Goal: Task Accomplishment & Management: Manage account settings

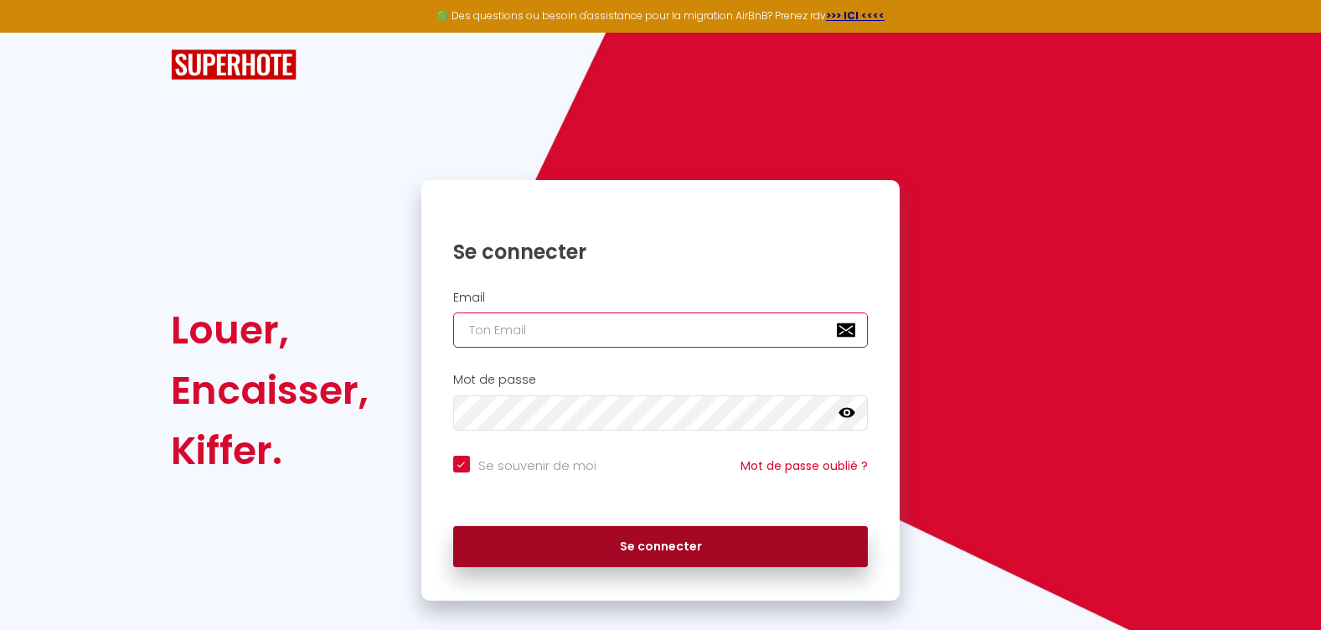
type input "[EMAIL_ADDRESS][DOMAIN_NAME]"
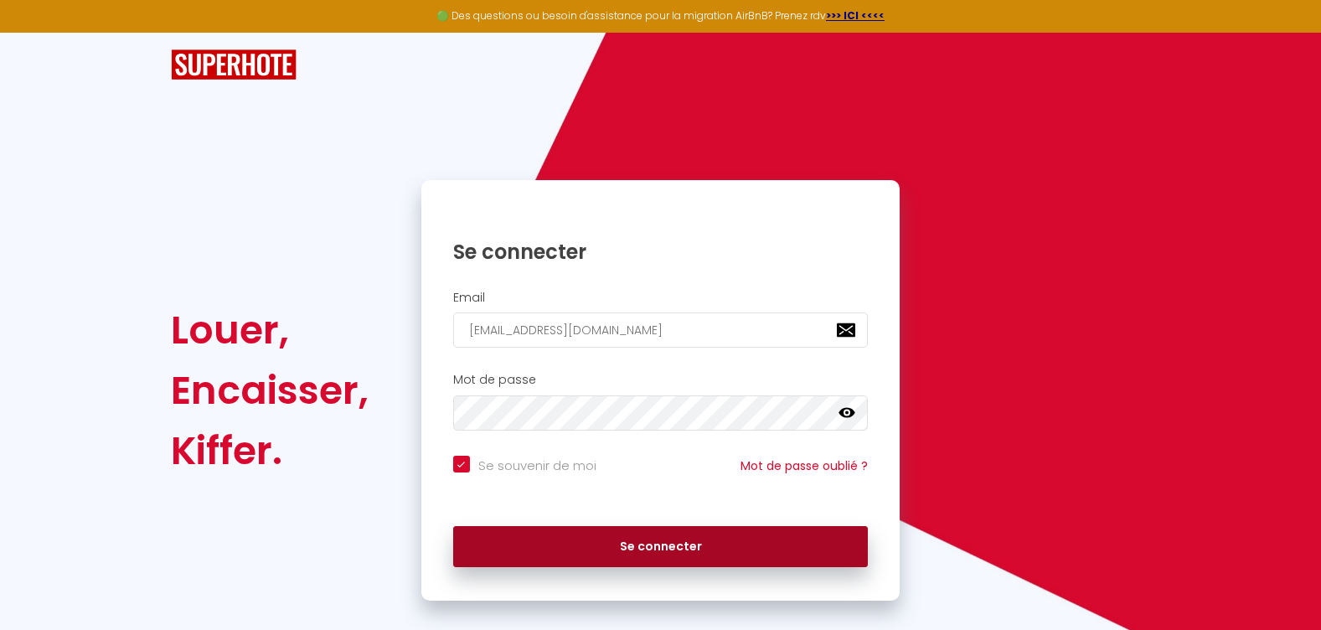
click at [637, 547] on button "Se connecter" at bounding box center [661, 547] width 416 height 42
checkbox input "true"
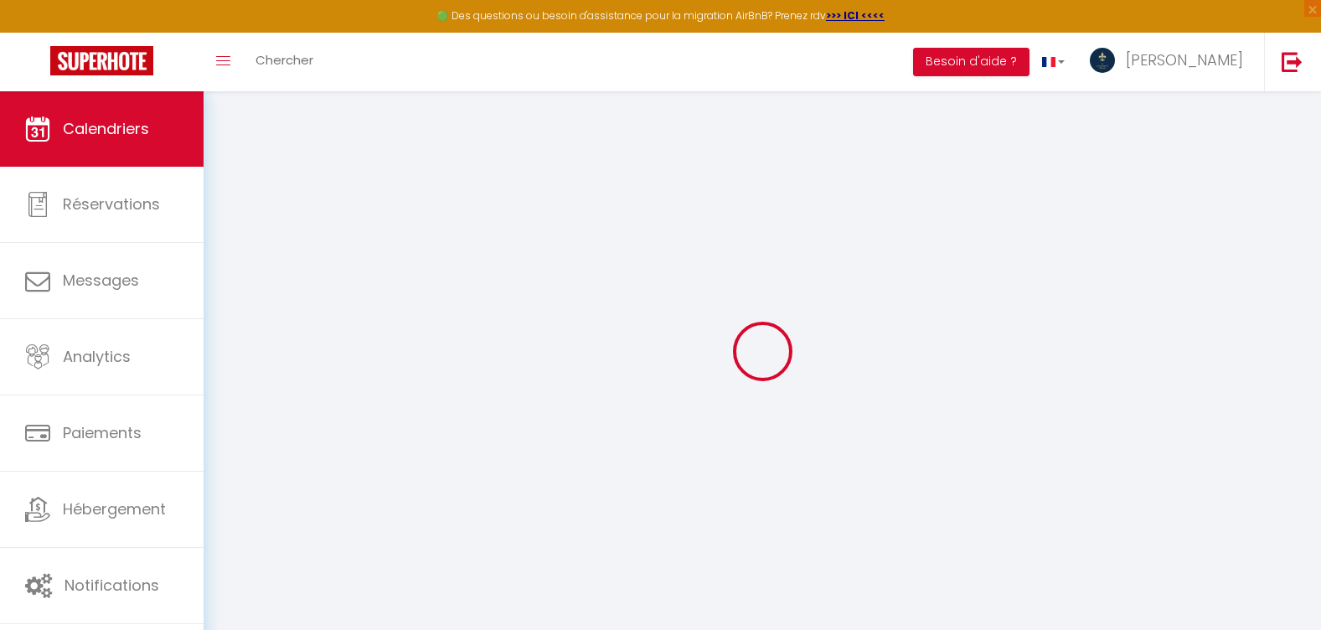
select select
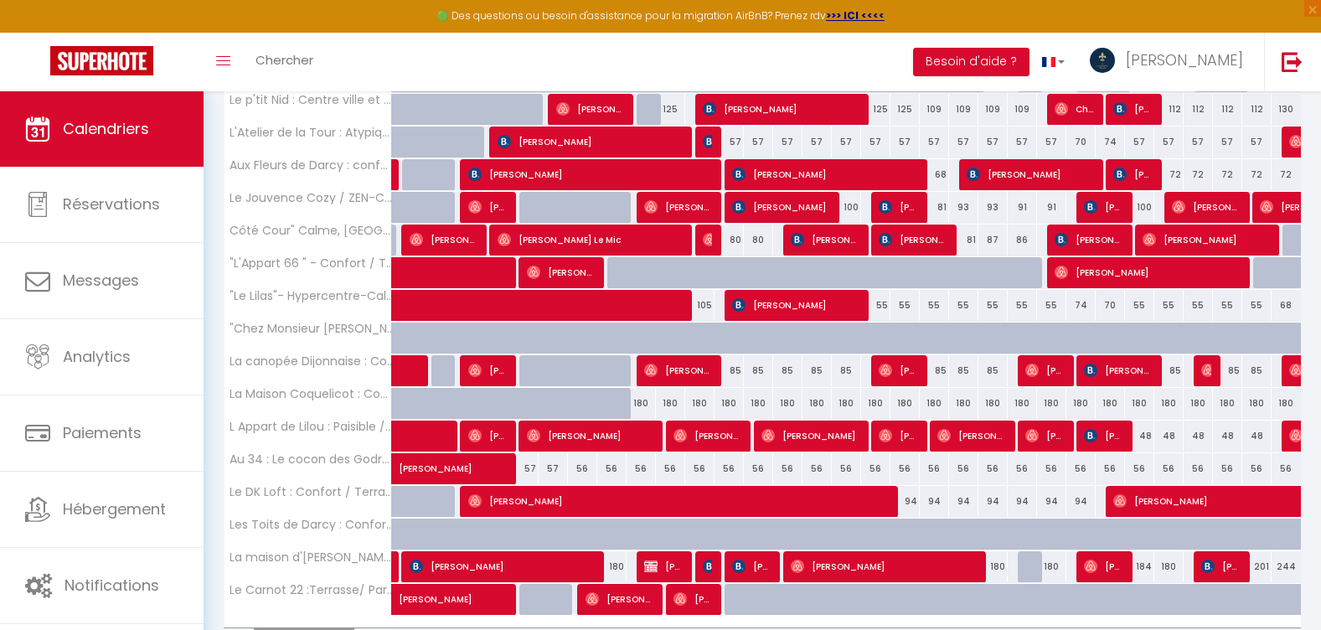
scroll to position [516, 0]
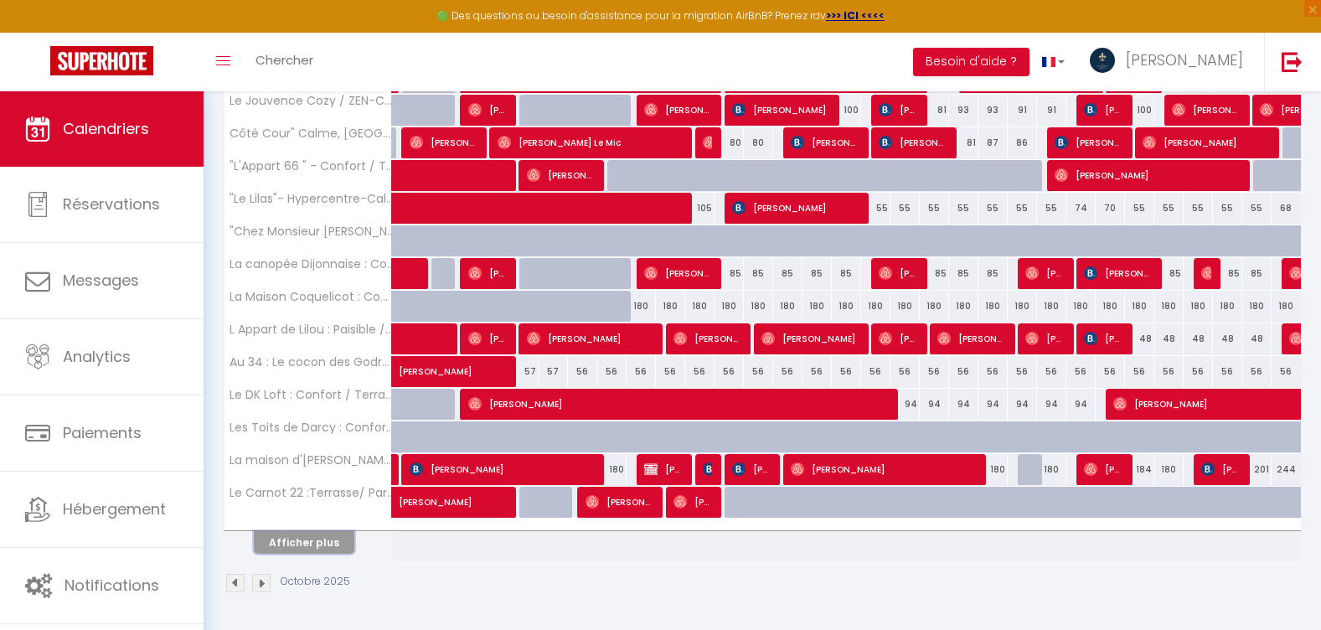
click at [289, 547] on button "Afficher plus" at bounding box center [304, 542] width 101 height 23
select select
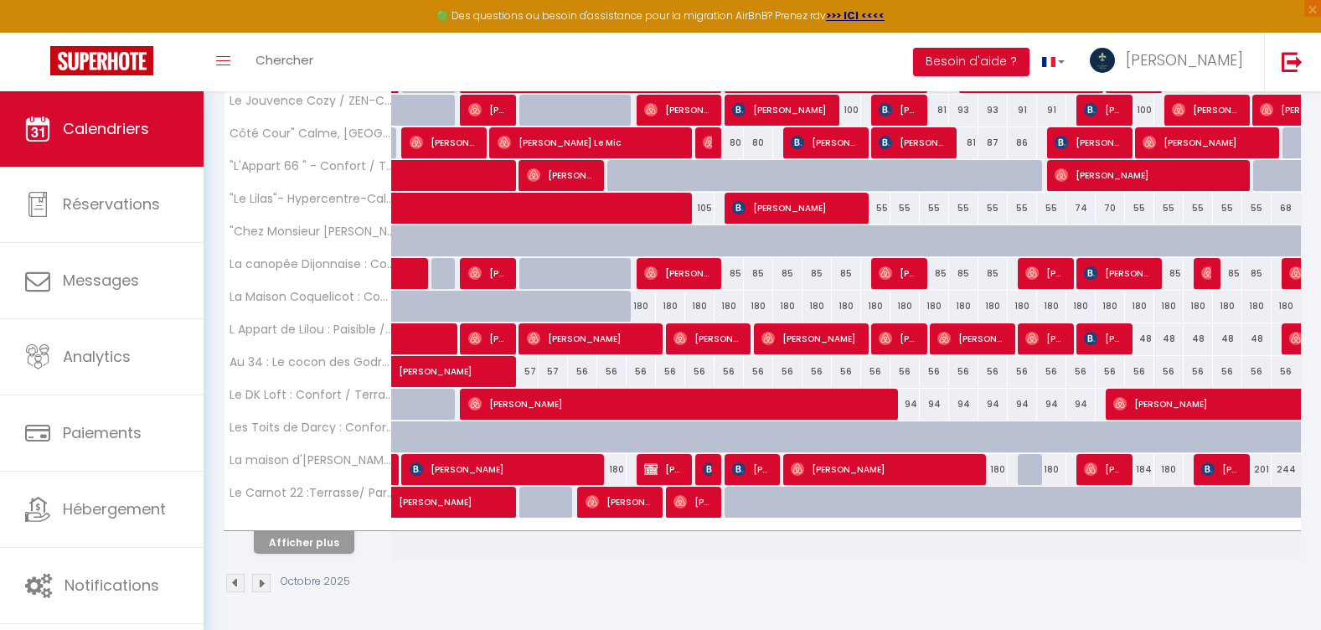
select select
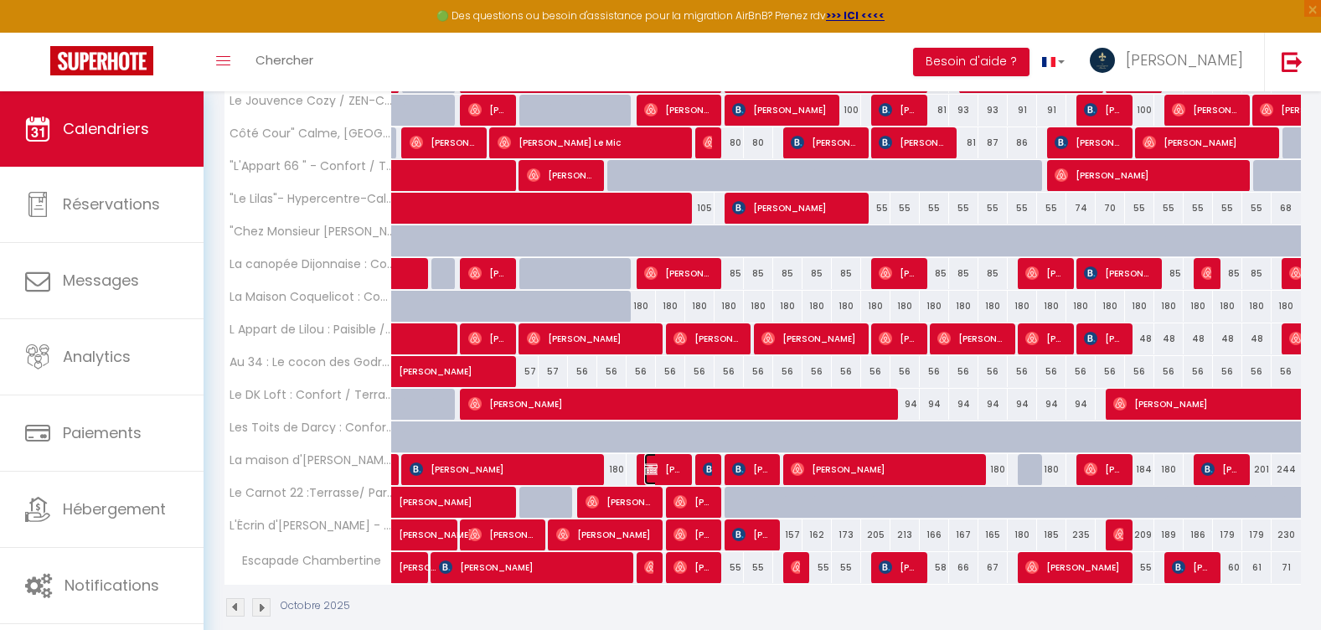
click at [675, 473] on span "Denise Symons" at bounding box center [663, 469] width 39 height 32
select select "OK"
select select "1"
select select "0"
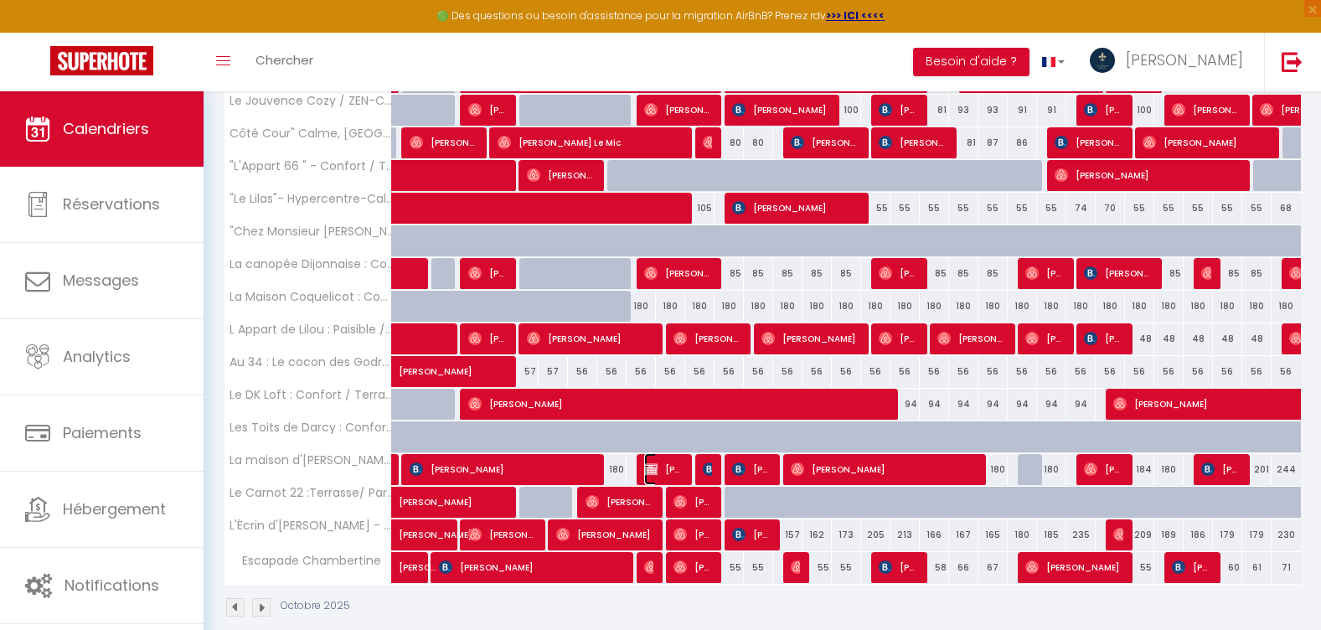
select select "1"
select select
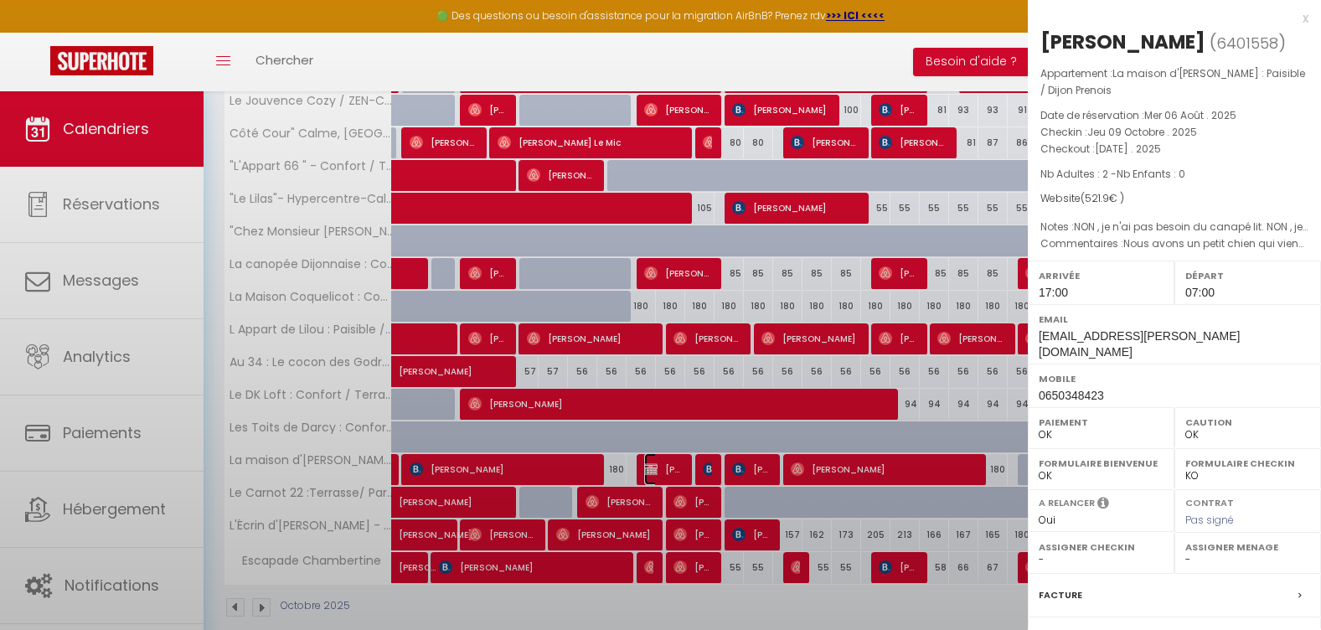
select select "21230"
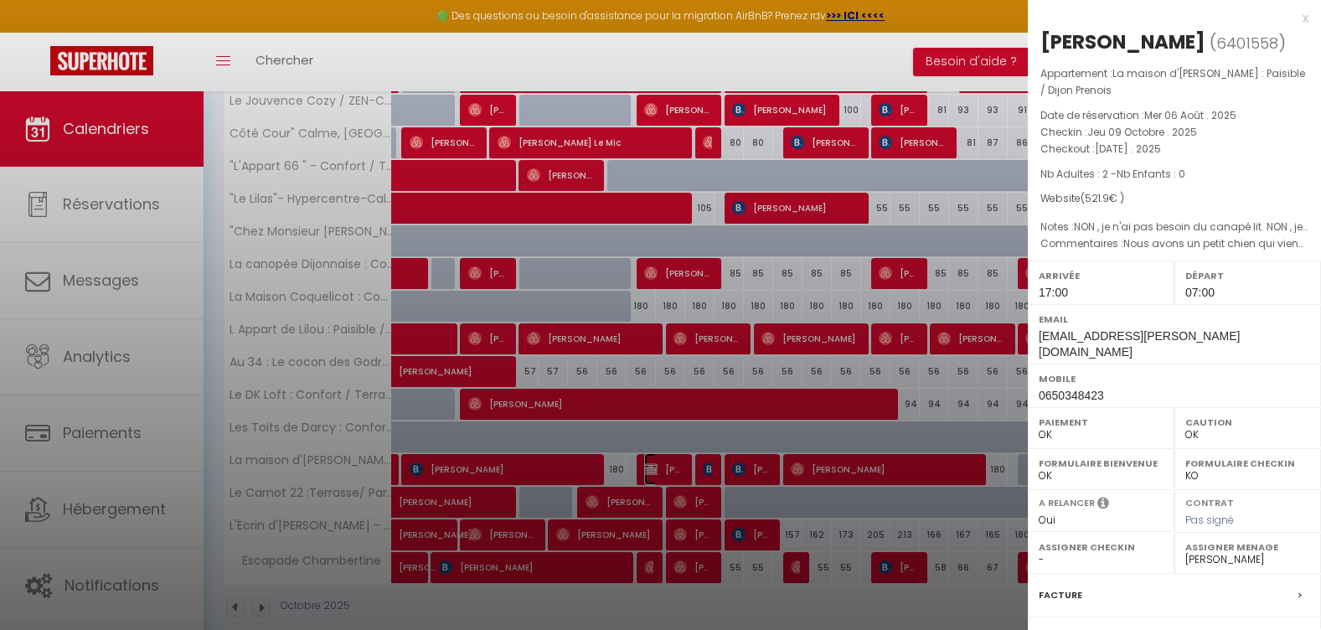
scroll to position [540, 0]
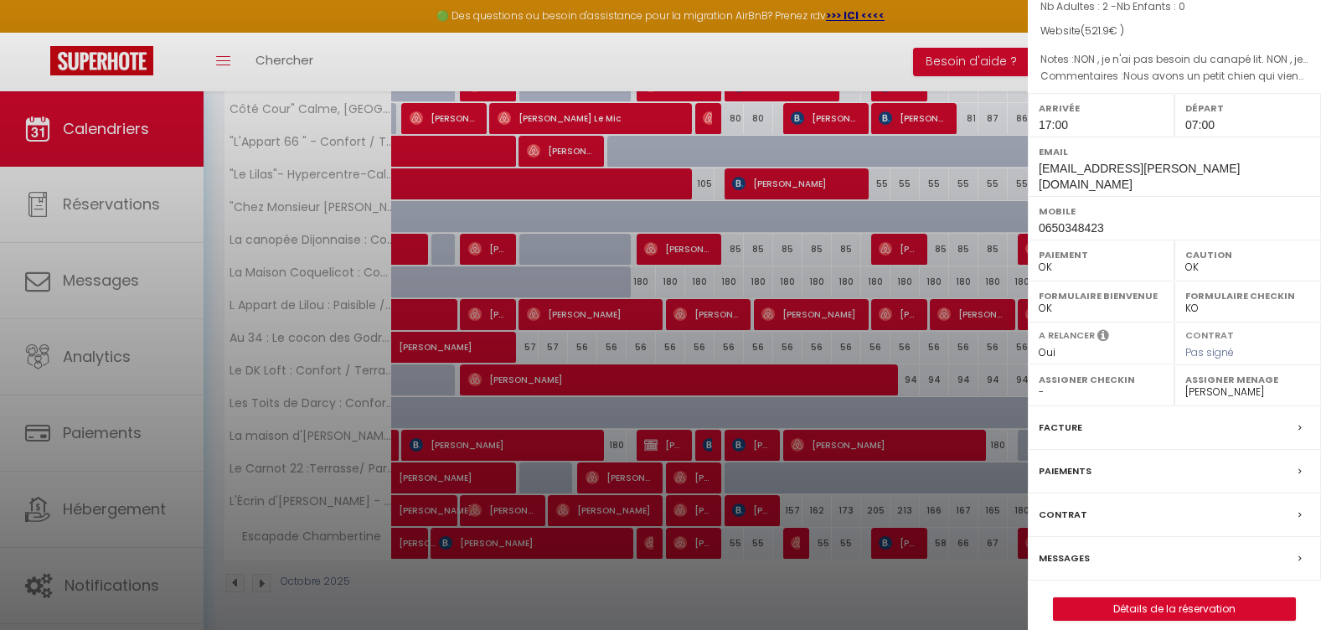
click at [1084, 550] on label "Messages" at bounding box center [1064, 559] width 51 height 18
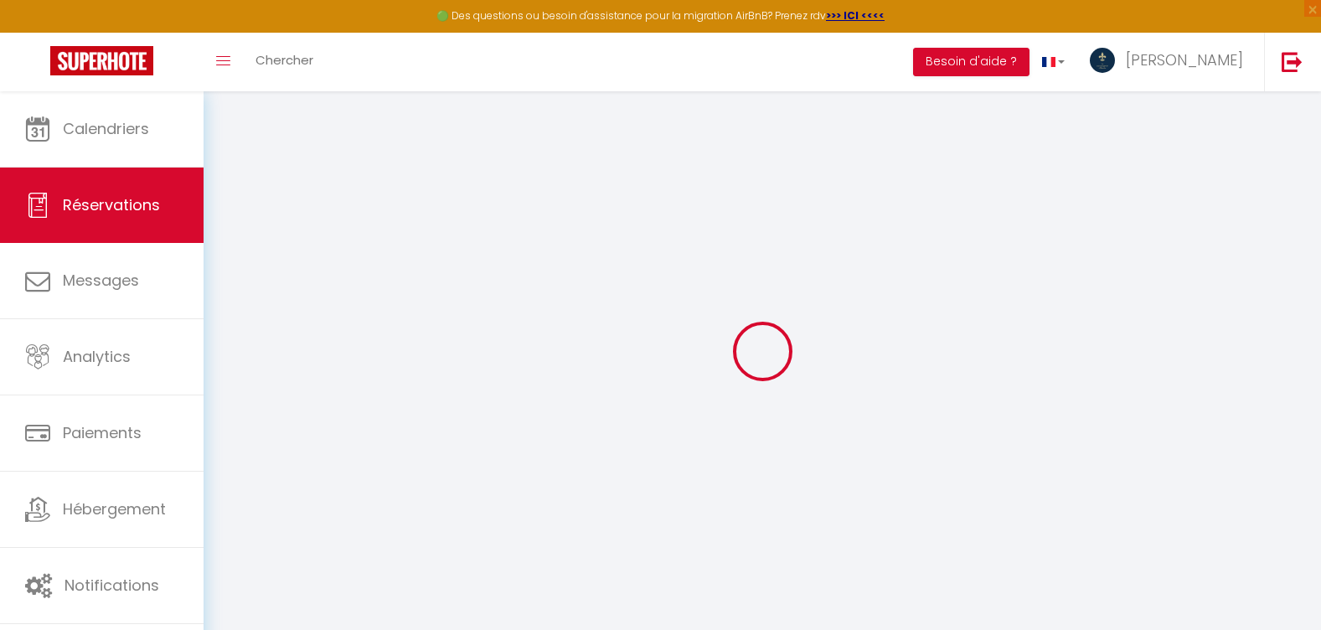
select select
checkbox input "false"
select index
select select
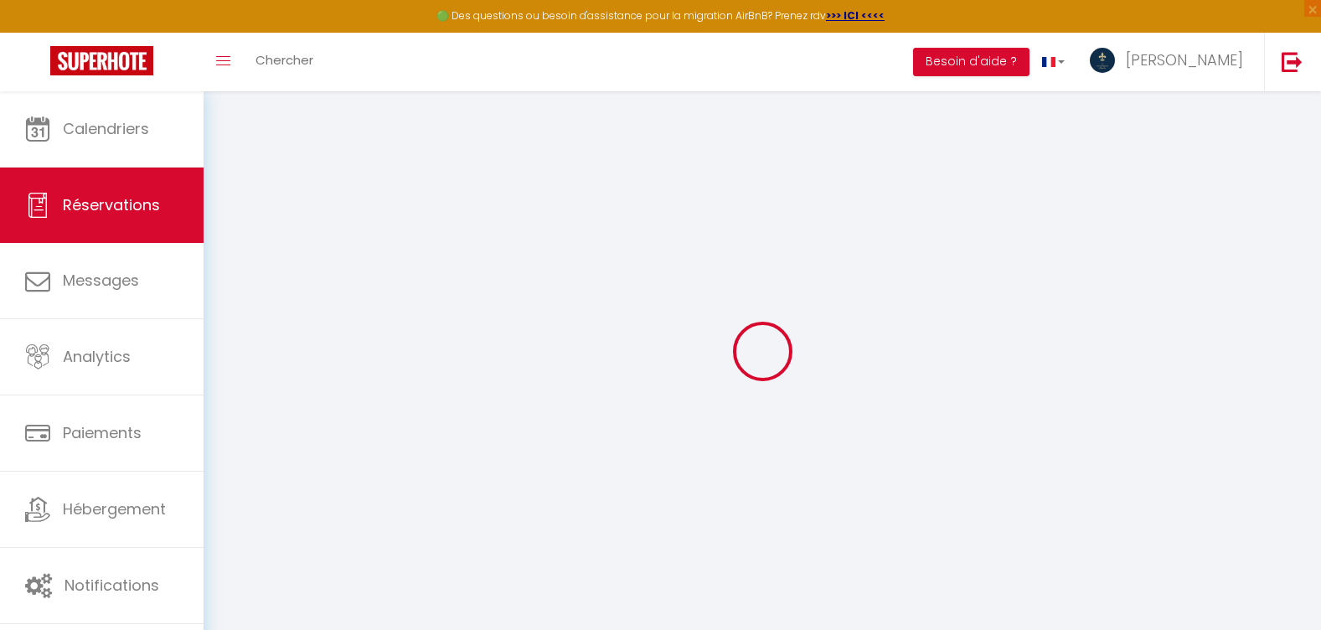
select select
checkbox input "false"
select index
type textarea "Nous avons un petit chien qui viendra avec nous."
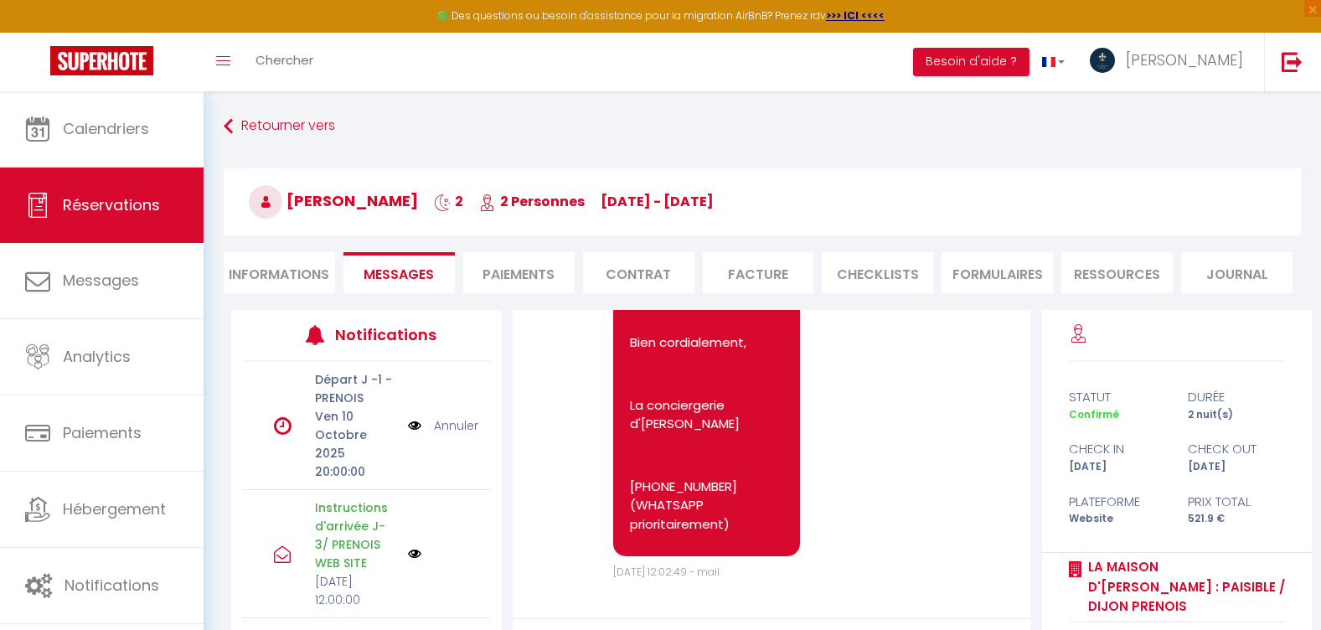
click at [320, 273] on li "Informations" at bounding box center [279, 272] width 111 height 41
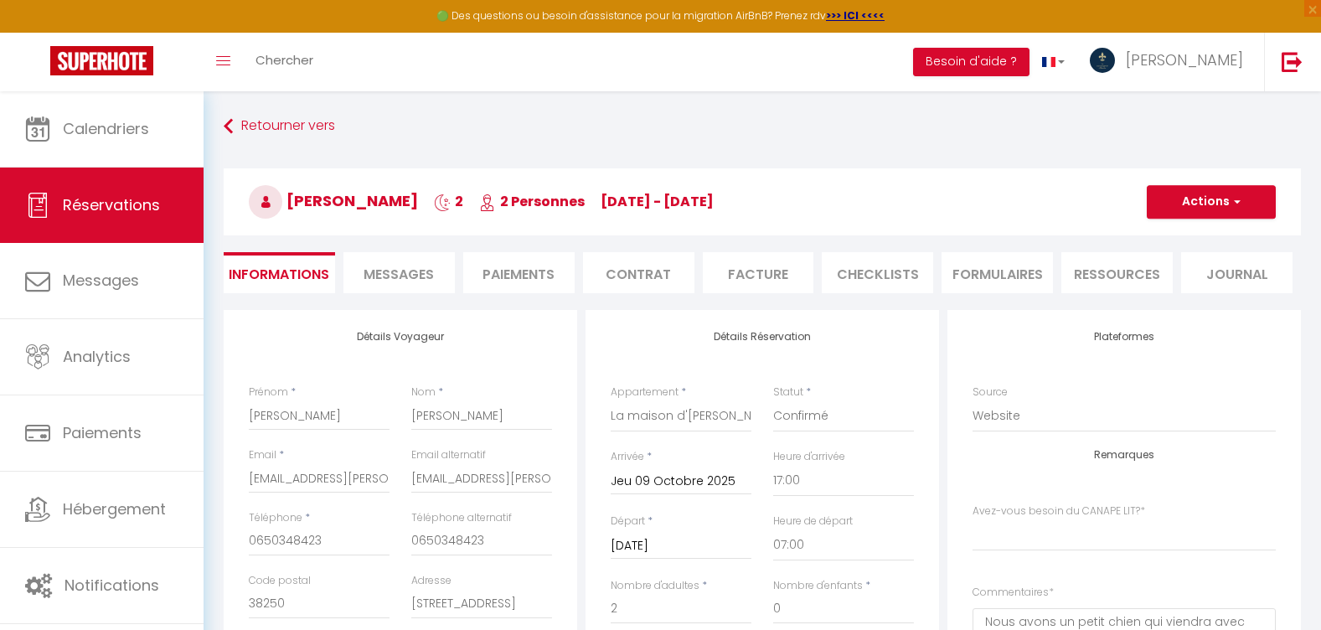
select index
checkbox input "false"
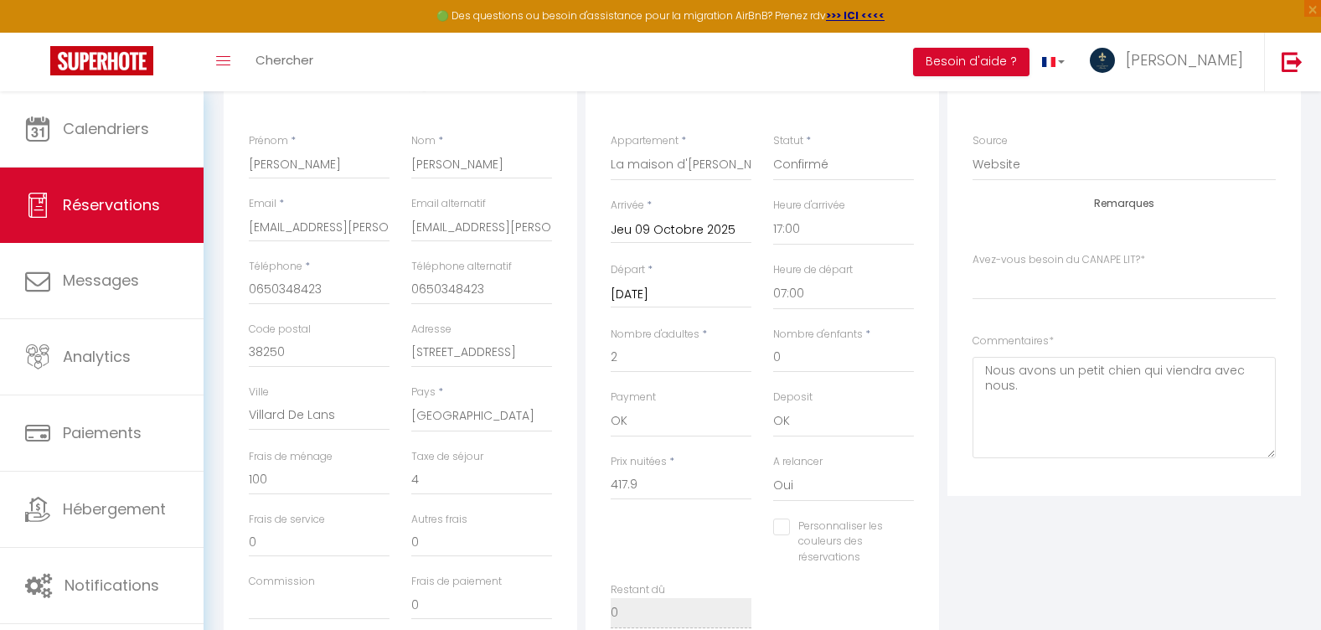
scroll to position [84, 0]
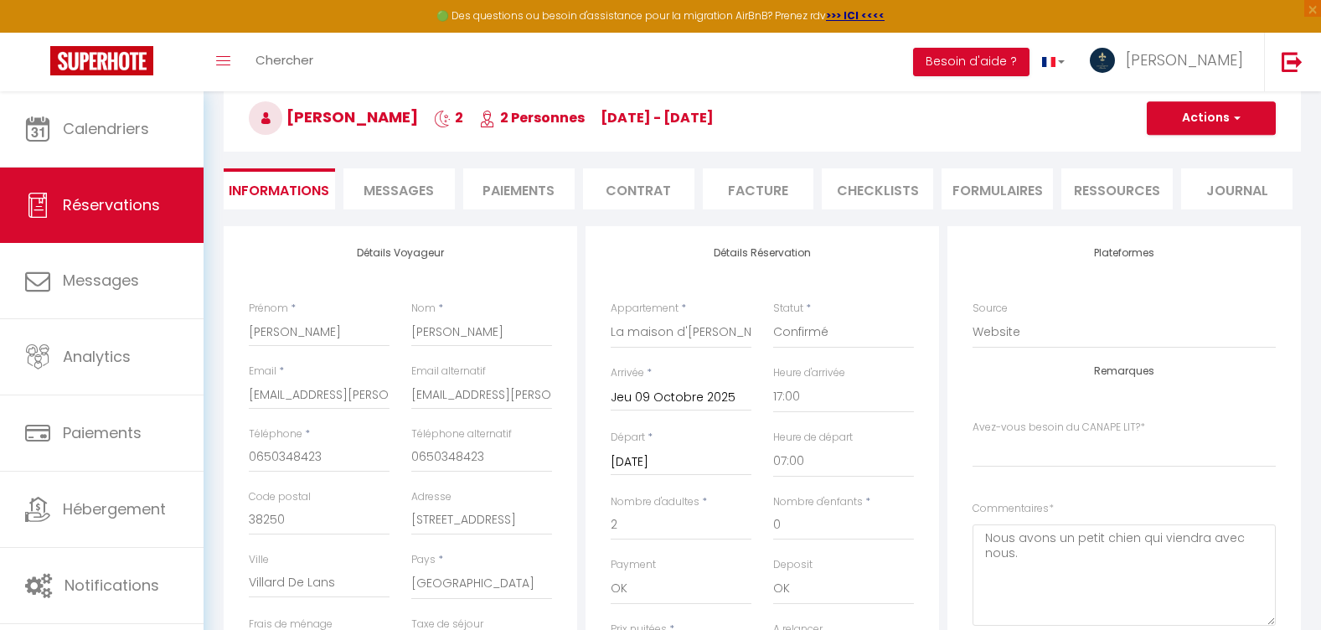
click at [503, 185] on li "Paiements" at bounding box center [518, 188] width 111 height 41
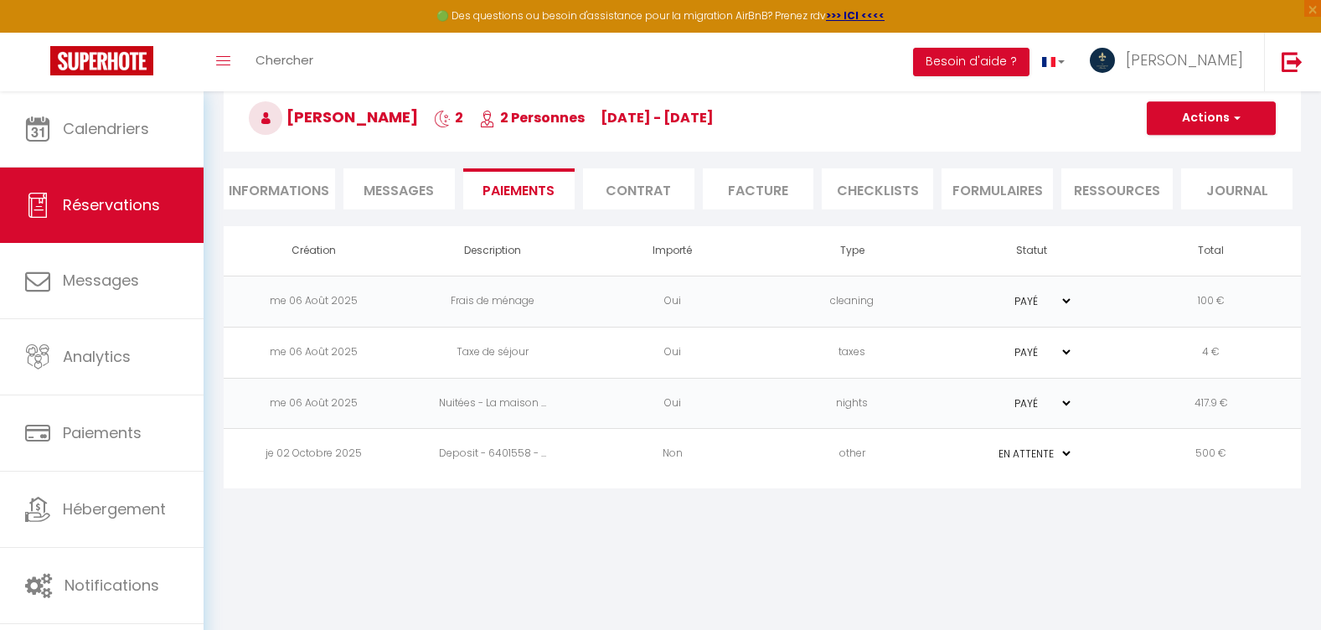
click at [1066, 458] on select "PAYÉ EN ATTENTE" at bounding box center [1031, 454] width 84 height 16
click at [892, 512] on body "🟢 Des questions ou besoin d'assistance pour la migration AirBnB? Prenez rdv >>>…" at bounding box center [660, 323] width 1321 height 630
click at [1064, 450] on select "PAYÉ EN ATTENTE" at bounding box center [1031, 454] width 84 height 16
click at [721, 540] on body "🟢 Des questions ou besoin d'assistance pour la migration AirBnB? Prenez rdv >>>…" at bounding box center [660, 323] width 1321 height 630
click at [271, 191] on li "Informations" at bounding box center [279, 188] width 111 height 41
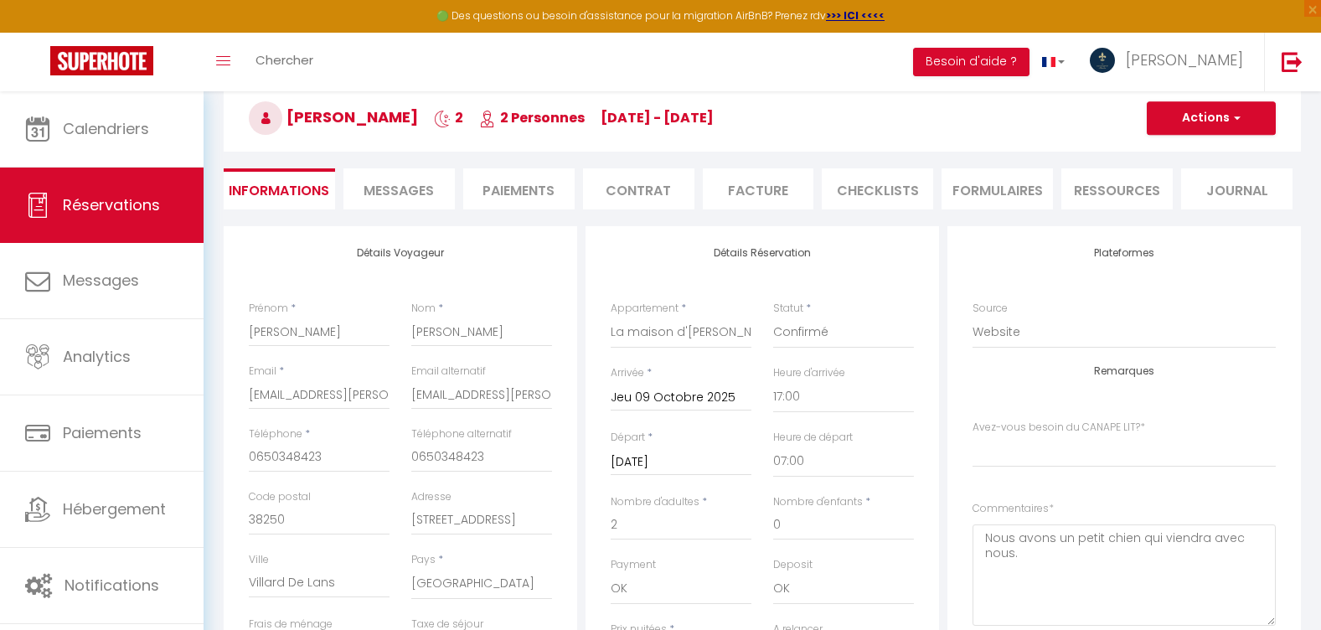
click at [419, 193] on span "Messages" at bounding box center [399, 190] width 70 height 19
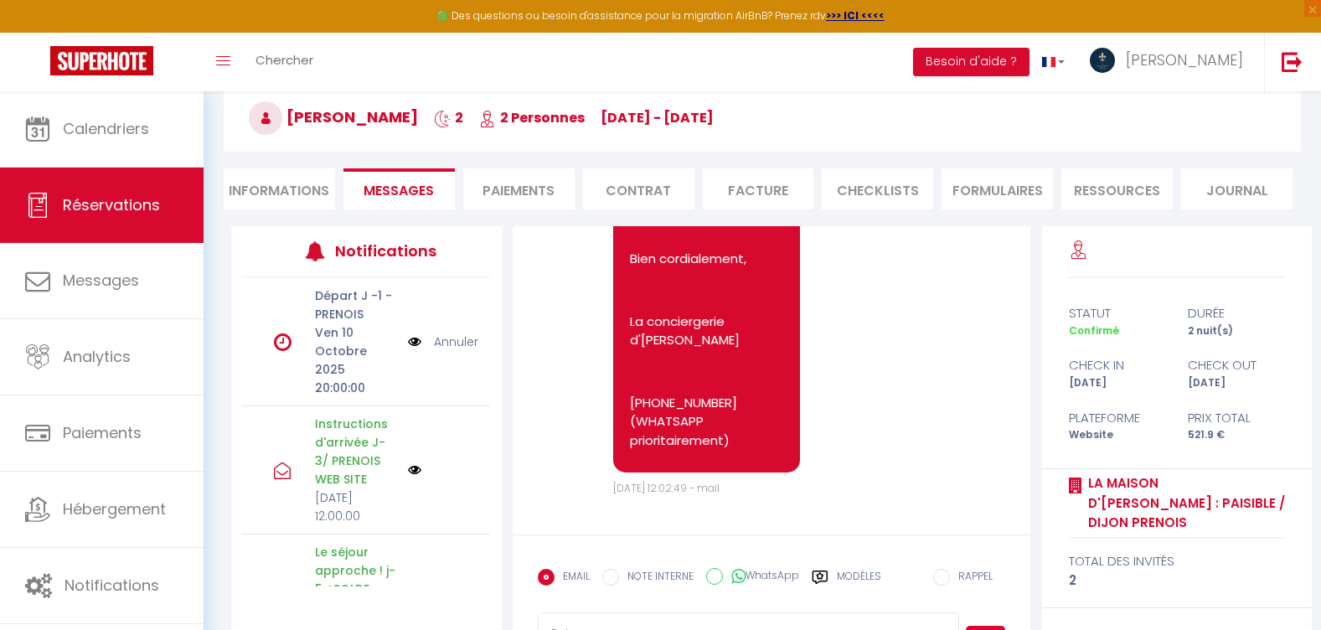
click at [519, 199] on li "Paiements" at bounding box center [518, 188] width 111 height 41
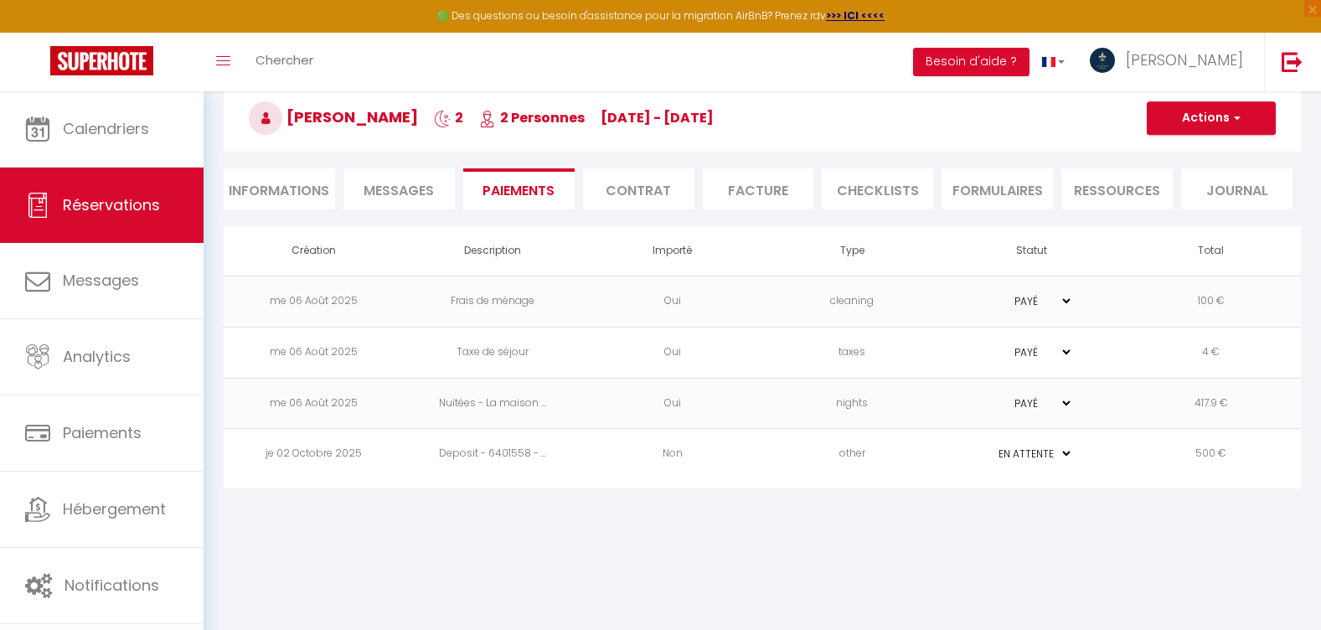
click at [265, 189] on li "Informations" at bounding box center [279, 188] width 111 height 41
select index
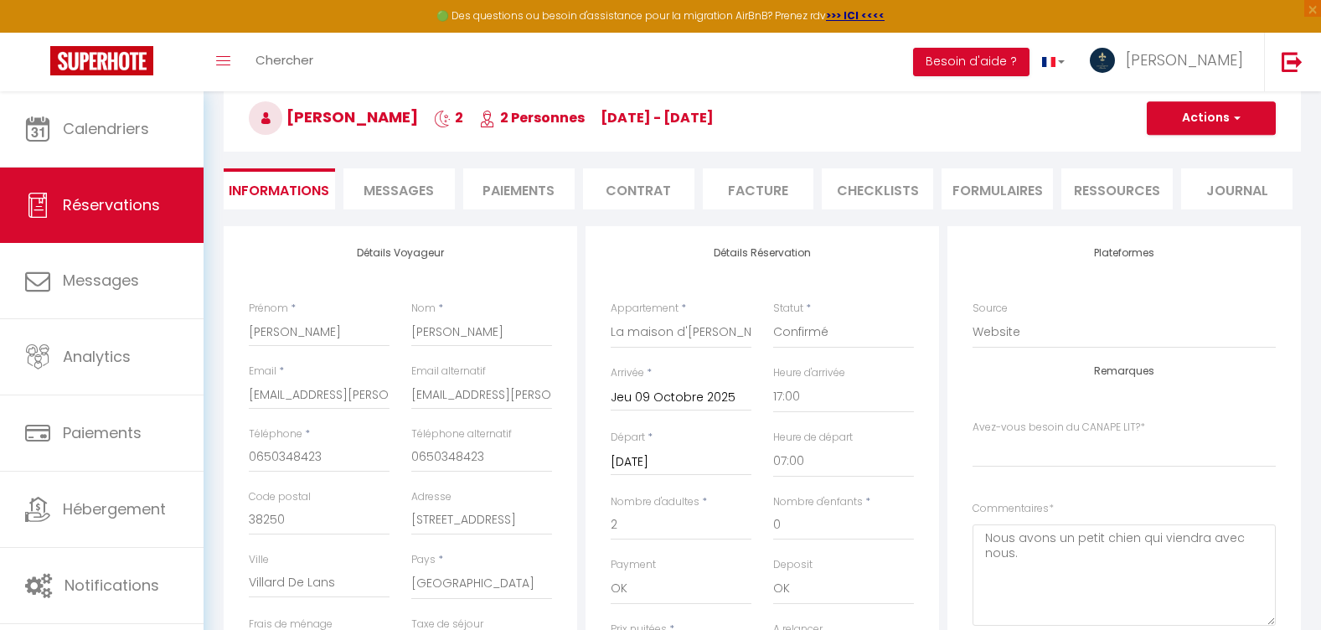
click at [427, 198] on span "Messages" at bounding box center [399, 190] width 70 height 19
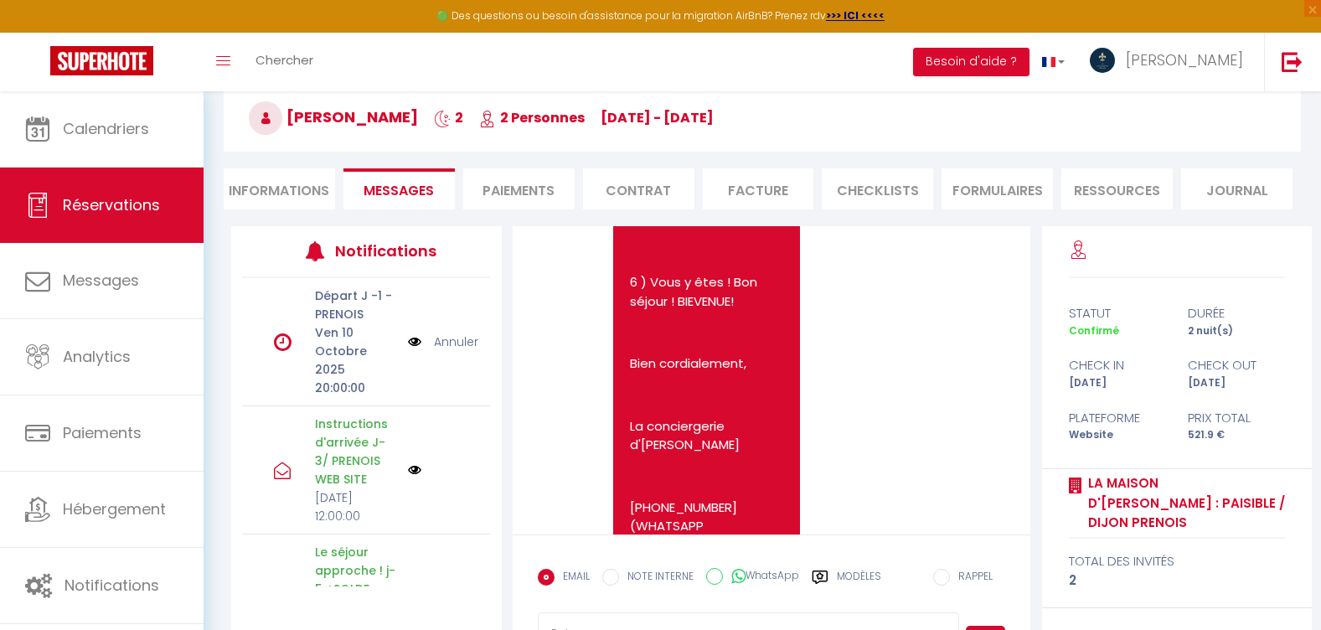
scroll to position [11376, 0]
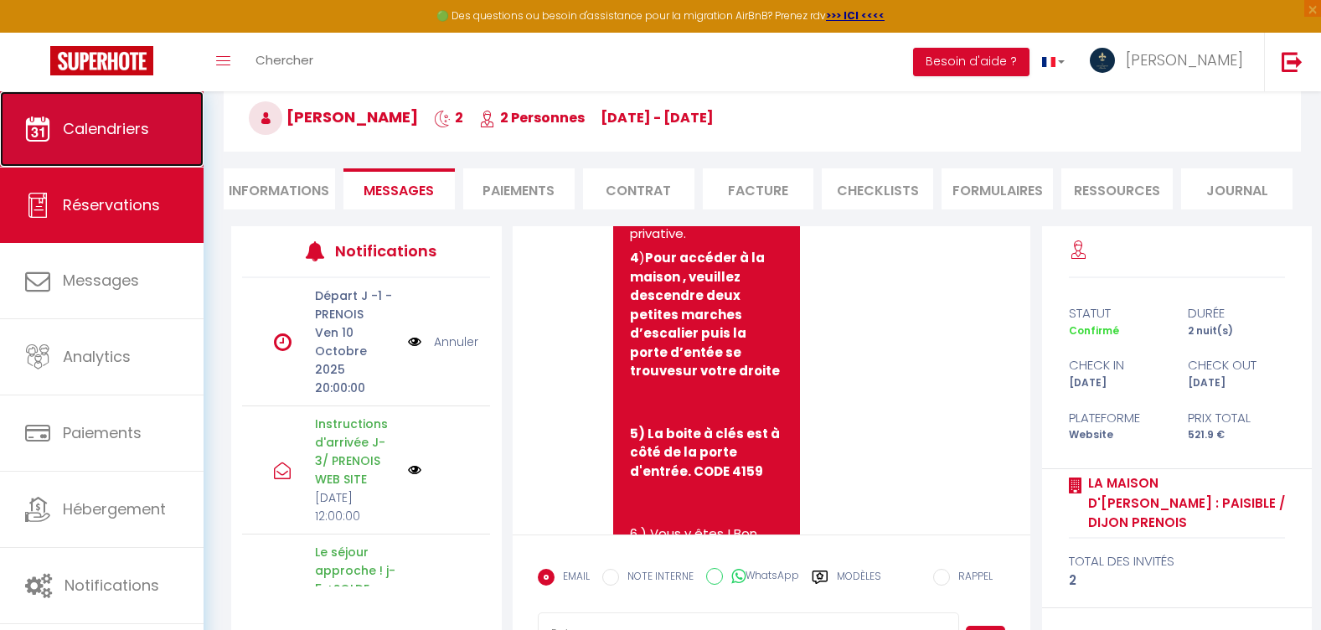
click at [143, 153] on link "Calendriers" at bounding box center [102, 128] width 204 height 75
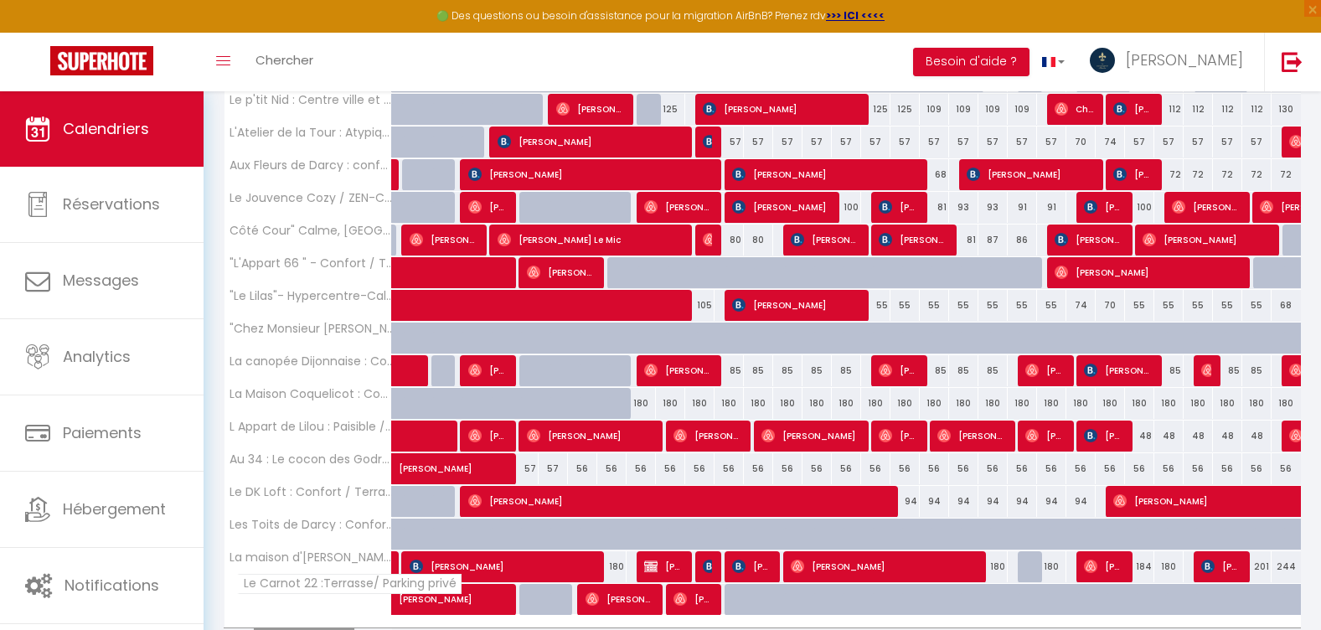
scroll to position [516, 0]
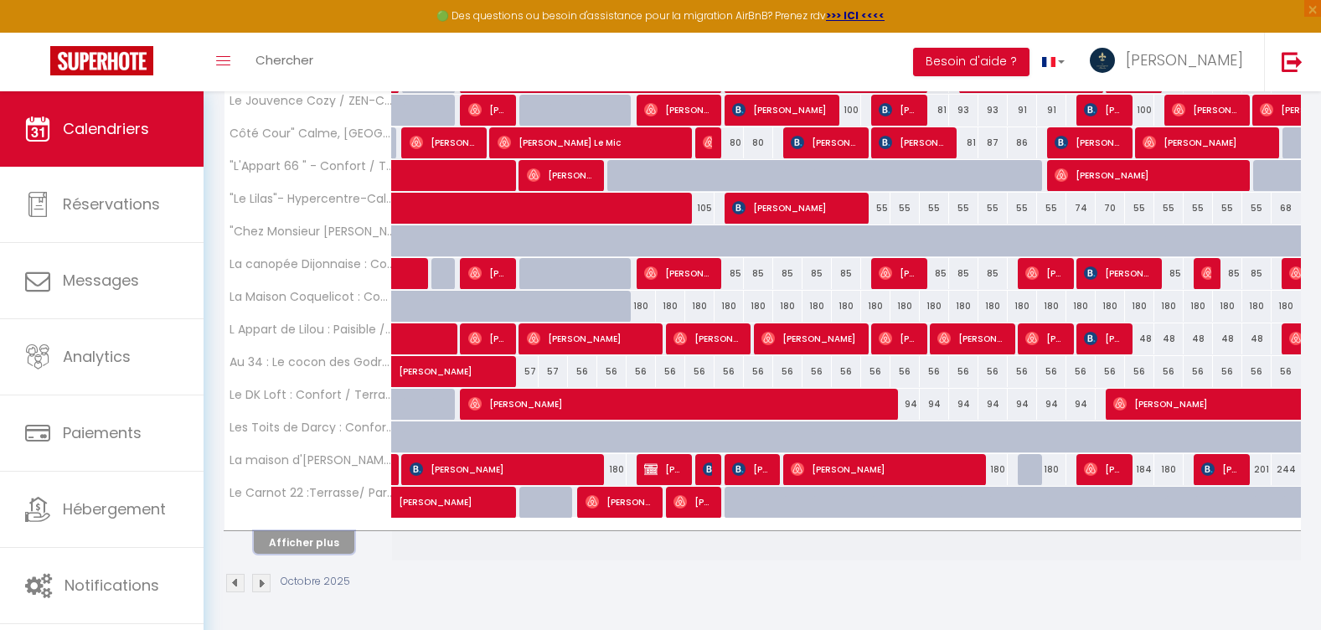
click at [327, 547] on button "Afficher plus" at bounding box center [304, 542] width 101 height 23
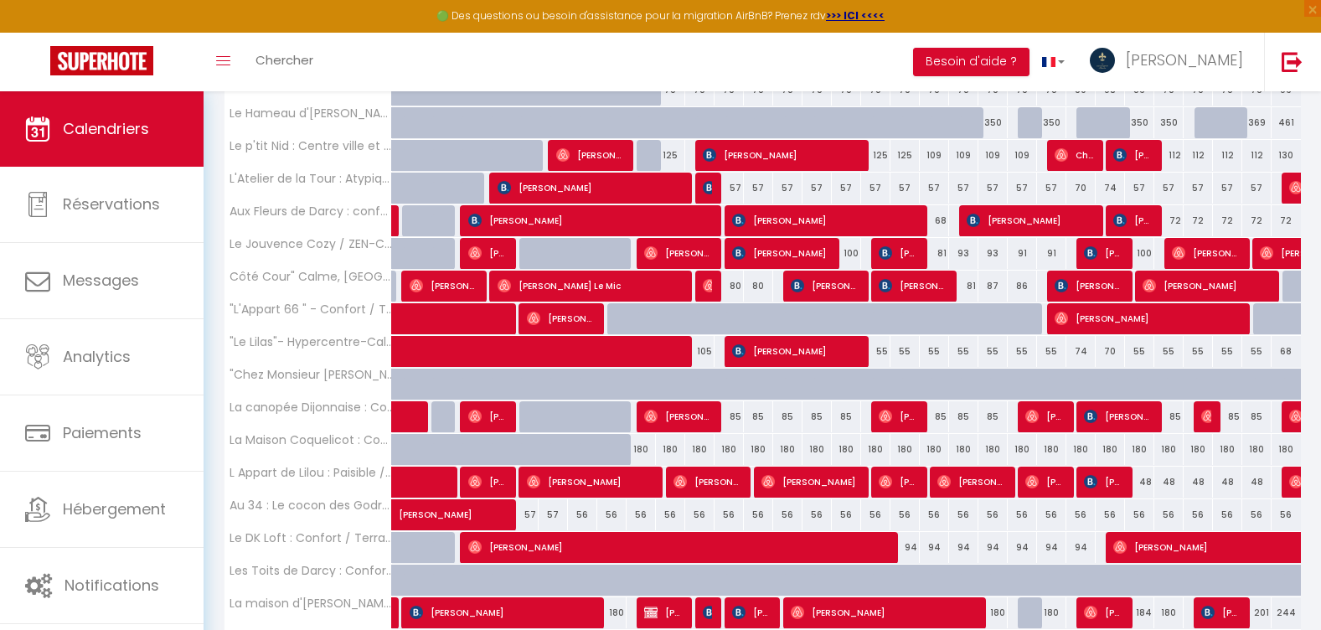
scroll to position [540, 0]
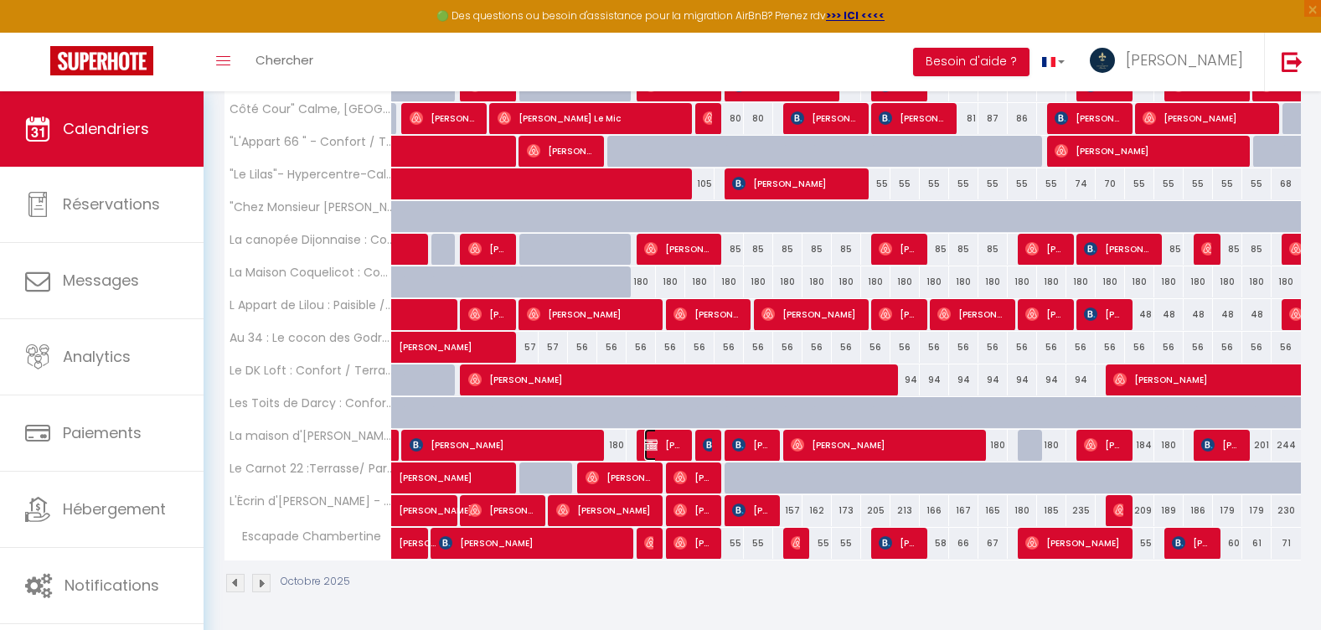
click at [655, 447] on img at bounding box center [650, 444] width 13 height 13
select select "OK"
select select "1"
select select "0"
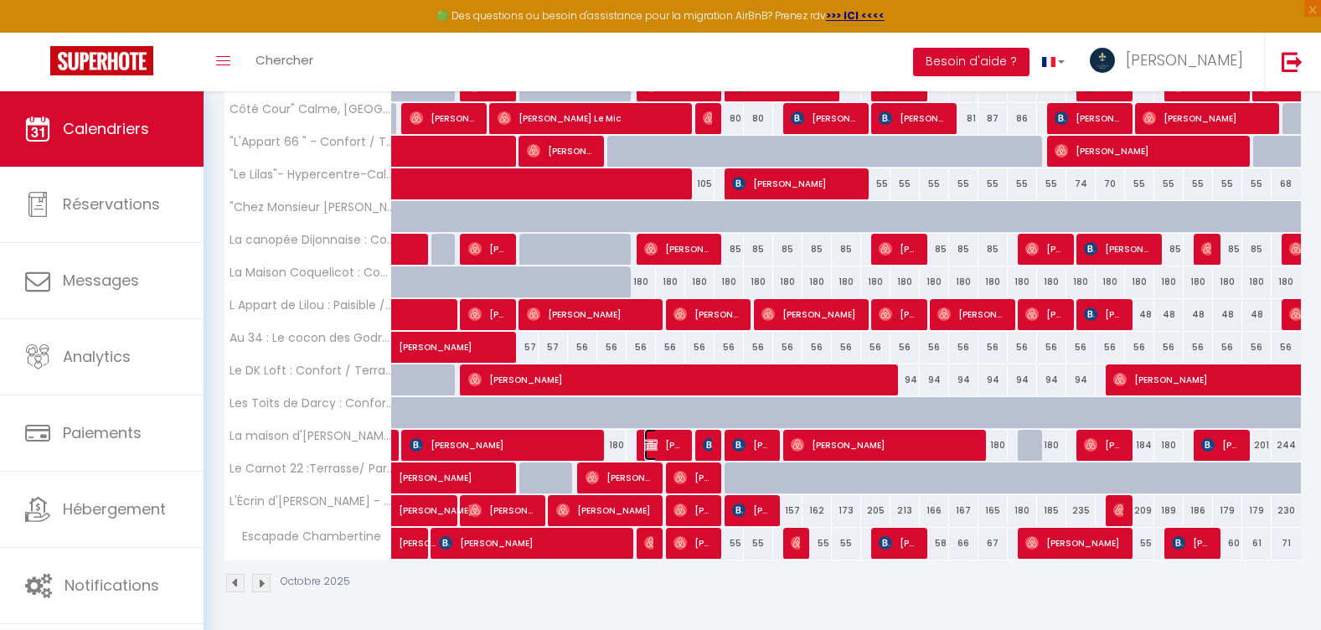
select select "1"
select select
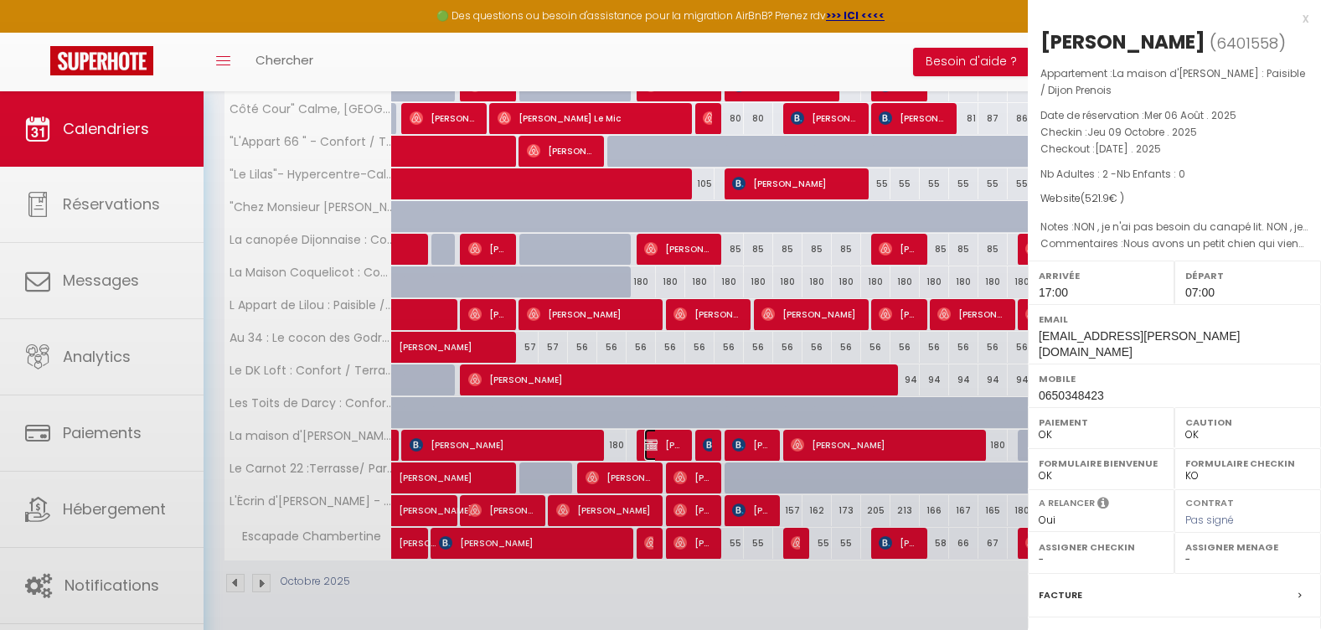
select select "21230"
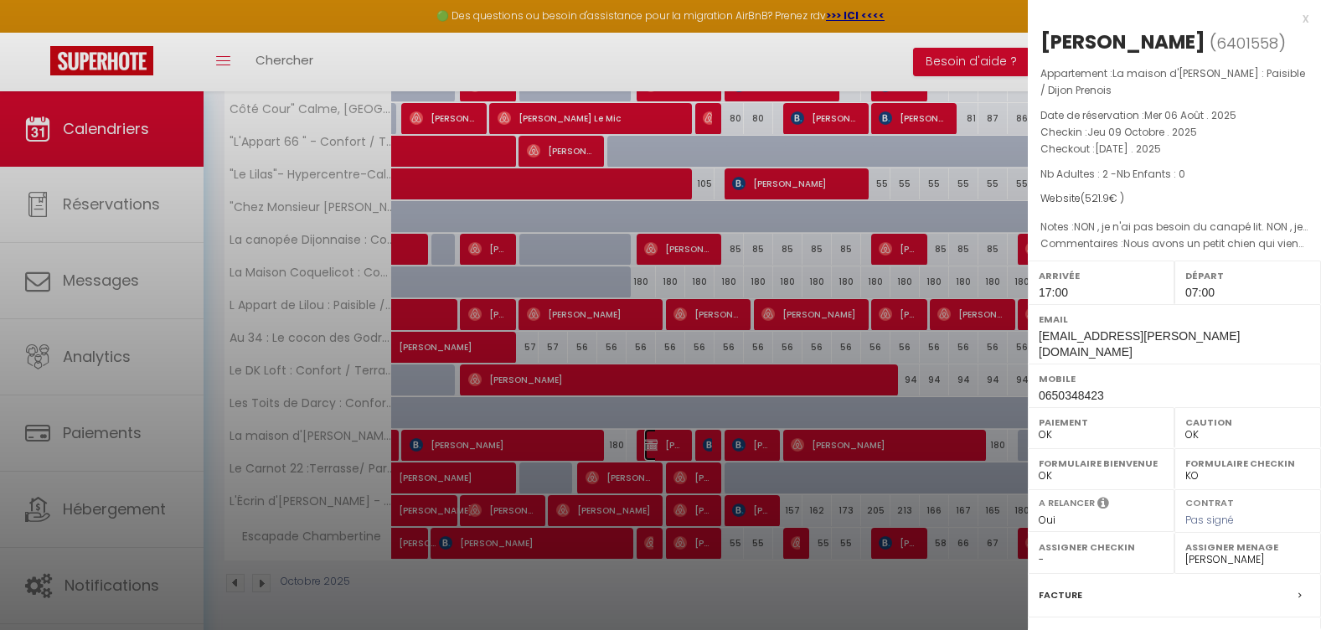
scroll to position [168, 0]
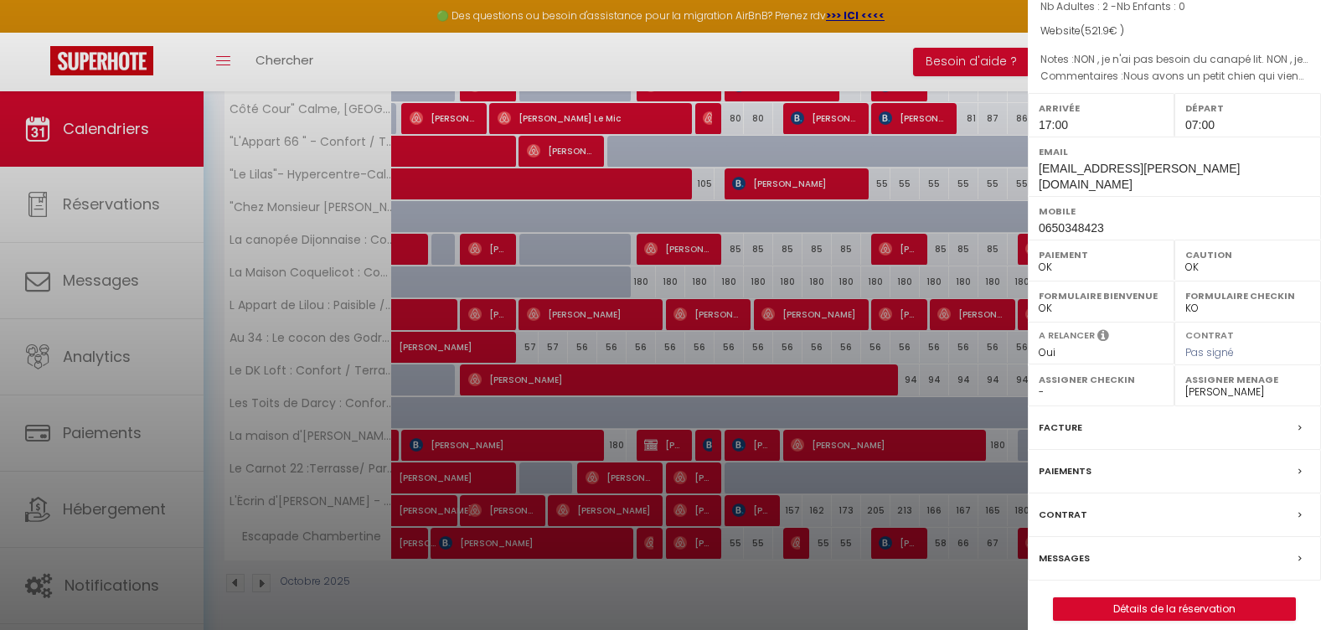
click at [1084, 550] on label "Messages" at bounding box center [1064, 559] width 51 height 18
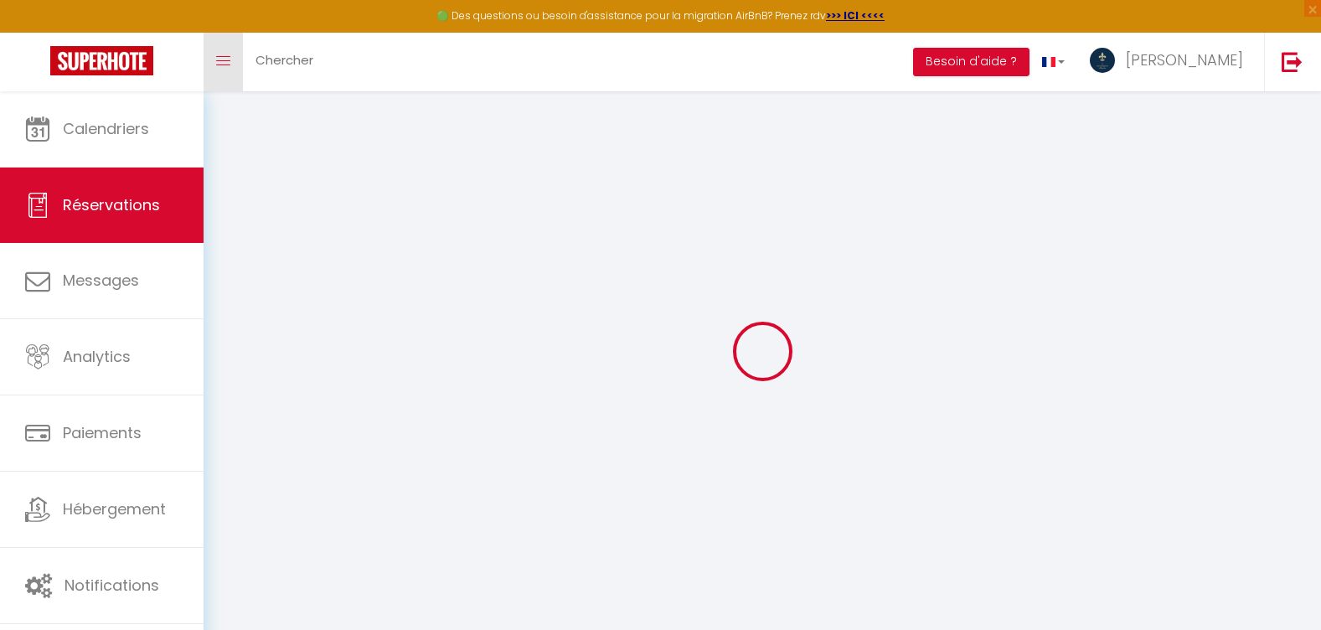
select select
checkbox input "false"
select index
type textarea "Nous avons un petit chien qui viendra avec nous."
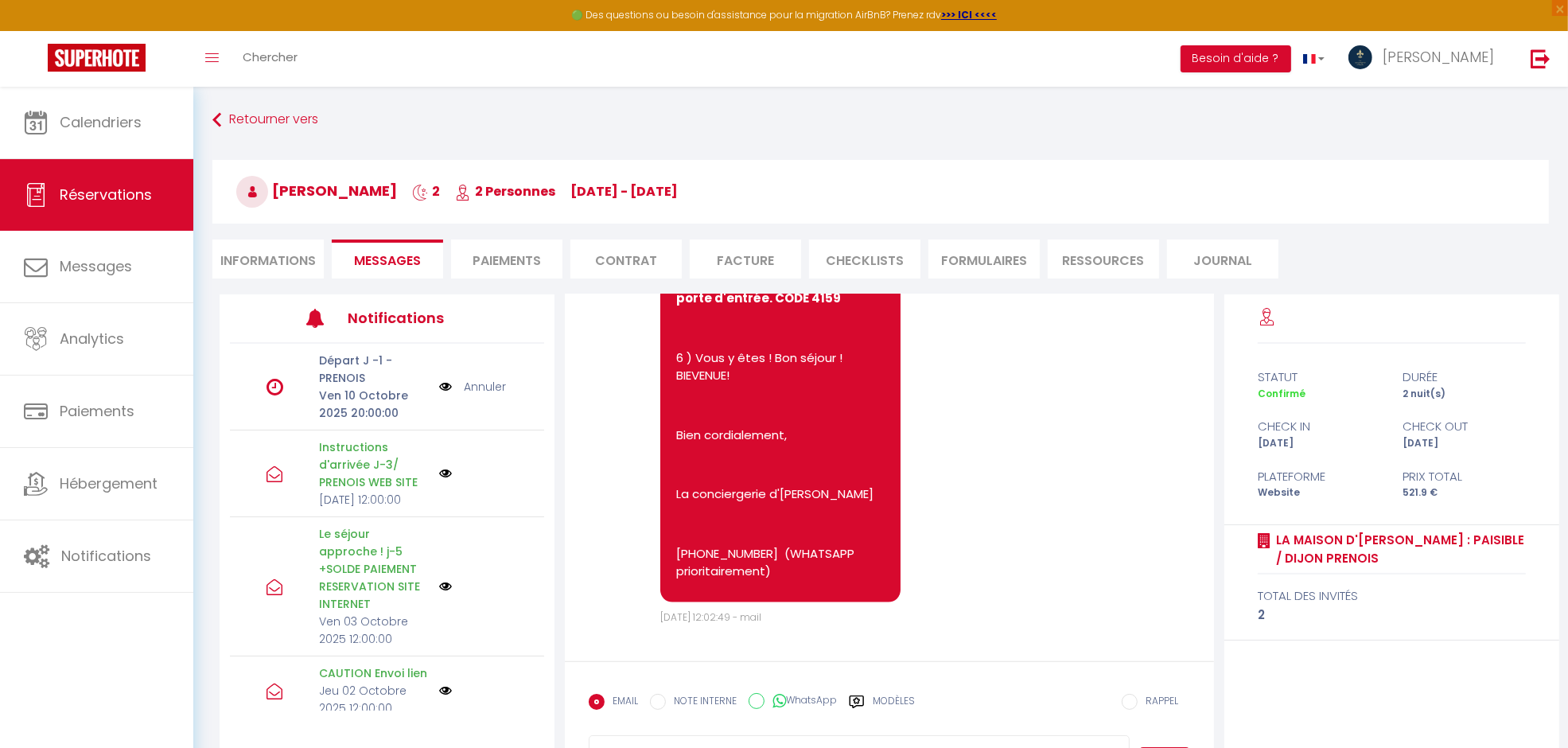
click at [245, 261] on li "Informations" at bounding box center [268, 258] width 111 height 39
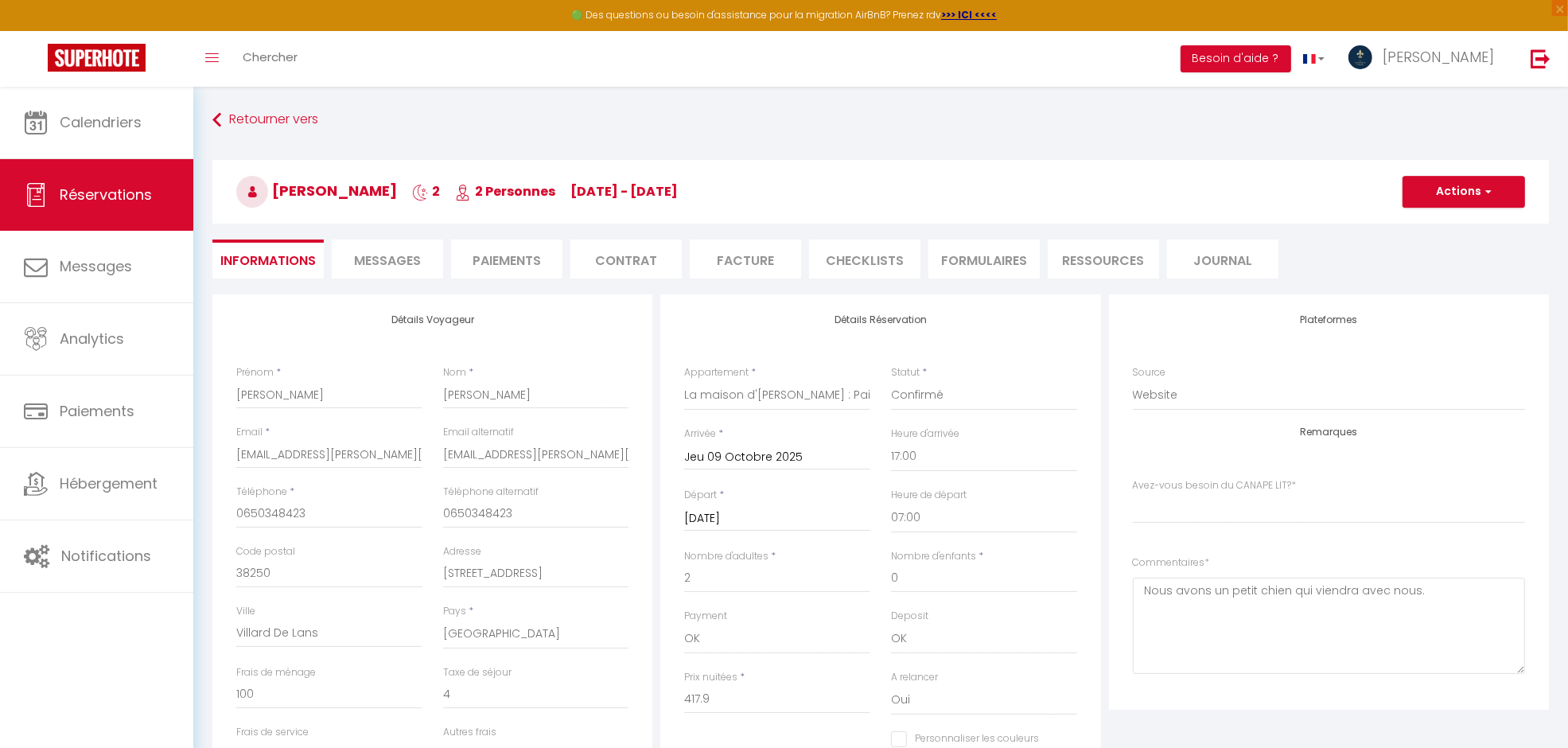
select index
checkbox input "false"
click at [516, 263] on li "Paiements" at bounding box center [506, 258] width 111 height 39
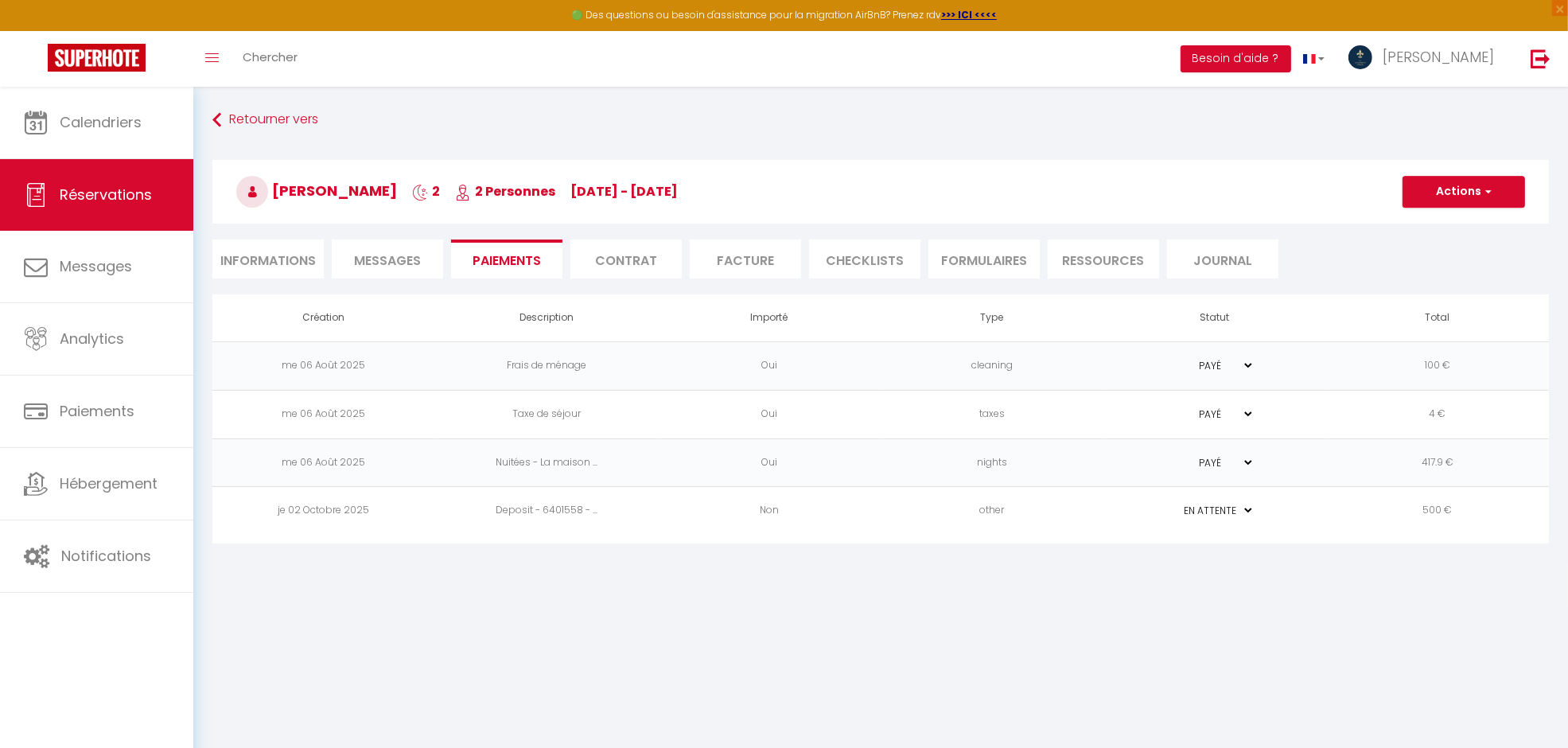
click at [239, 255] on li "Informations" at bounding box center [268, 258] width 111 height 39
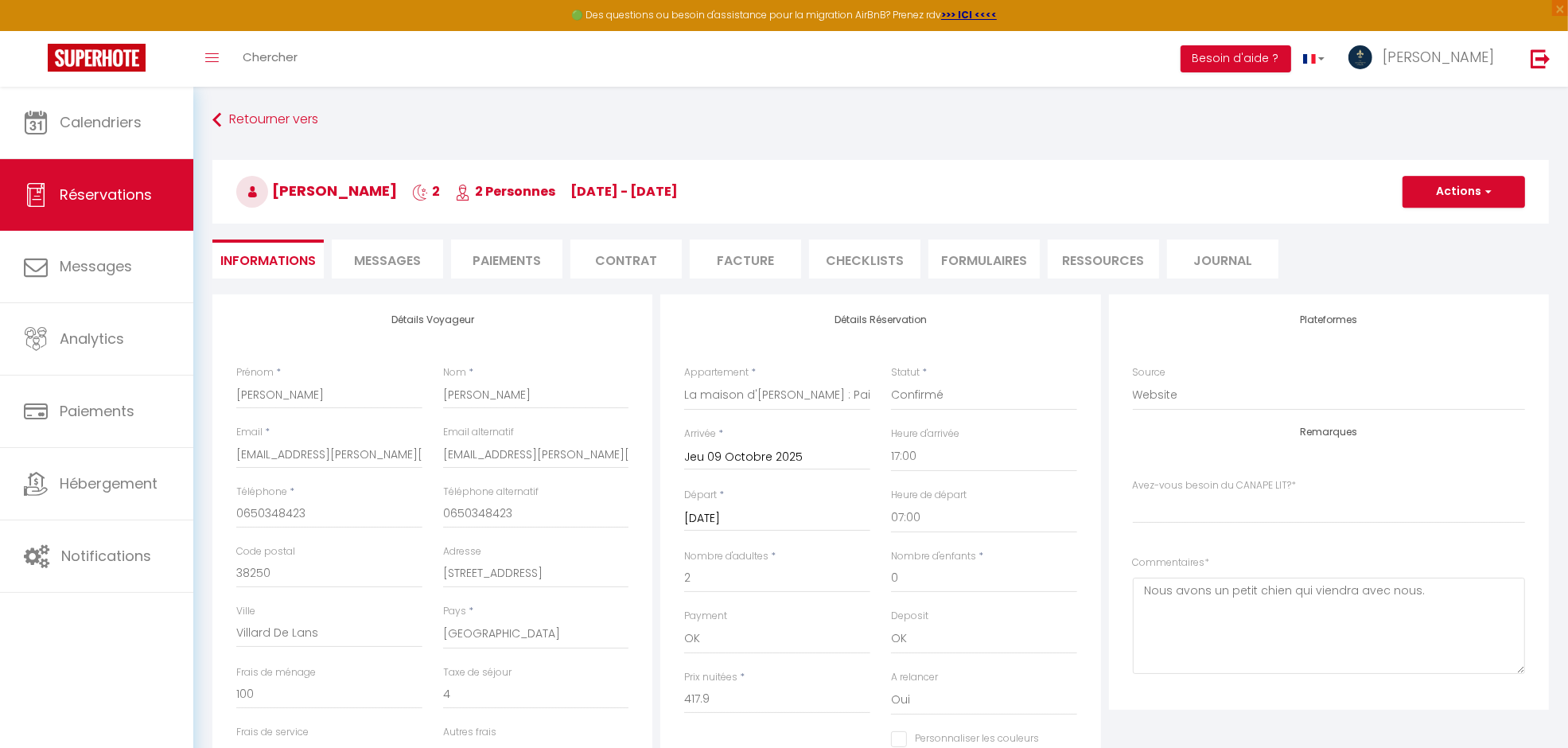
click at [374, 256] on span "Messages" at bounding box center [387, 260] width 66 height 18
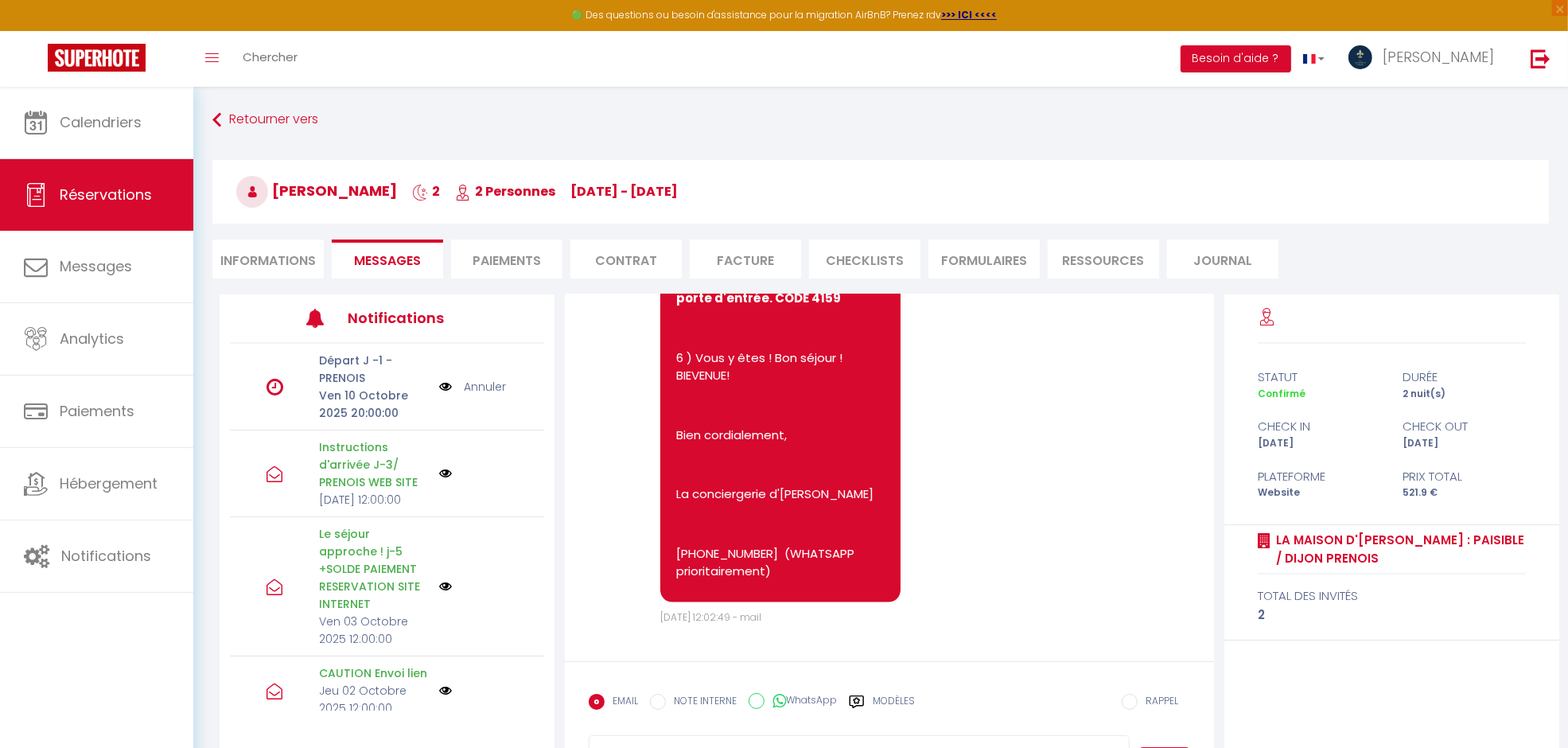
click at [300, 260] on li "Informations" at bounding box center [268, 258] width 111 height 39
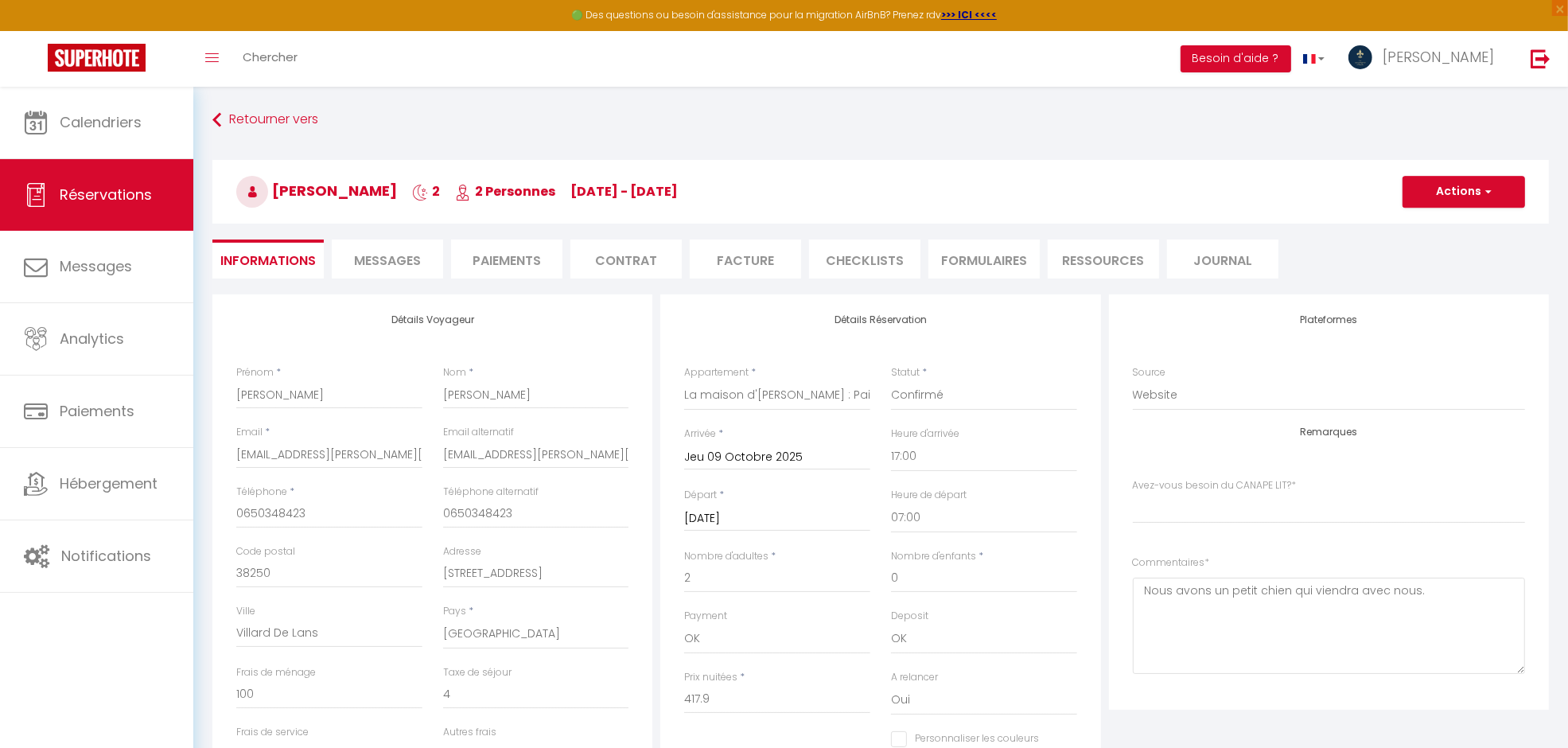
select index
checkbox input "false"
select index
checkbox input "false"
select index
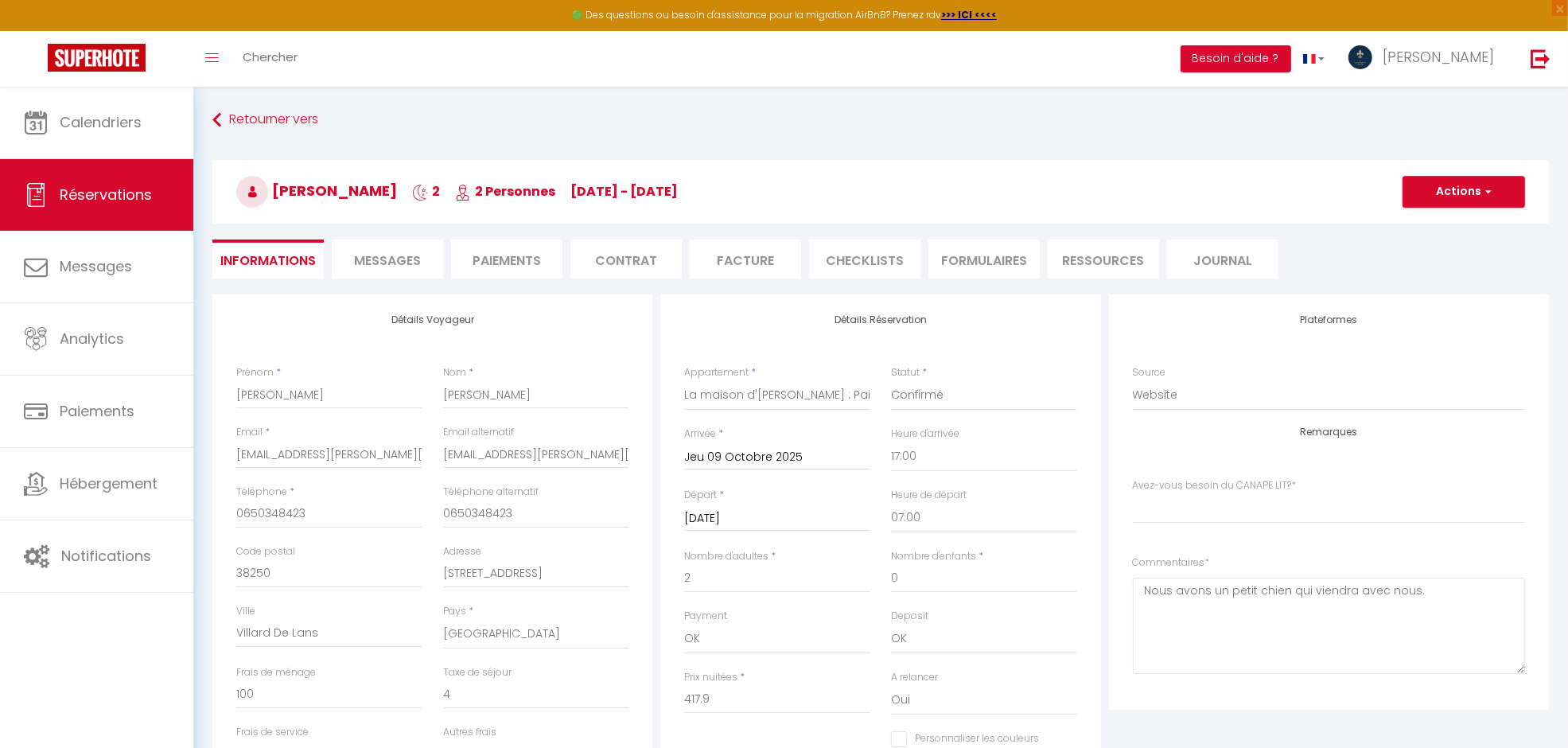
checkbox input "false"
select index
checkbox input "false"
select index
checkbox input "false"
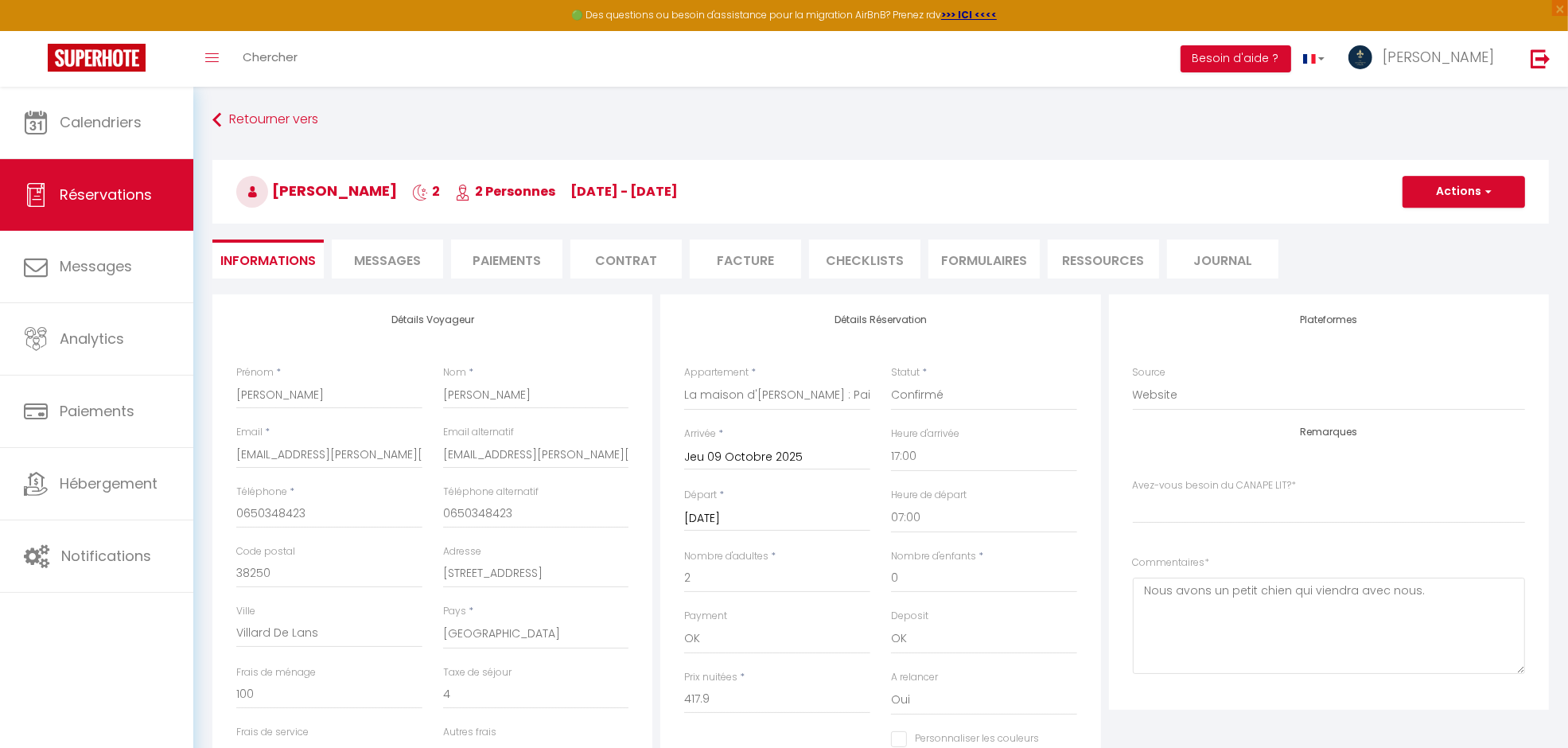
select index
checkbox input "false"
select index
checkbox input "false"
select index
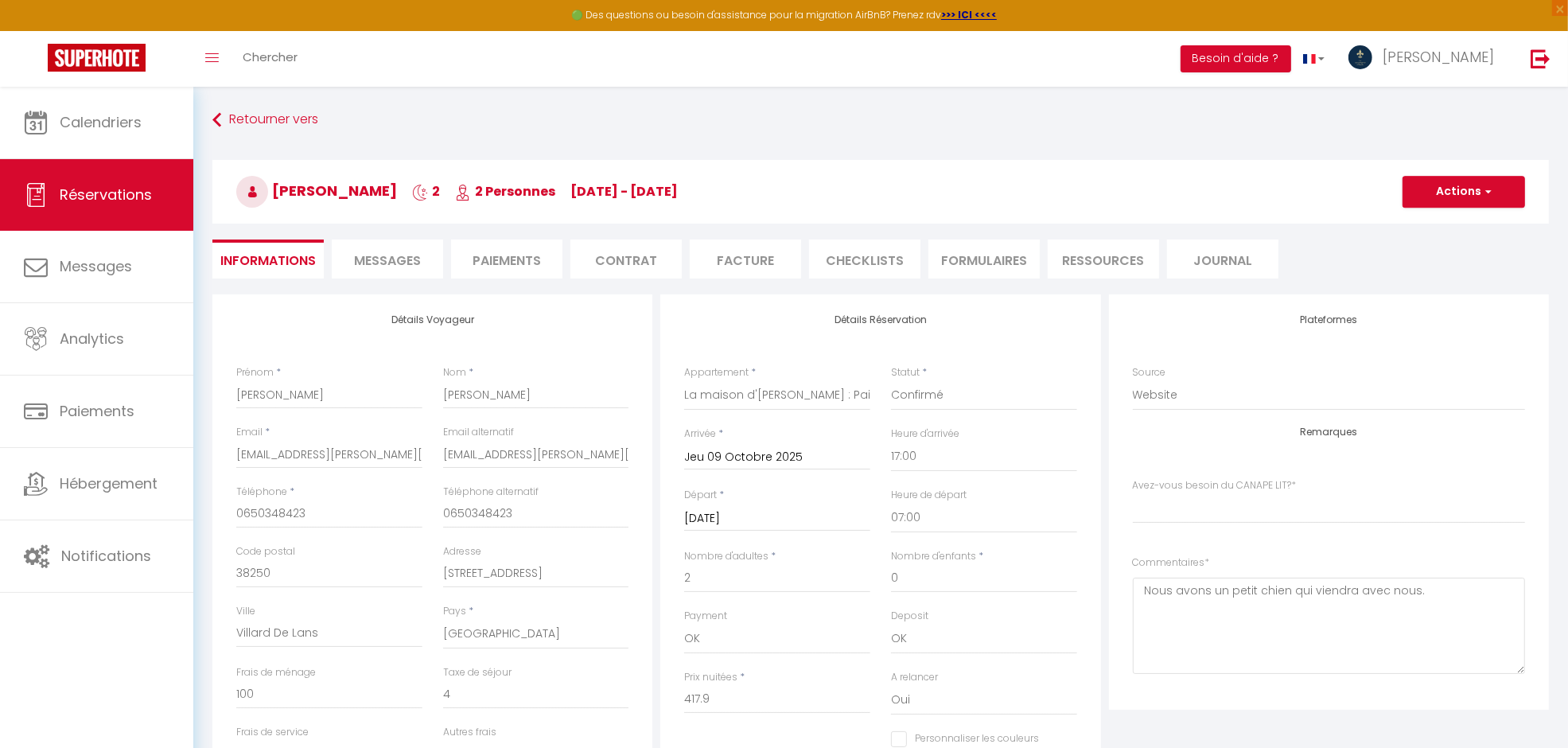
checkbox input "false"
select index
checkbox input "false"
select index
checkbox input "false"
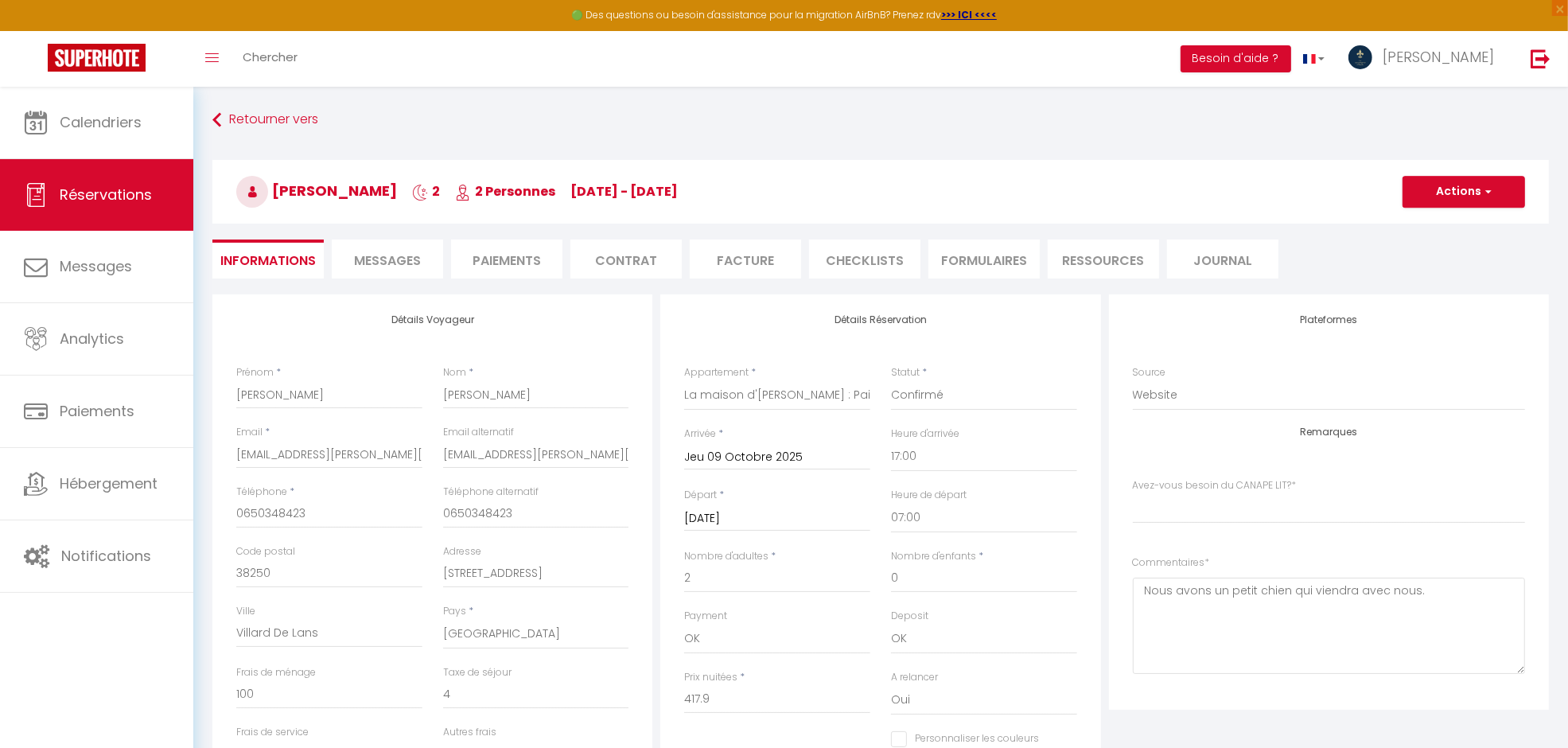
select index
checkbox input "false"
select index
checkbox input "false"
select index
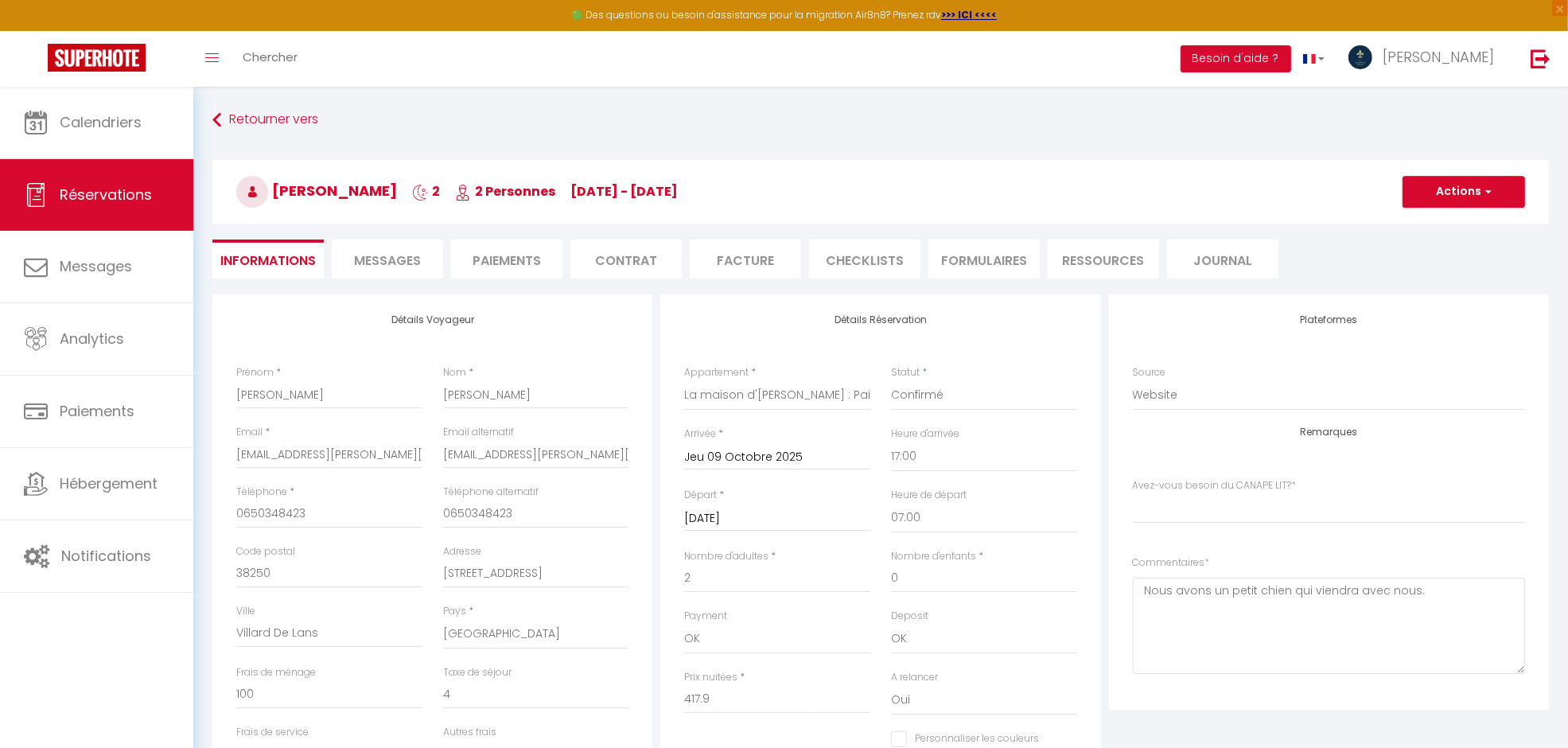
checkbox input "false"
select index
checkbox input "false"
select index
checkbox input "false"
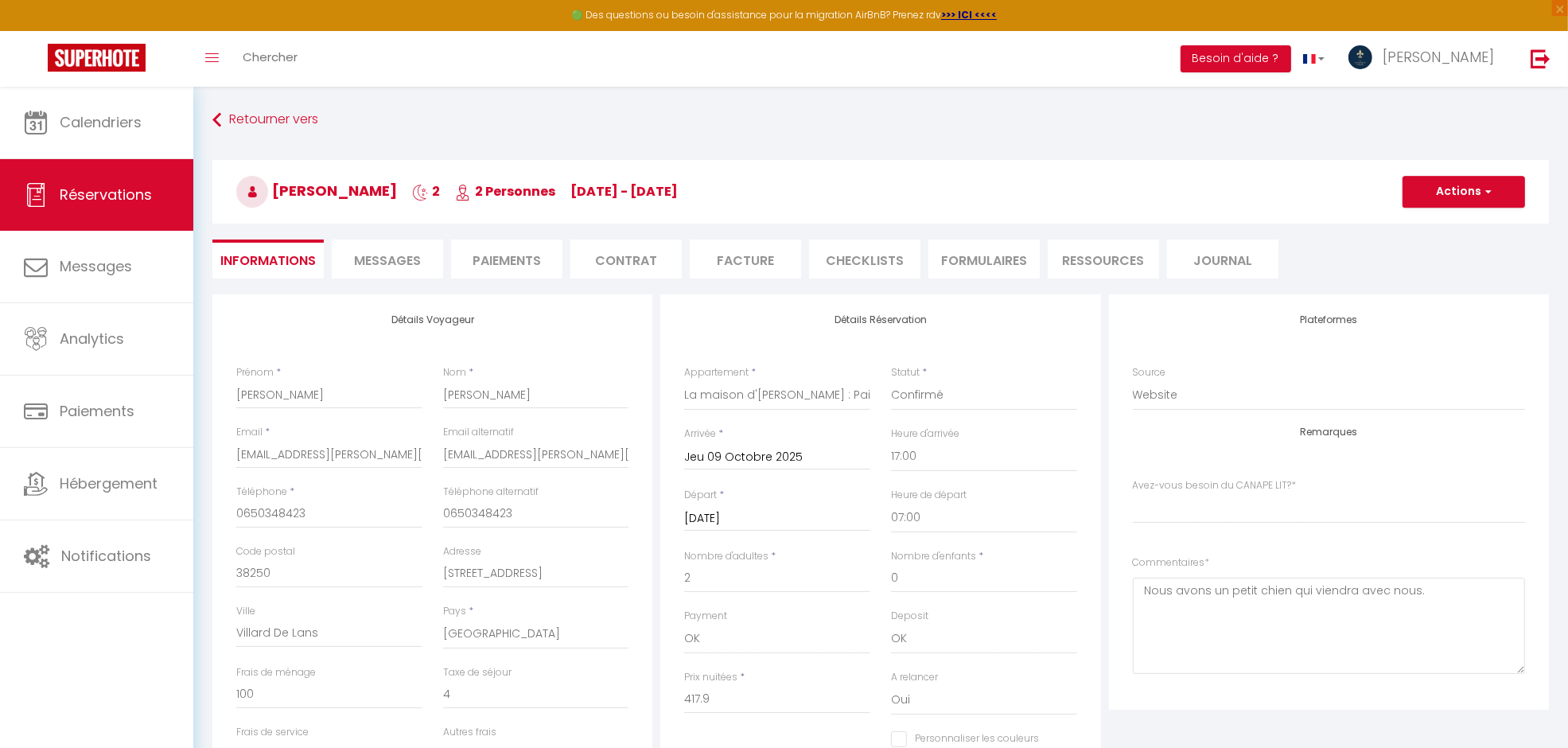
select index
checkbox input "false"
select index
checkbox input "false"
select index
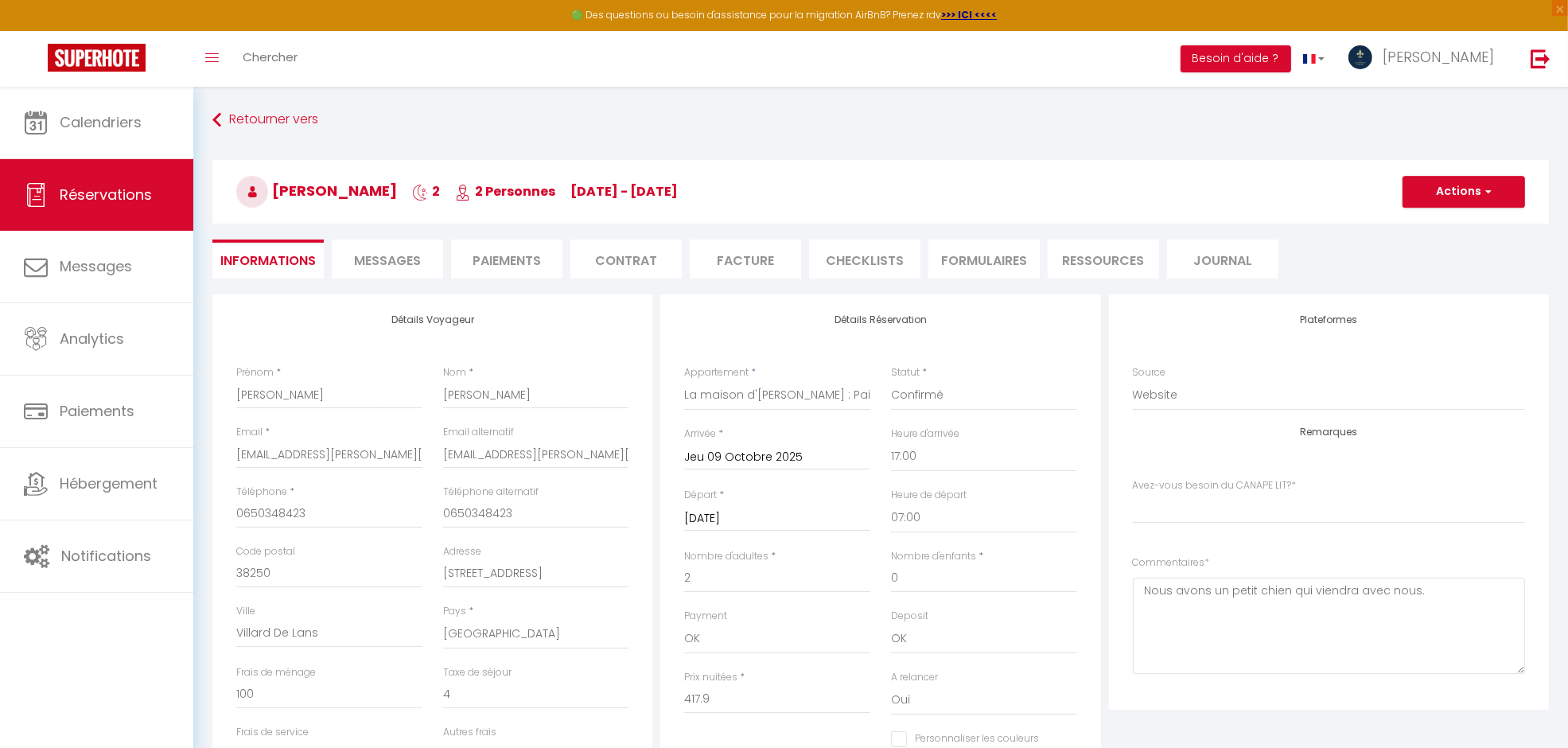
checkbox input "false"
select index
checkbox input "false"
select index
checkbox input "false"
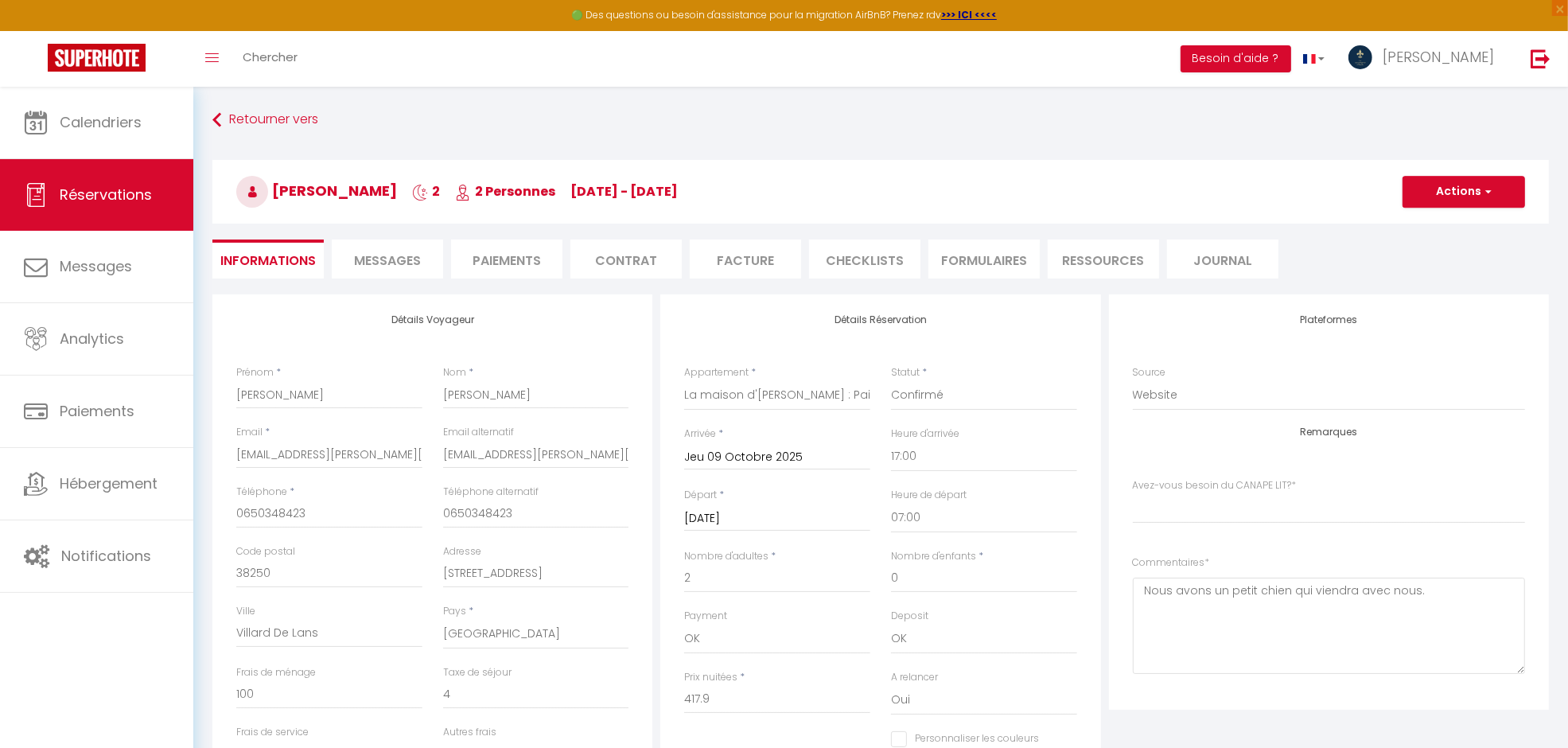
select index
checkbox input "false"
select index
checkbox input "false"
select index
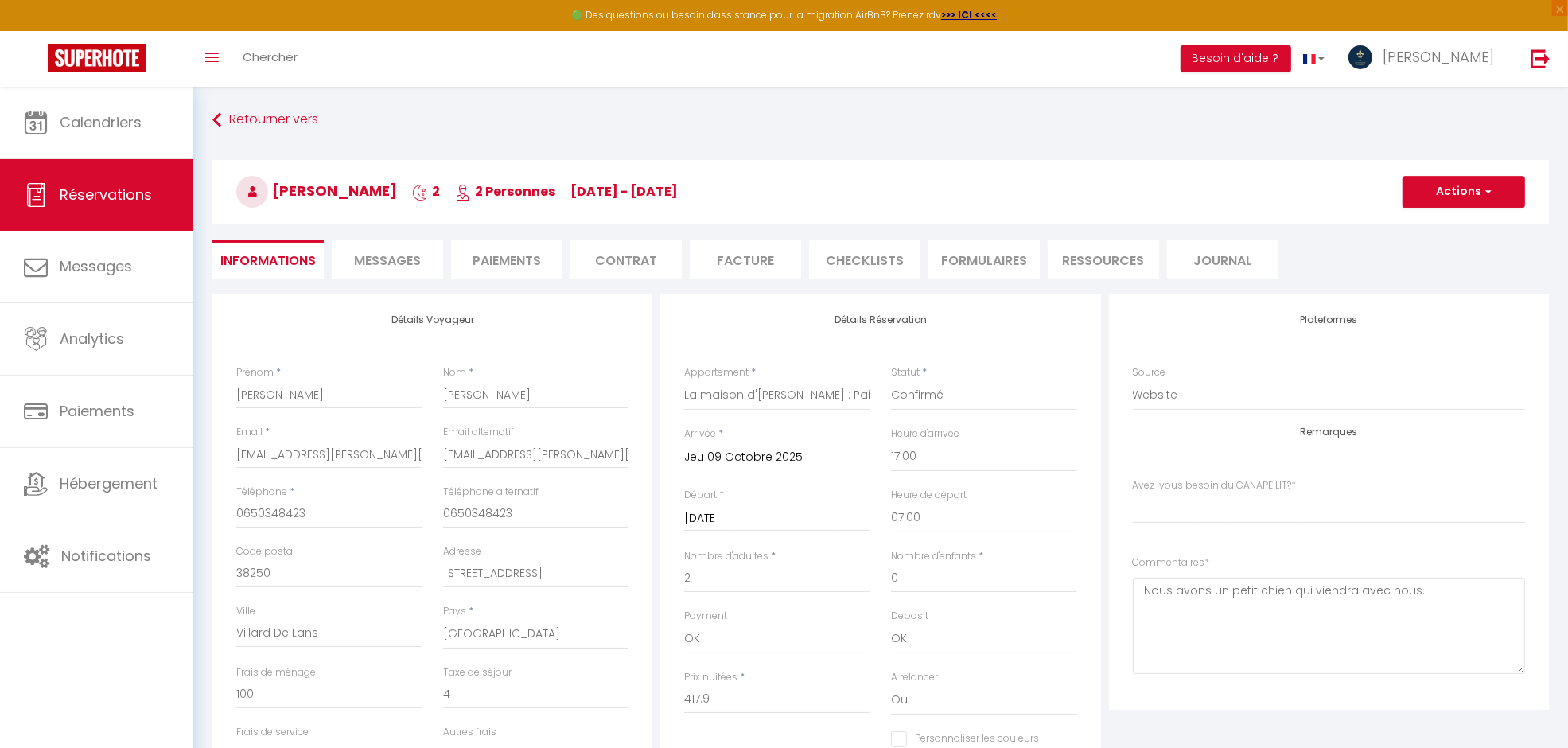
checkbox input "false"
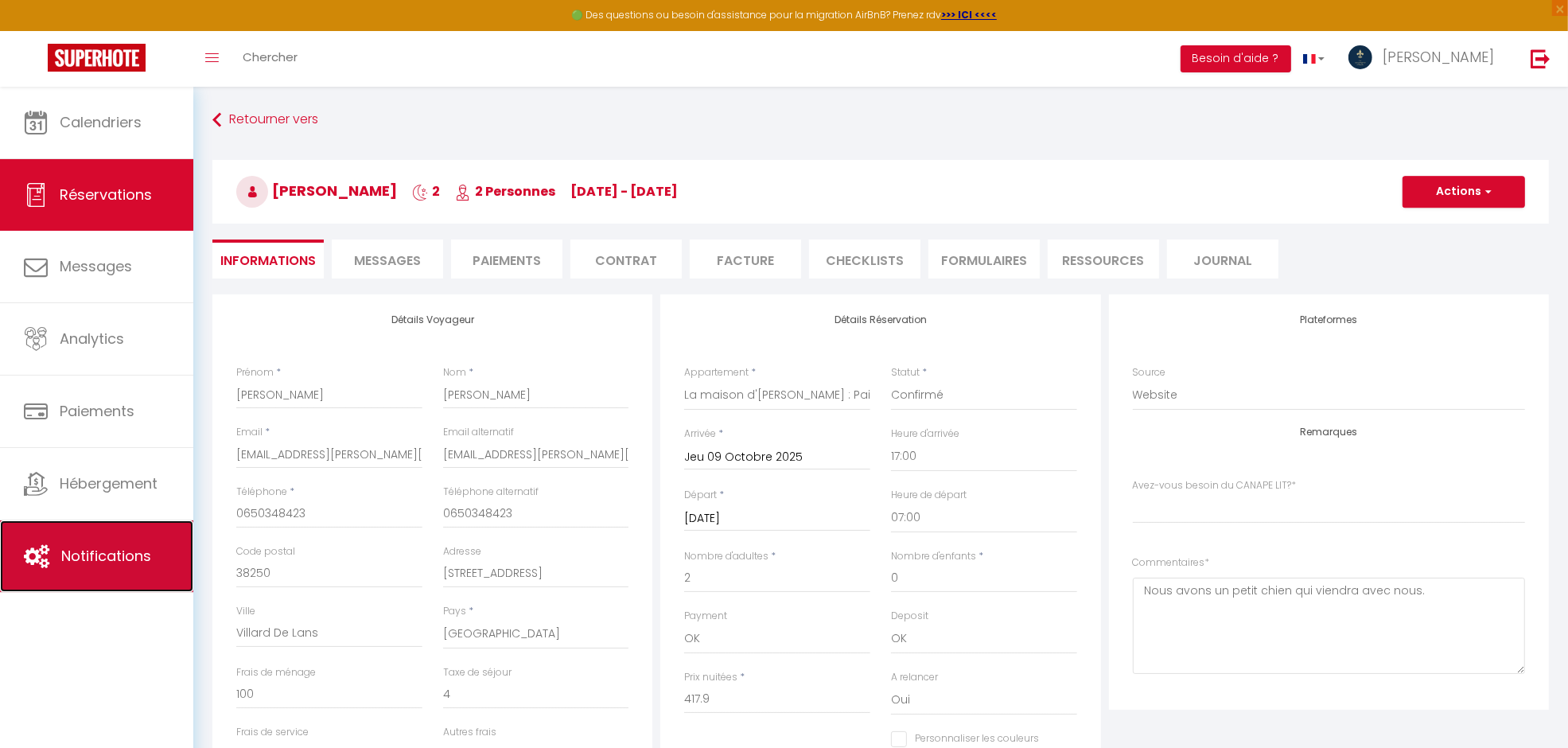
click at [64, 570] on link "Notifications" at bounding box center [97, 555] width 194 height 71
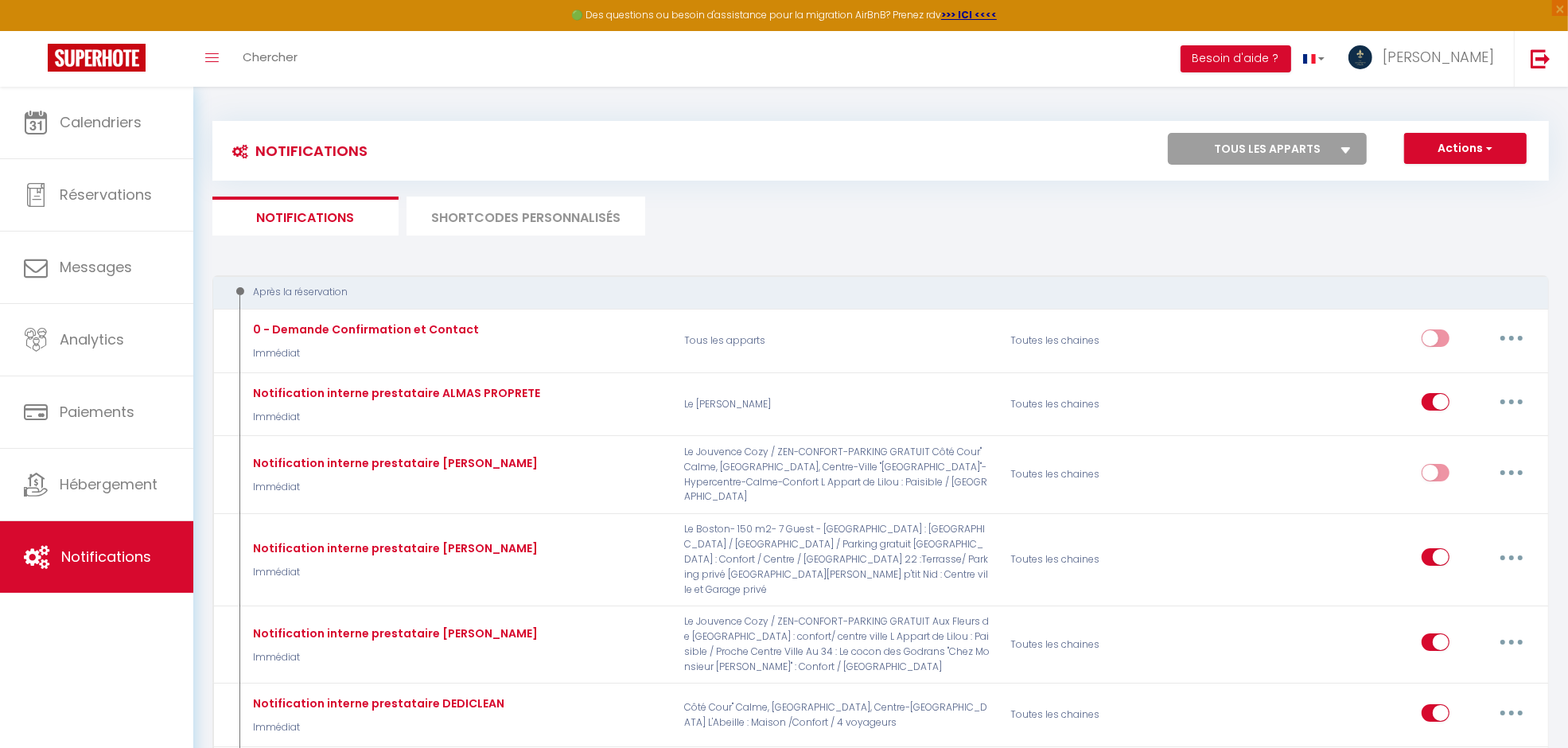
click at [1254, 153] on select "Tous les apparts Le Boston- 150 m2- 7 Guest - Downtown L'Atelier de la Tour : A…" at bounding box center [1267, 149] width 198 height 32
select select "32450"
click at [1168, 133] on select "Tous les apparts Le Boston- 150 m2- 7 Guest - Downtown L'Atelier de la Tour : A…" at bounding box center [1267, 149] width 198 height 32
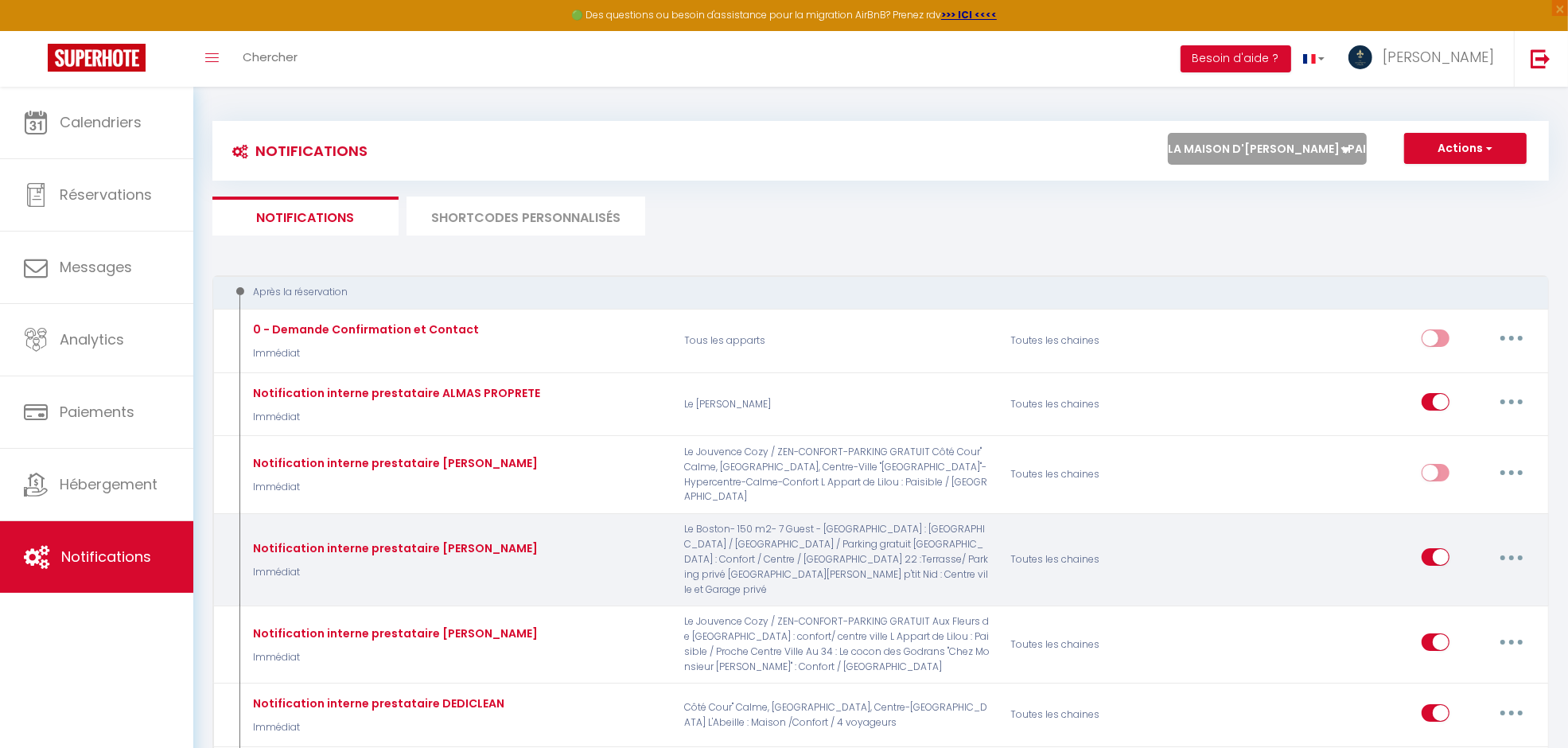
checkbox input "true"
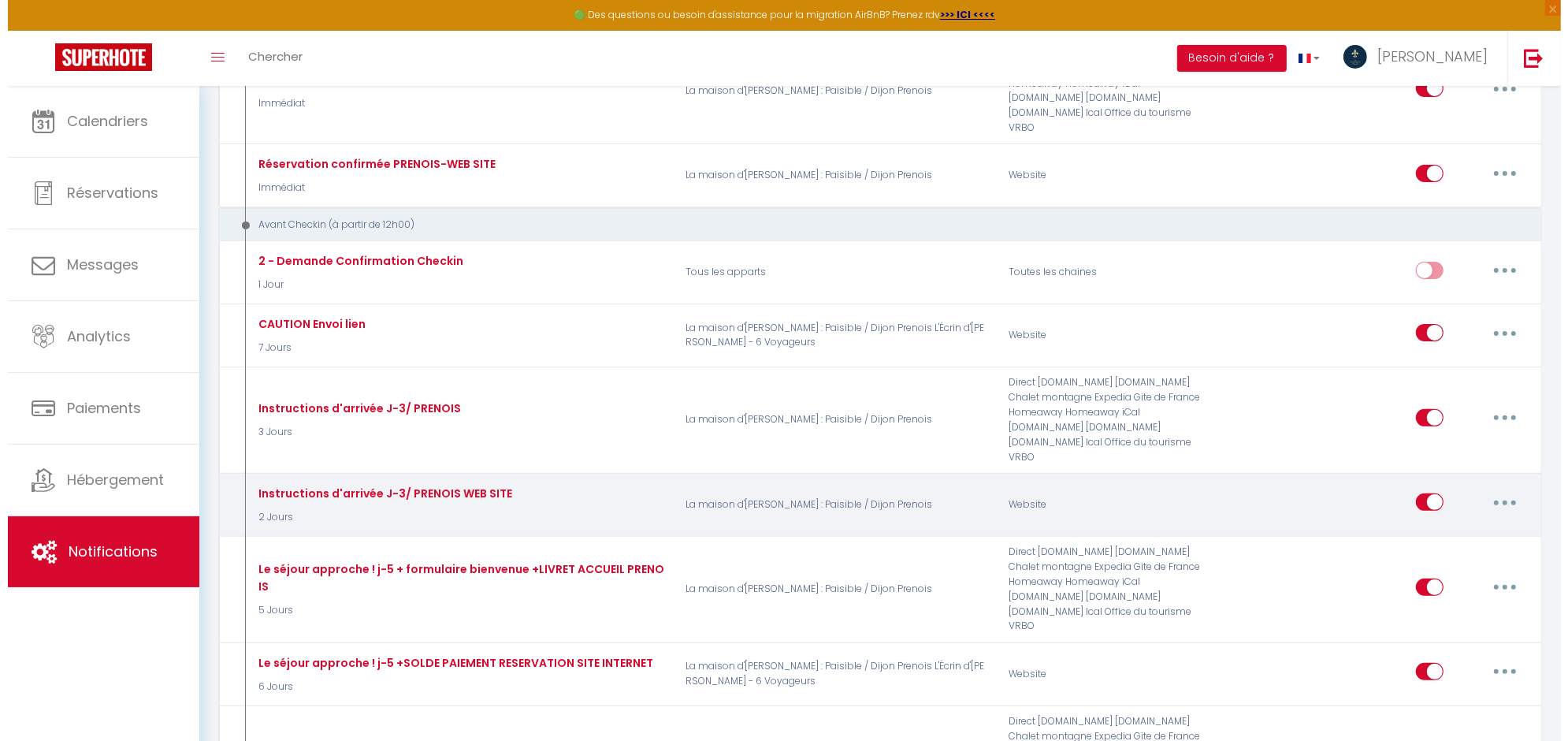
scroll to position [788, 0]
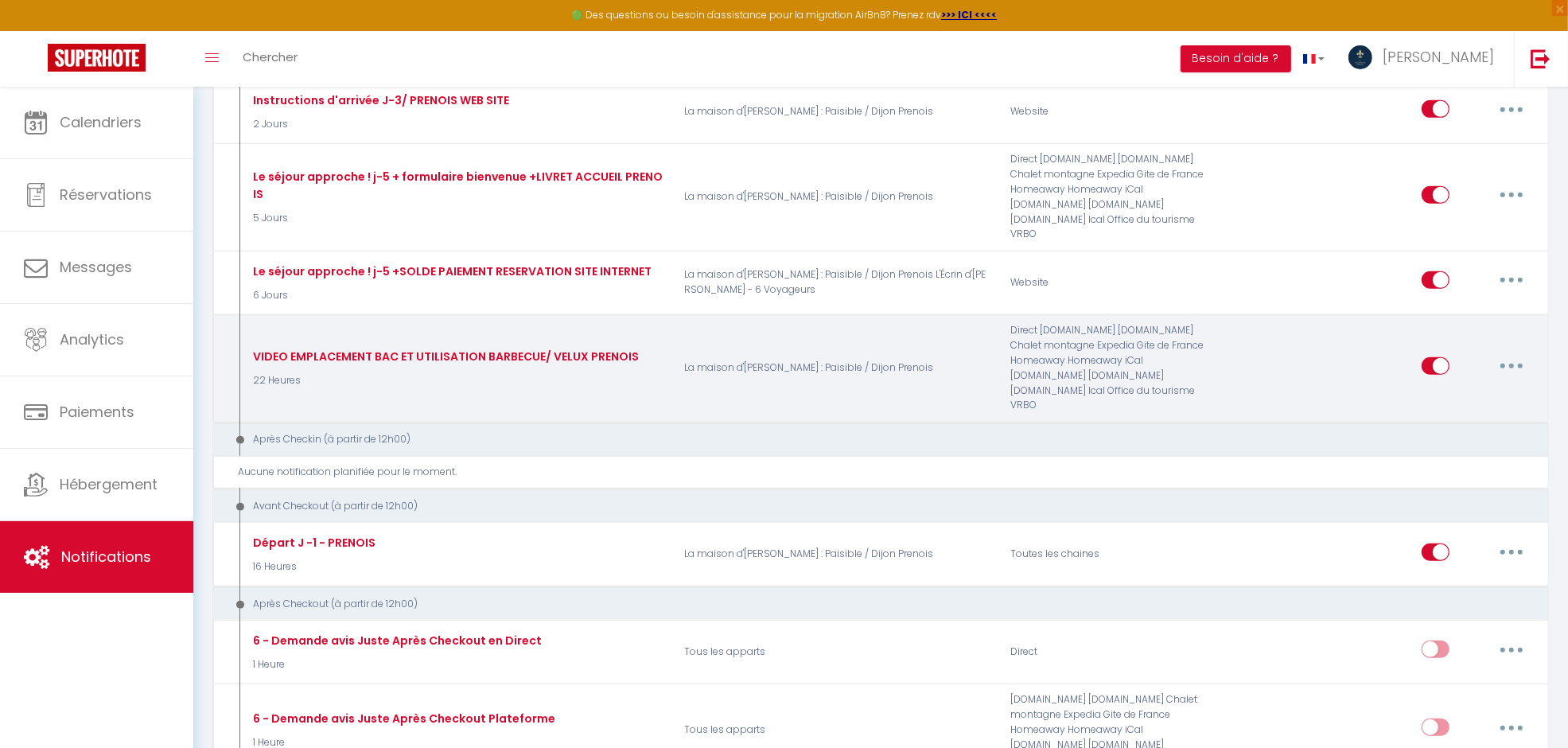
click at [1254, 365] on icon "button" at bounding box center [1511, 365] width 5 height 5
click at [1254, 403] on link "Editer" at bounding box center [1470, 402] width 118 height 27
type input "VIDEO EMPLACEMENT BAC ET UTILISATION BARBECUE/ VELUX PRENOIS"
select select "22 Heures"
select select
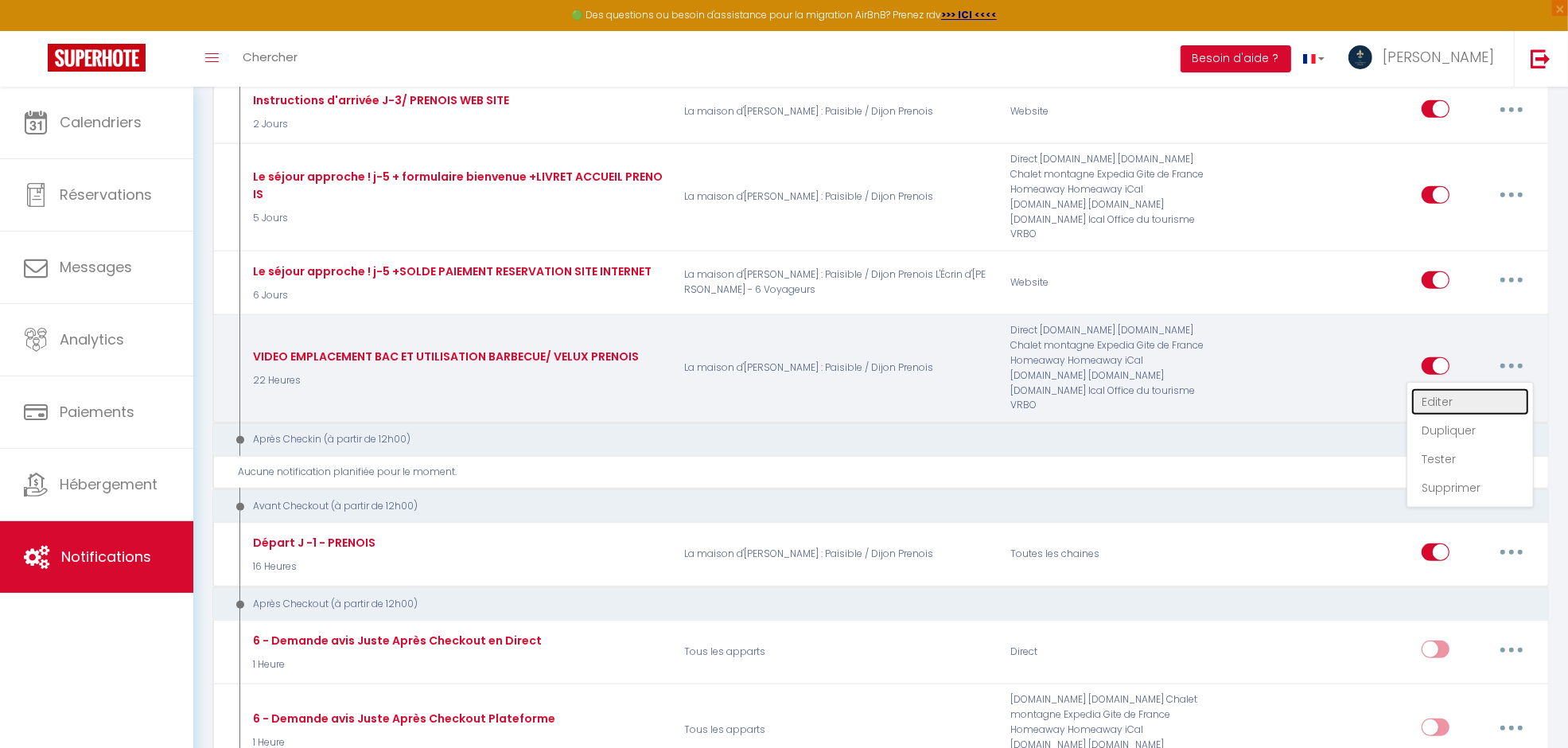
checkbox input "true"
checkbox input "false"
radio input "true"
type input "[RENTAL:NAME] Localisation Boite à Clés- Séjour du [CHECKING:DD-MM-YYYY] au [CH…"
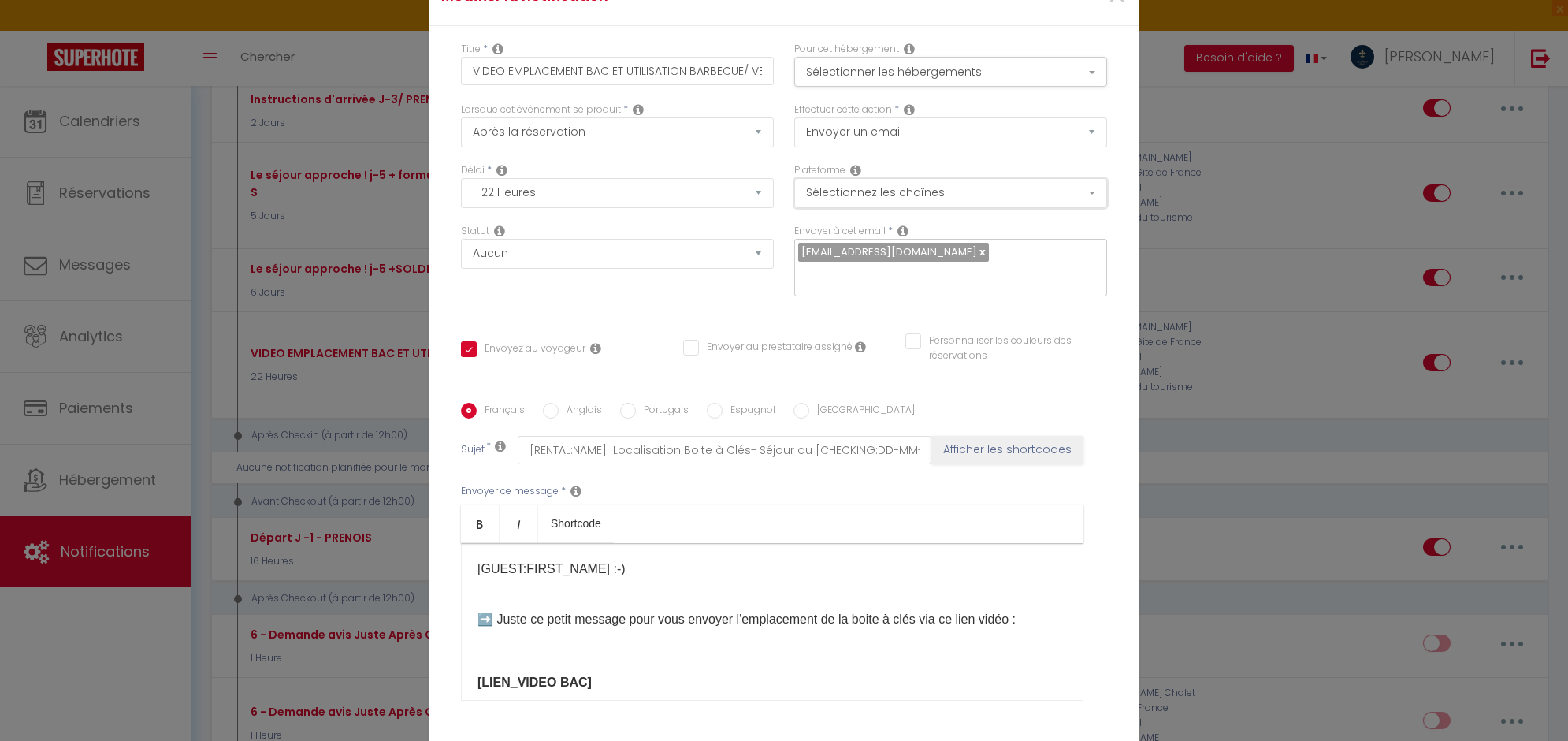
click at [882, 186] on button "Sélectionnez les chaînes" at bounding box center [950, 193] width 313 height 30
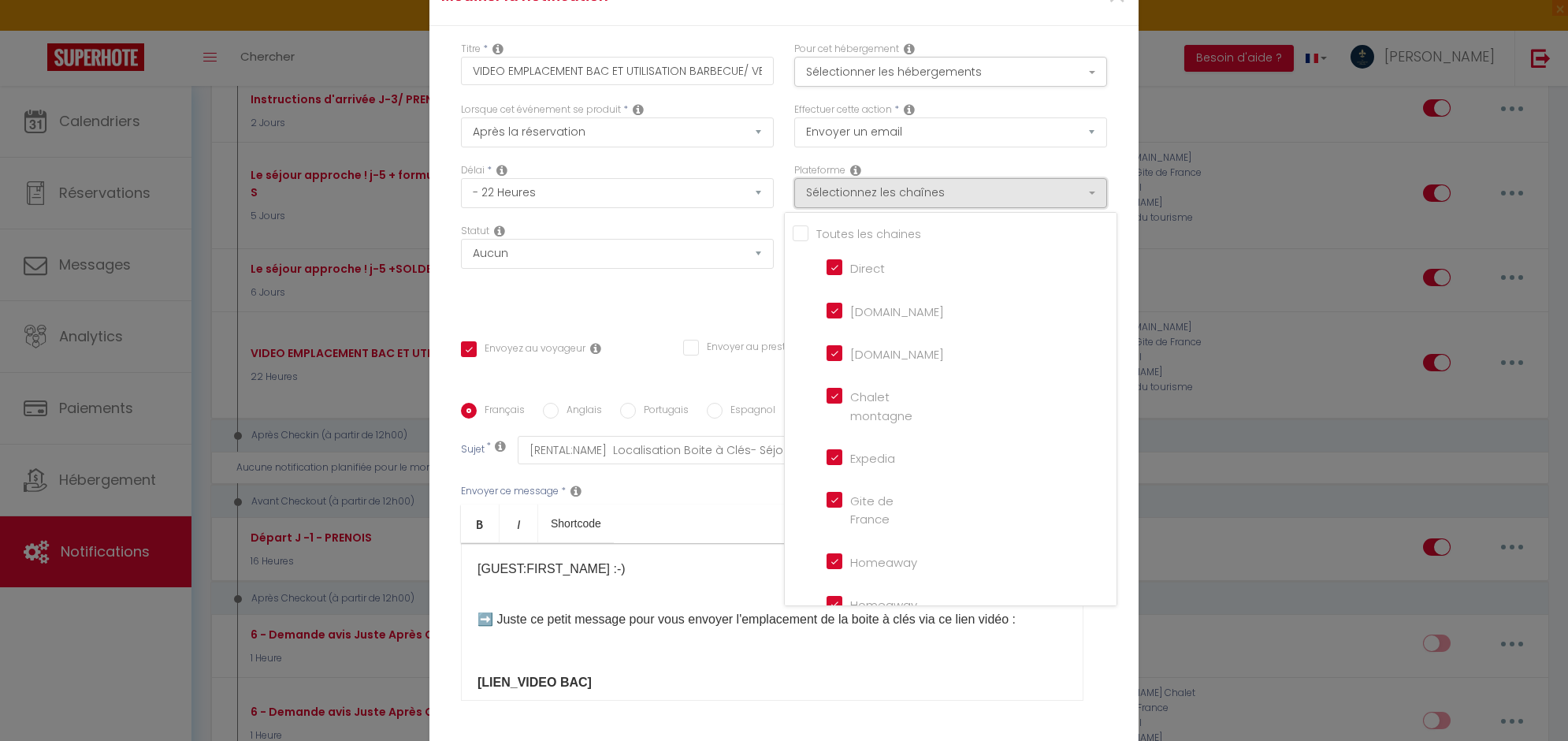
scroll to position [359, 0]
click at [841, 573] on input "Website" at bounding box center [872, 580] width 90 height 16
checkbox input "true"
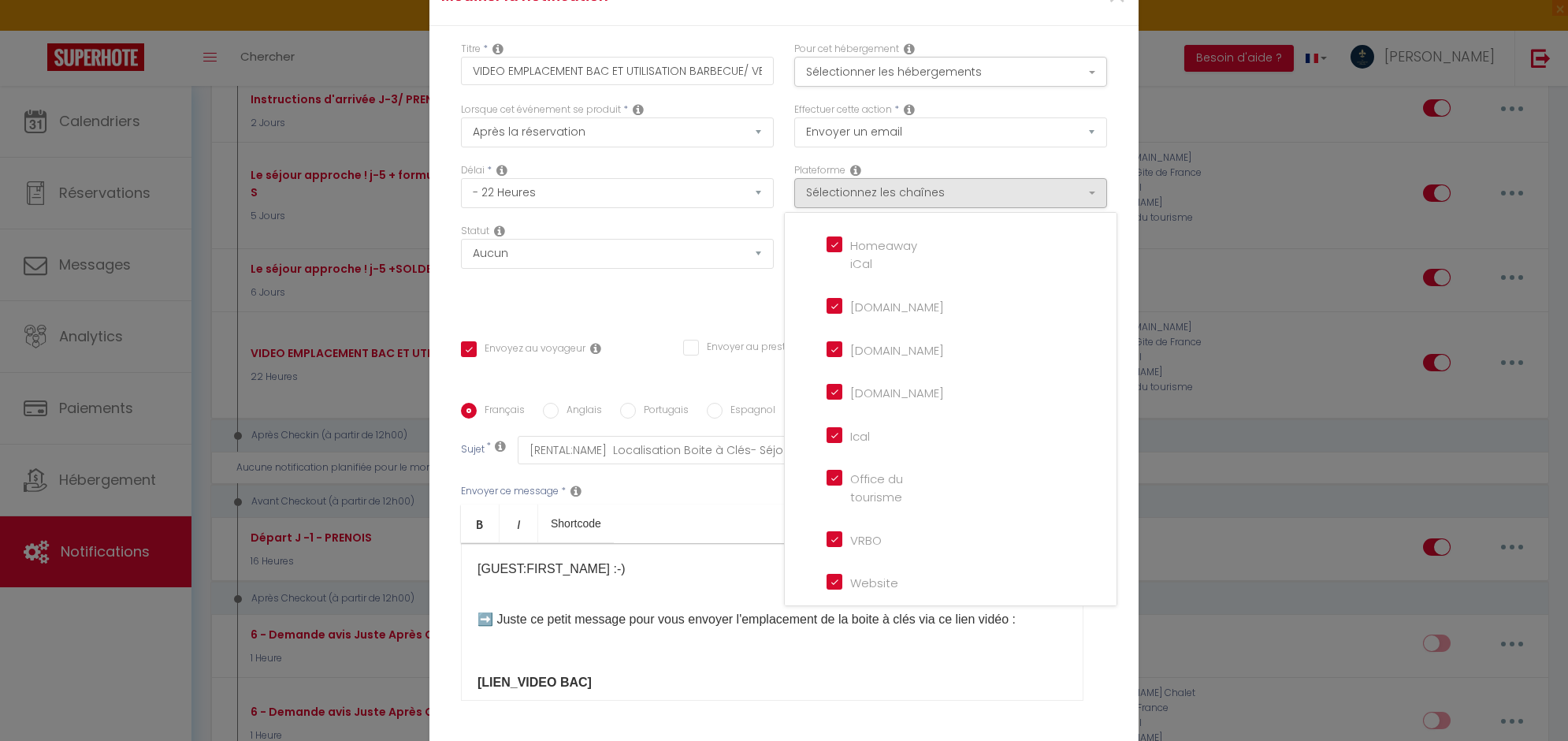
checkbox input "false"
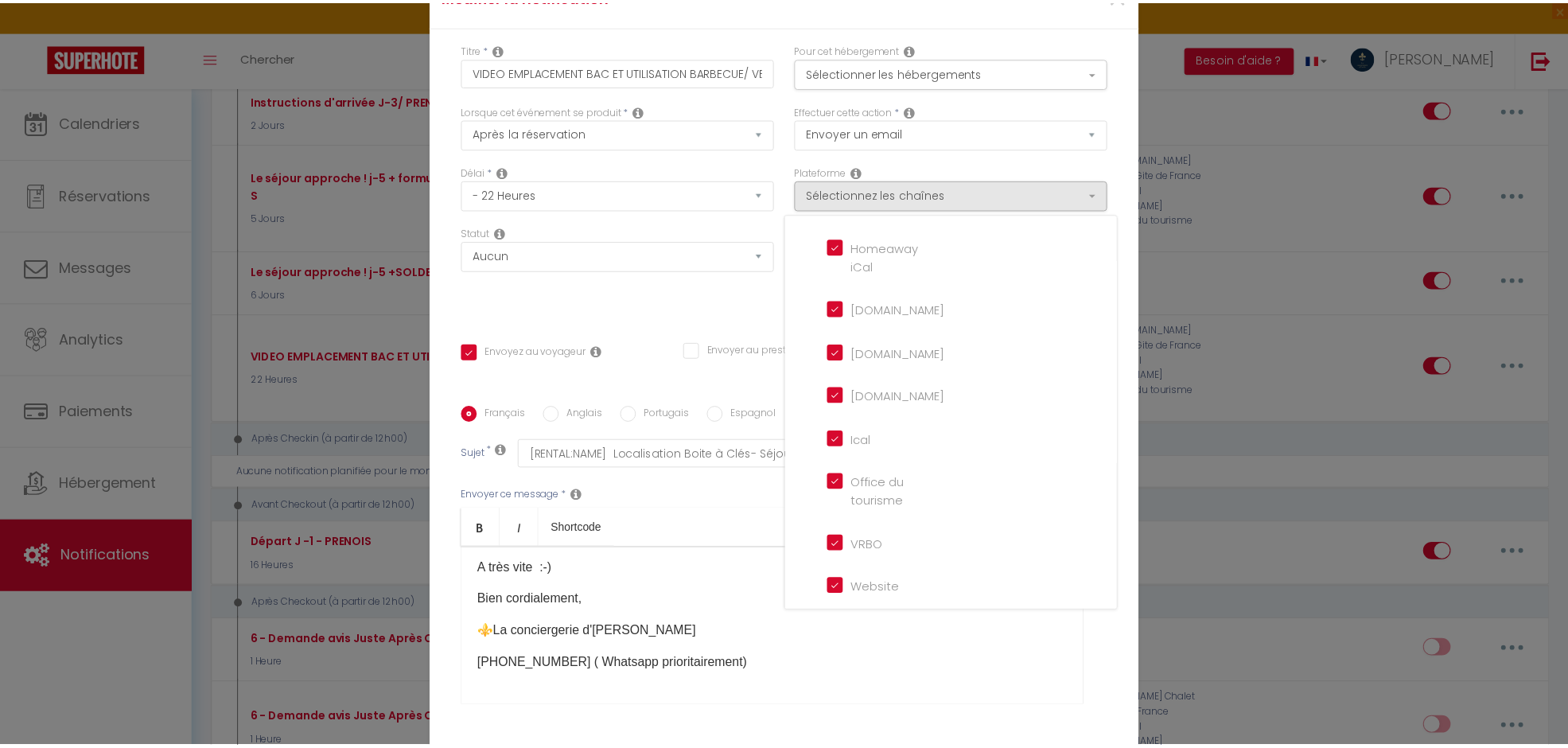
scroll to position [129, 0]
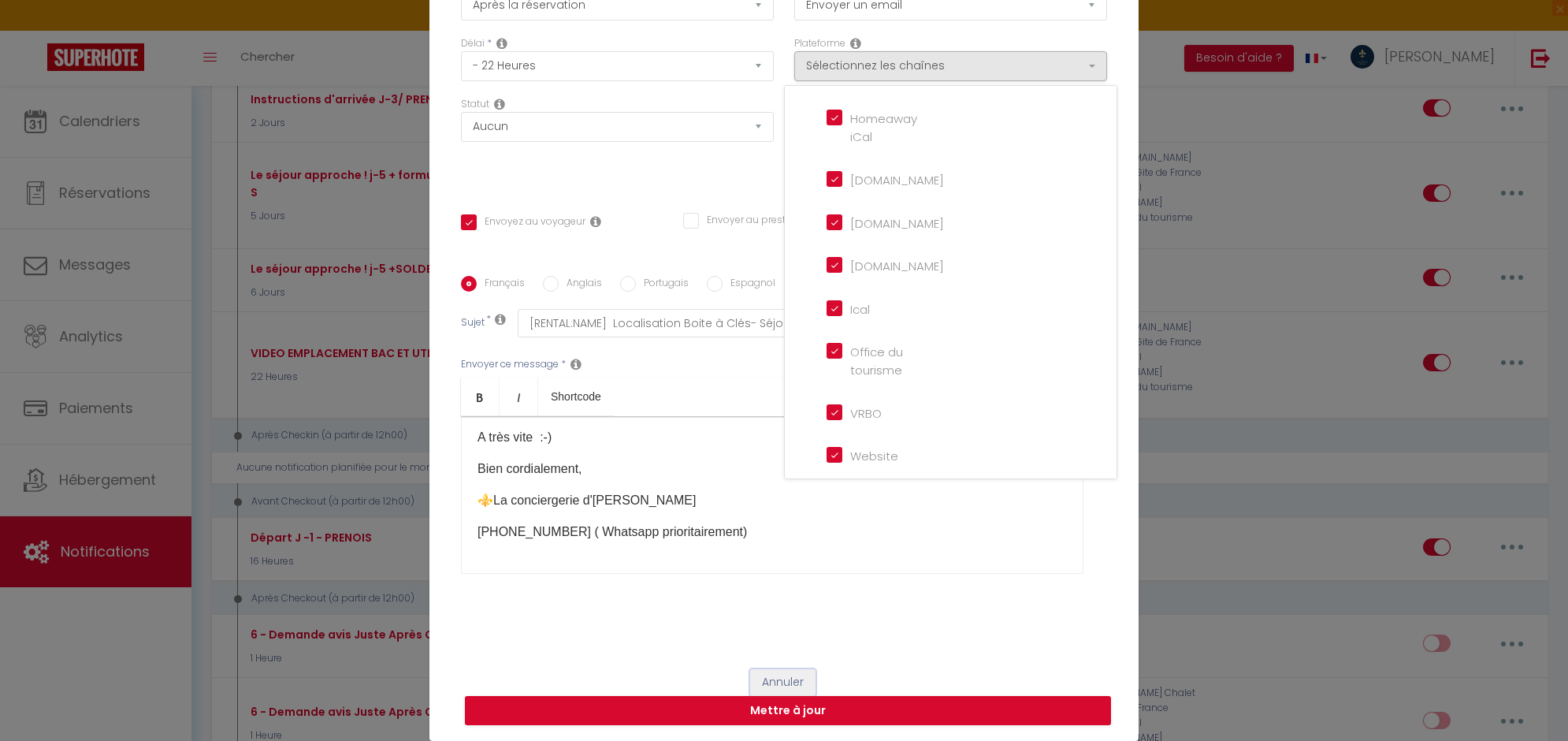
click at [782, 591] on button "Annuler" at bounding box center [784, 682] width 66 height 26
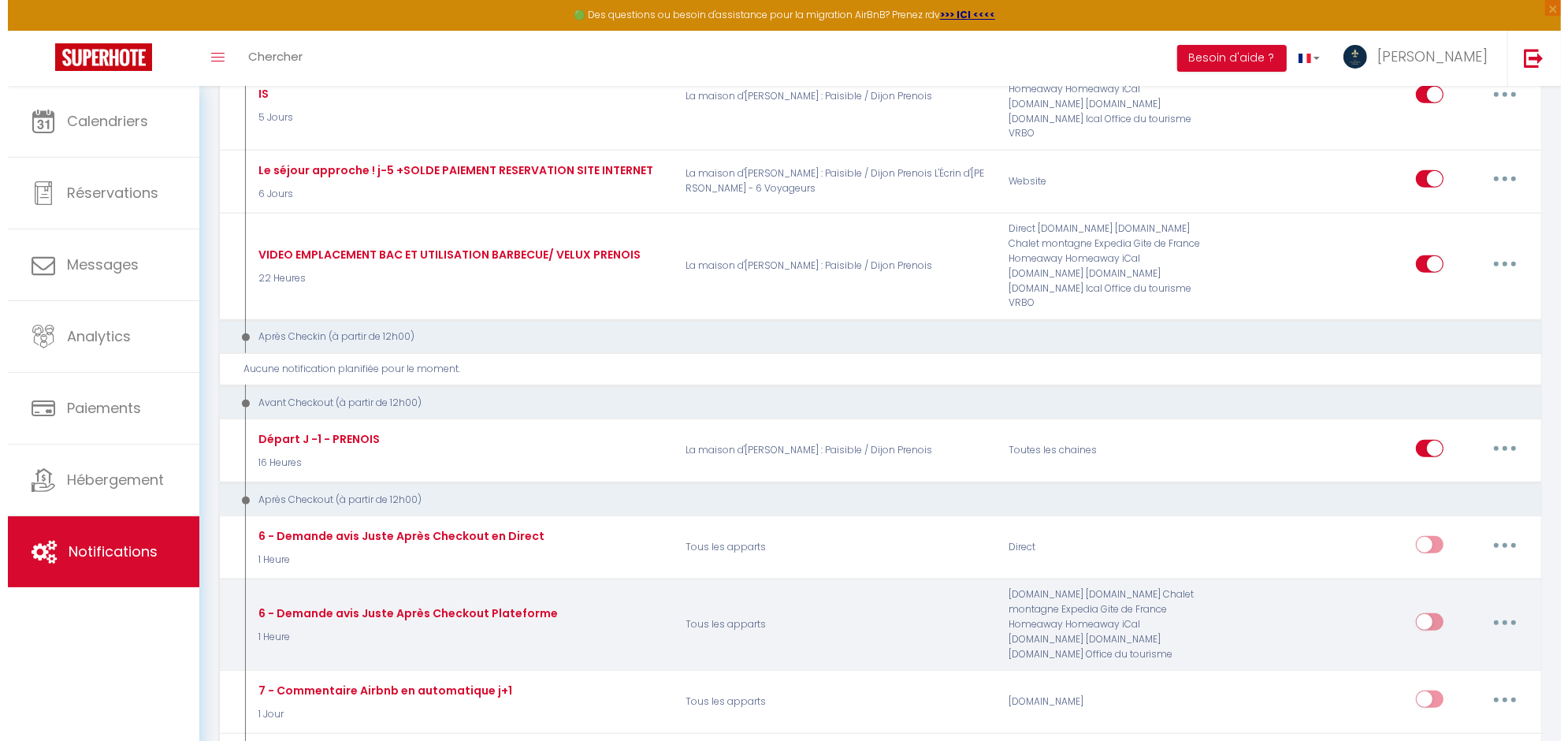
scroll to position [591, 0]
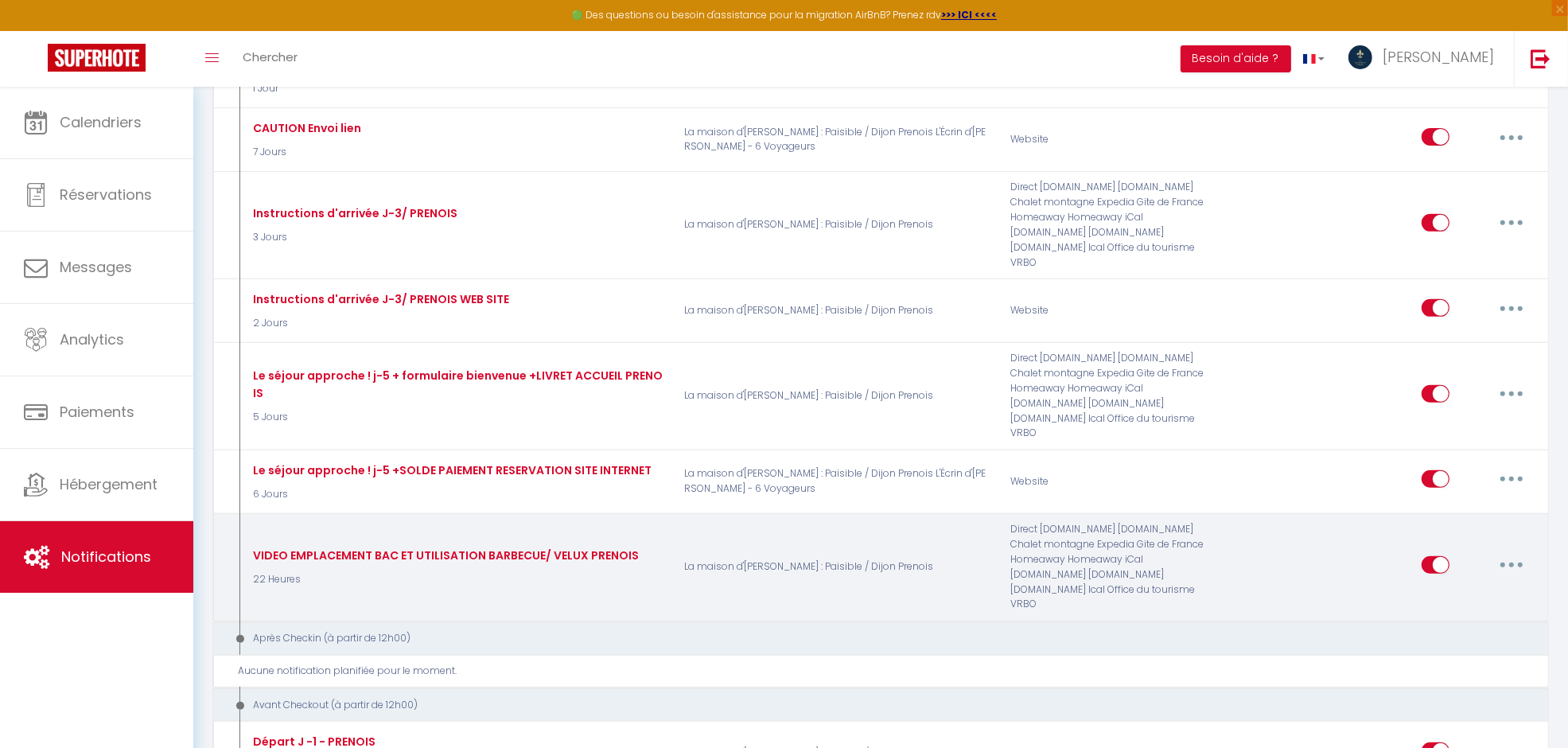
click at [1254, 570] on button "button" at bounding box center [1511, 564] width 45 height 26
click at [1254, 597] on link "Dupliquer" at bounding box center [1470, 628] width 118 height 27
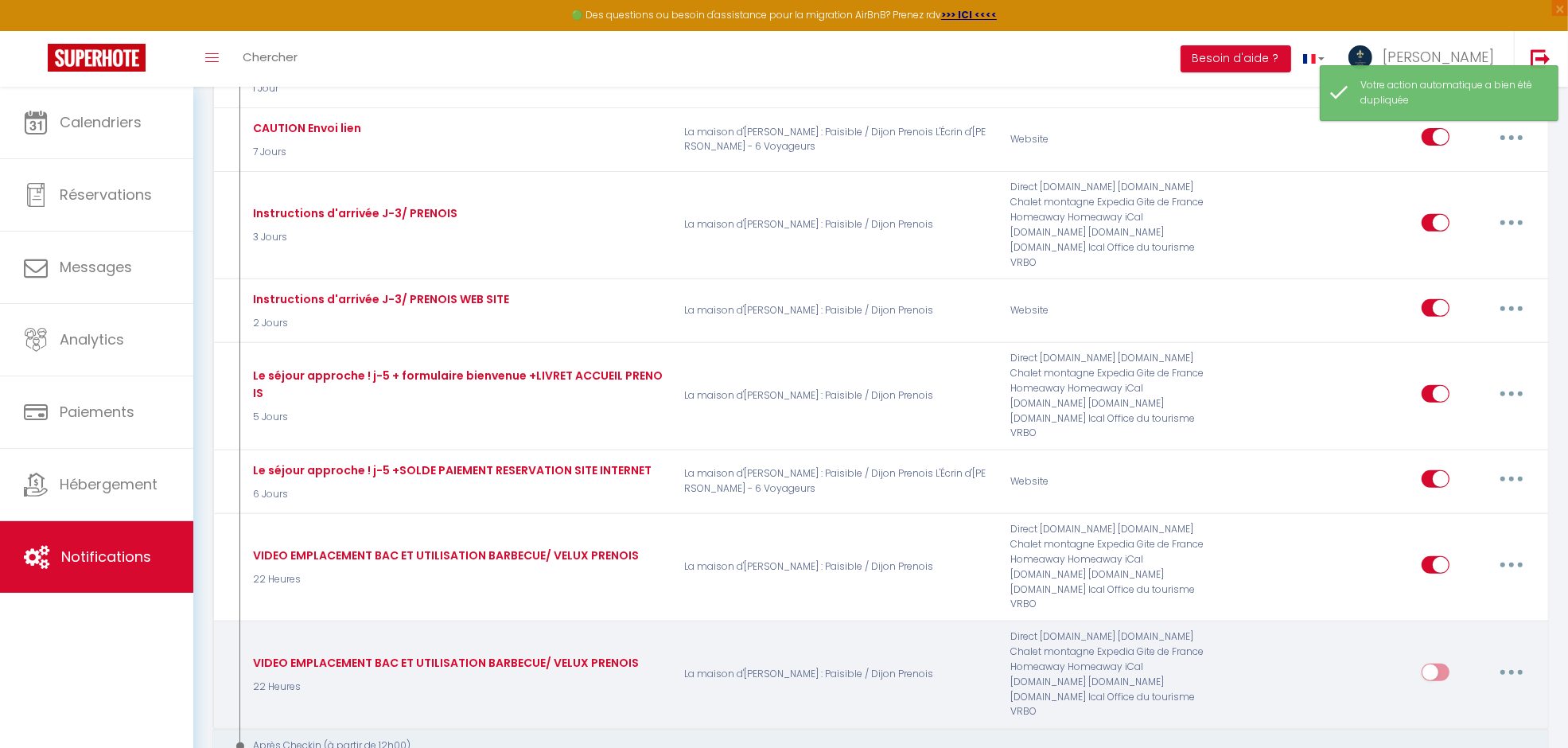
click at [1254, 597] on button "button" at bounding box center [1511, 672] width 45 height 26
click at [1254, 597] on link "Editer" at bounding box center [1470, 707] width 118 height 27
type input "VIDEO EMPLACEMENT BAC ET UTILISATION BARBECUE/ VELUX PRENOIS"
select select "22 Heures"
select select
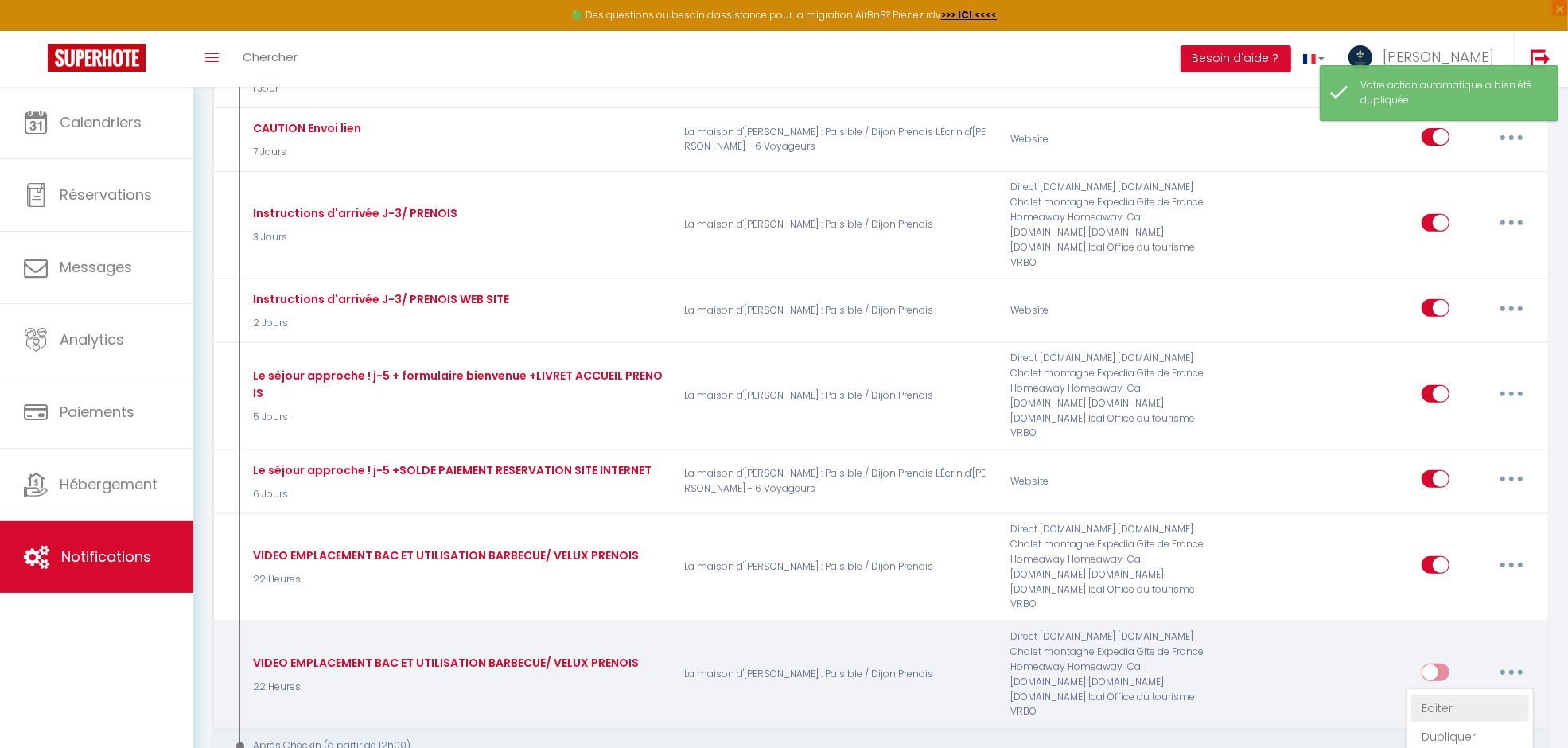
checkbox input "true"
checkbox input "false"
radio input "true"
type input "[RENTAL:NAME] Localisation Boite à Clés- Séjour du [CHECKING:DD-MM-YYYY] au [CH…"
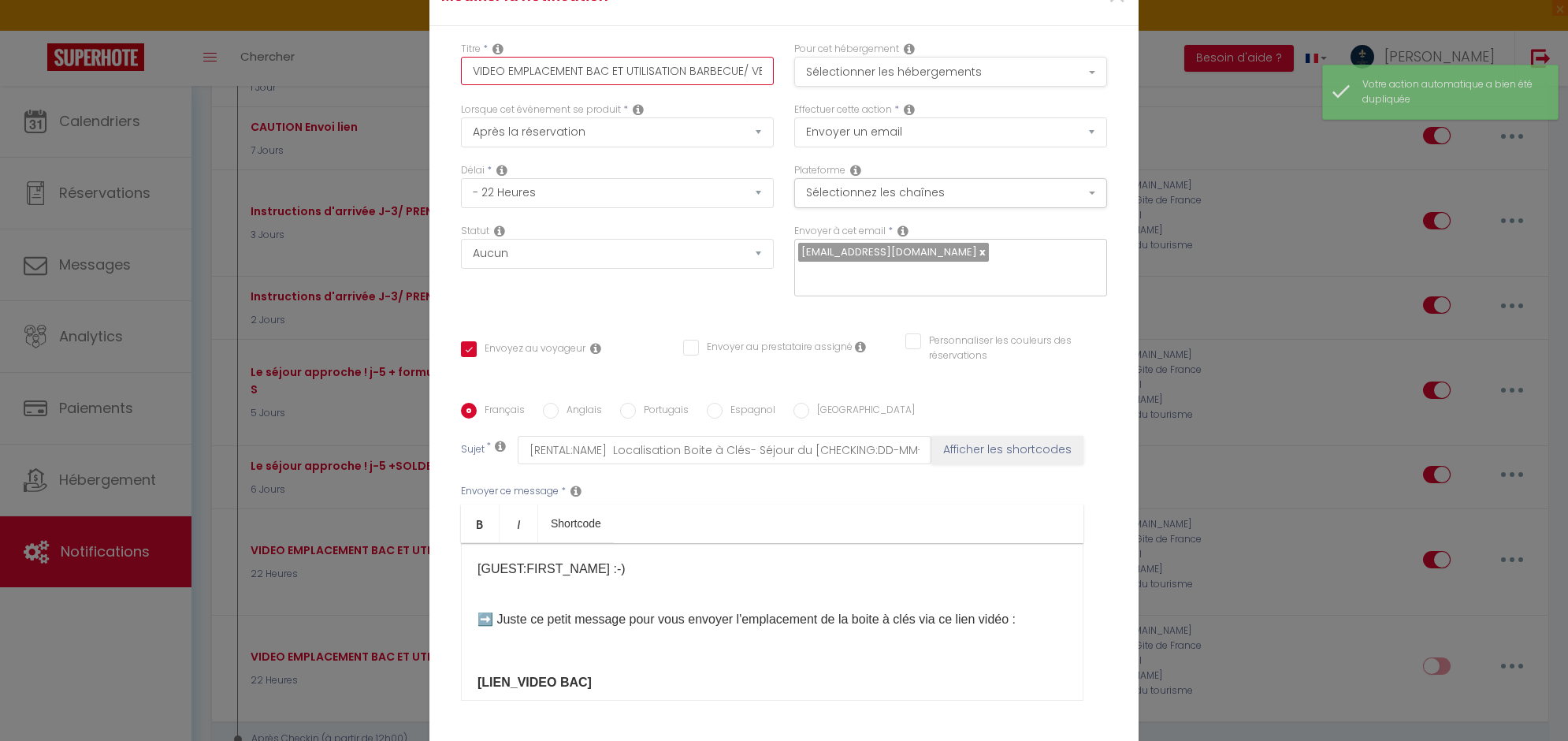
scroll to position [0, 67]
drag, startPoint x: 741, startPoint y: 68, endPoint x: 858, endPoint y: 71, distance: 117.0
click at [858, 71] on div "Titre * VIDEO EMPLACEMENT BAC ET UTILISATION BARBECUE/ VELUX PRENOIS Pour cet h…" at bounding box center [784, 71] width 667 height 61
click at [762, 69] on input "VIDEO EMPLACEMENT BAC ET UTILISATION BARBECUE/ VELUX PRENOIS" at bounding box center [617, 71] width 313 height 28
type input "VIDEO EMPLACEMENT BAC ET UTILISATION BARBECUE/ VELUX PRENOIS-"
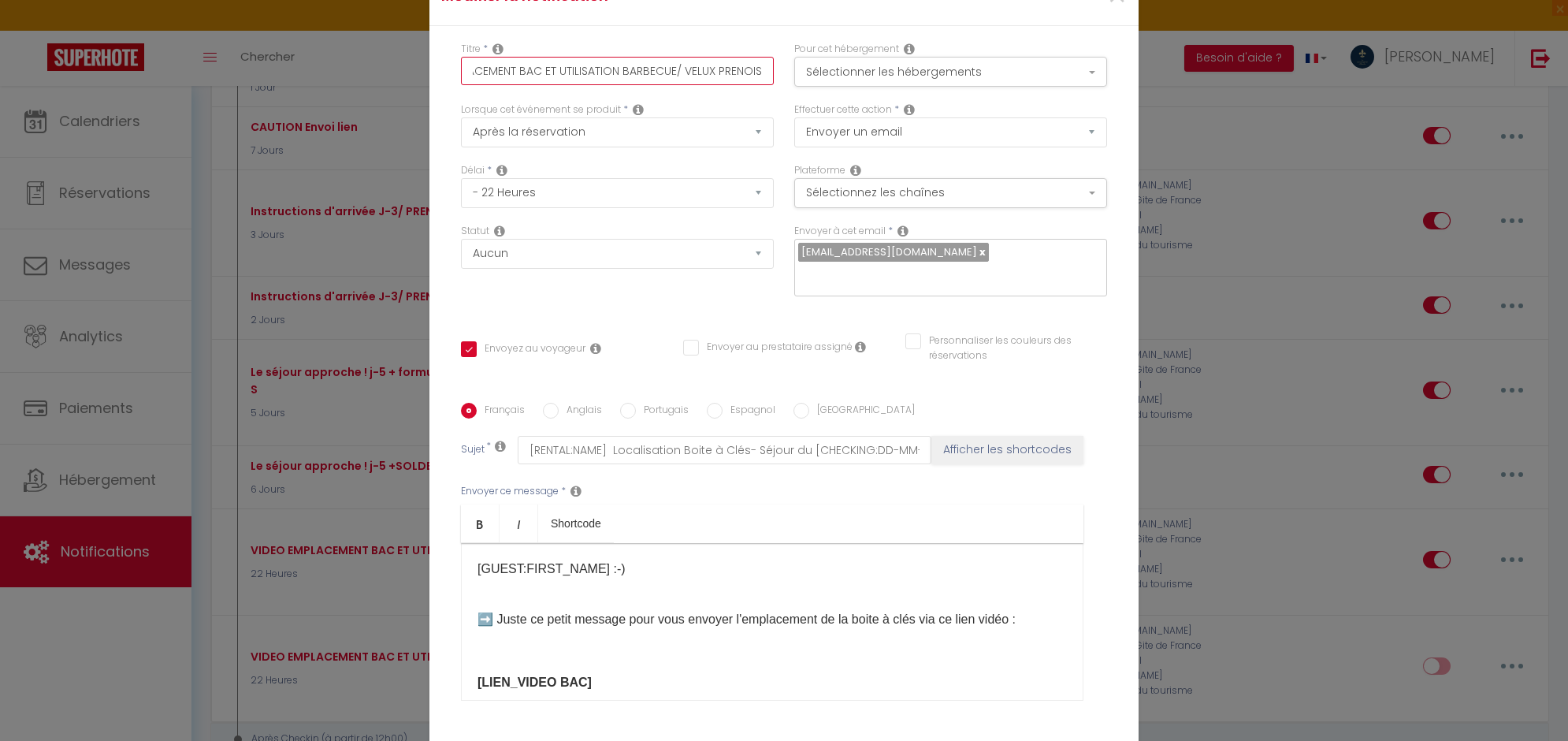
checkbox input "true"
checkbox input "false"
type input "VIDEO EMPLACEMENT BAC ET UTILISATION BARBECUE/ VELUX PRENOIS-w"
checkbox input "true"
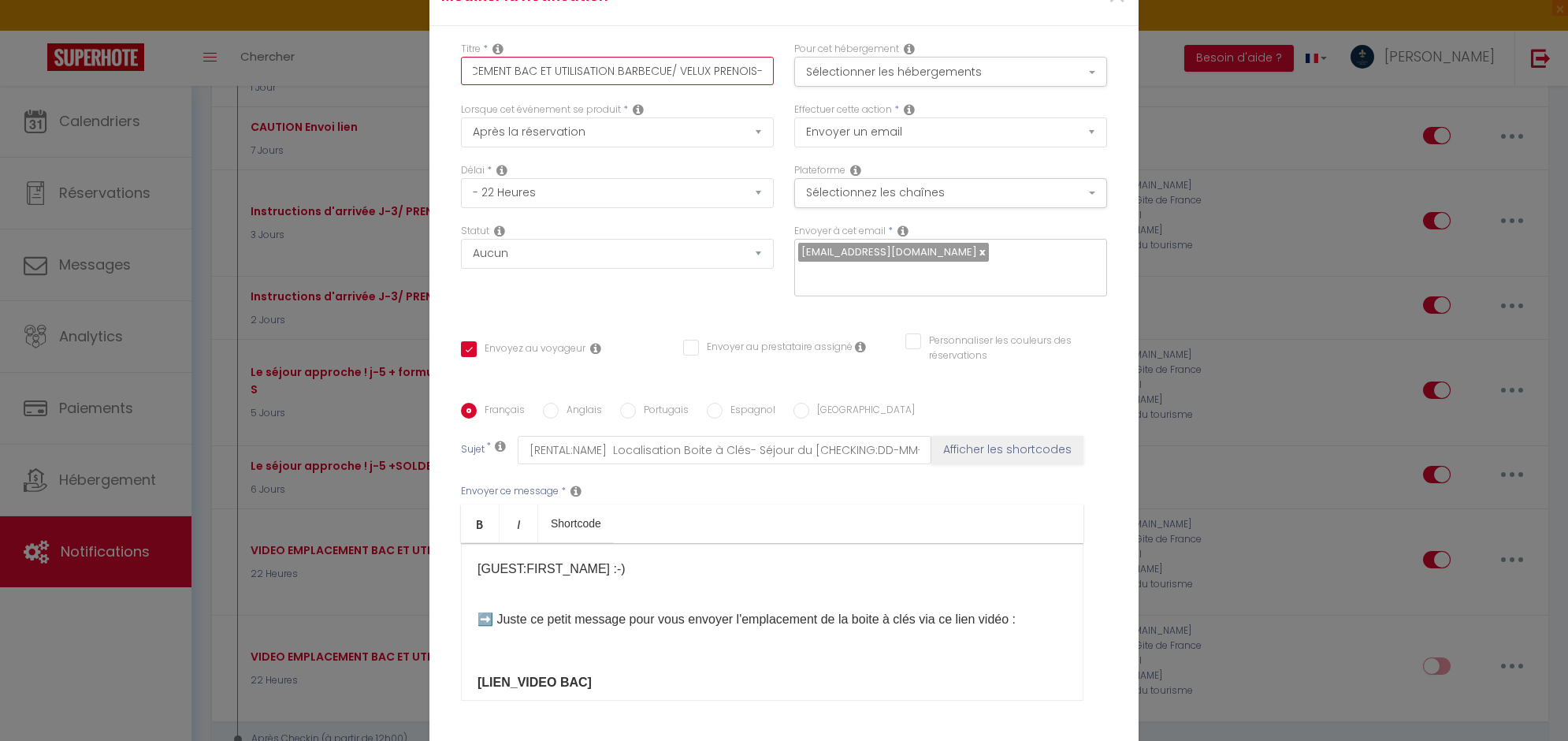
checkbox input "false"
type input "VIDEO EMPLACEMENT BAC ET UTILISATION BARBECUE/ VELUX PRENOIS-we"
checkbox input "true"
checkbox input "false"
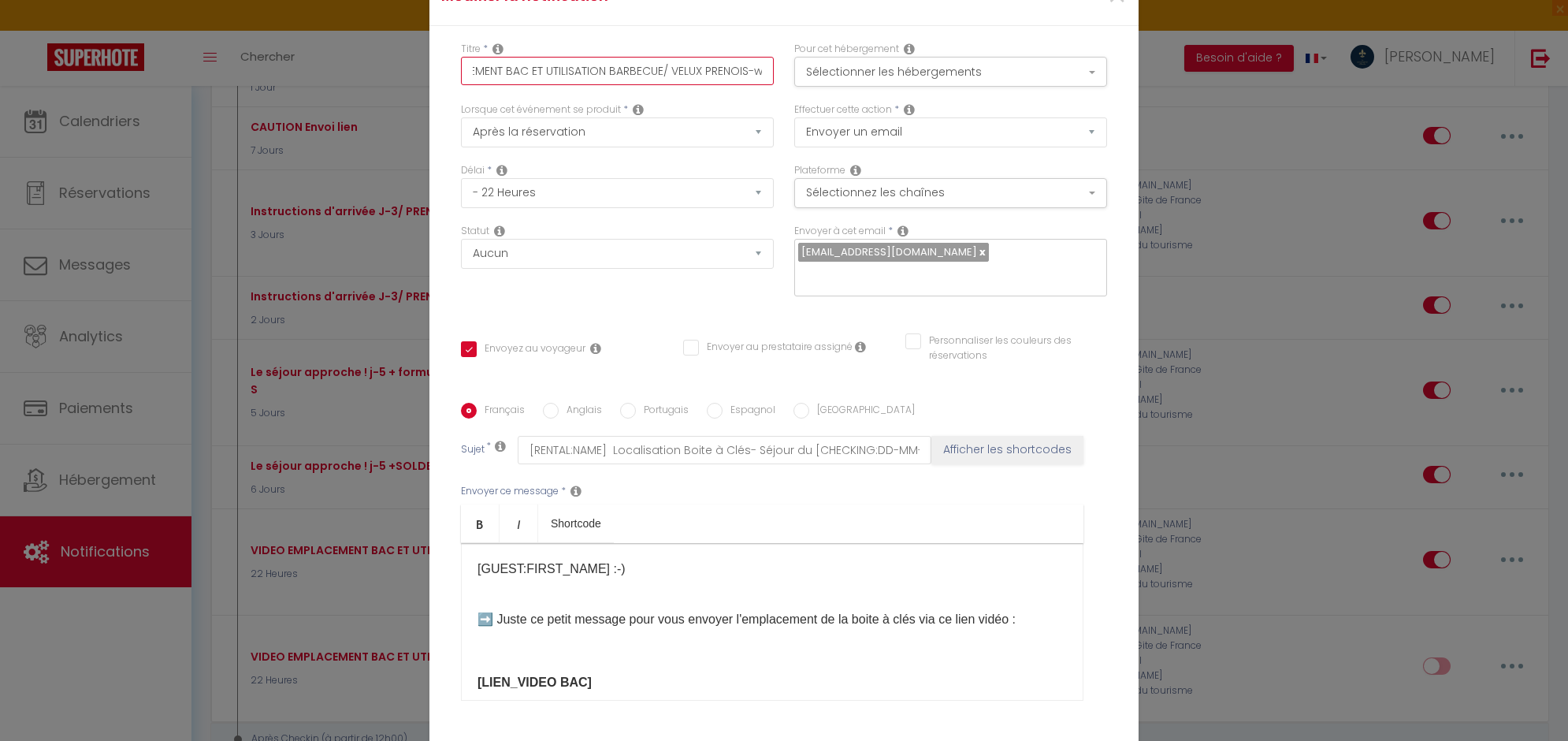
checkbox input "false"
type input "VIDEO EMPLACEMENT BAC ET UTILISATION BARBECUE/ VELUX PRENOIS-w"
checkbox input "true"
checkbox input "false"
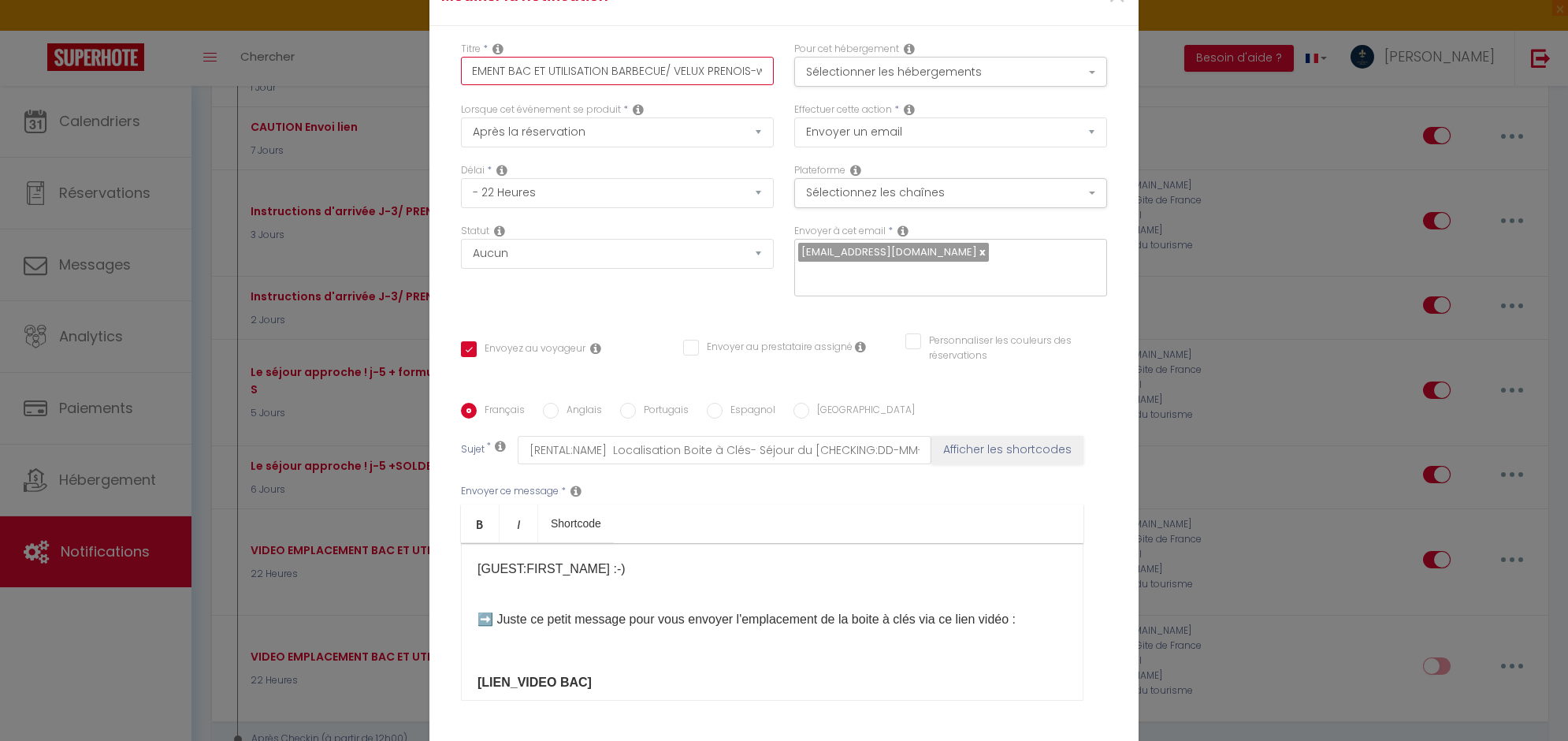
type input "VIDEO EMPLACEMENT BAC ET UTILISATION BARBECUE/ VELUX PRENOIS-"
checkbox input "true"
checkbox input "false"
type input "VIDEO EMPLACEMENT BAC ET UTILISATION BARBECUE/ VELUX PRENOIS-W"
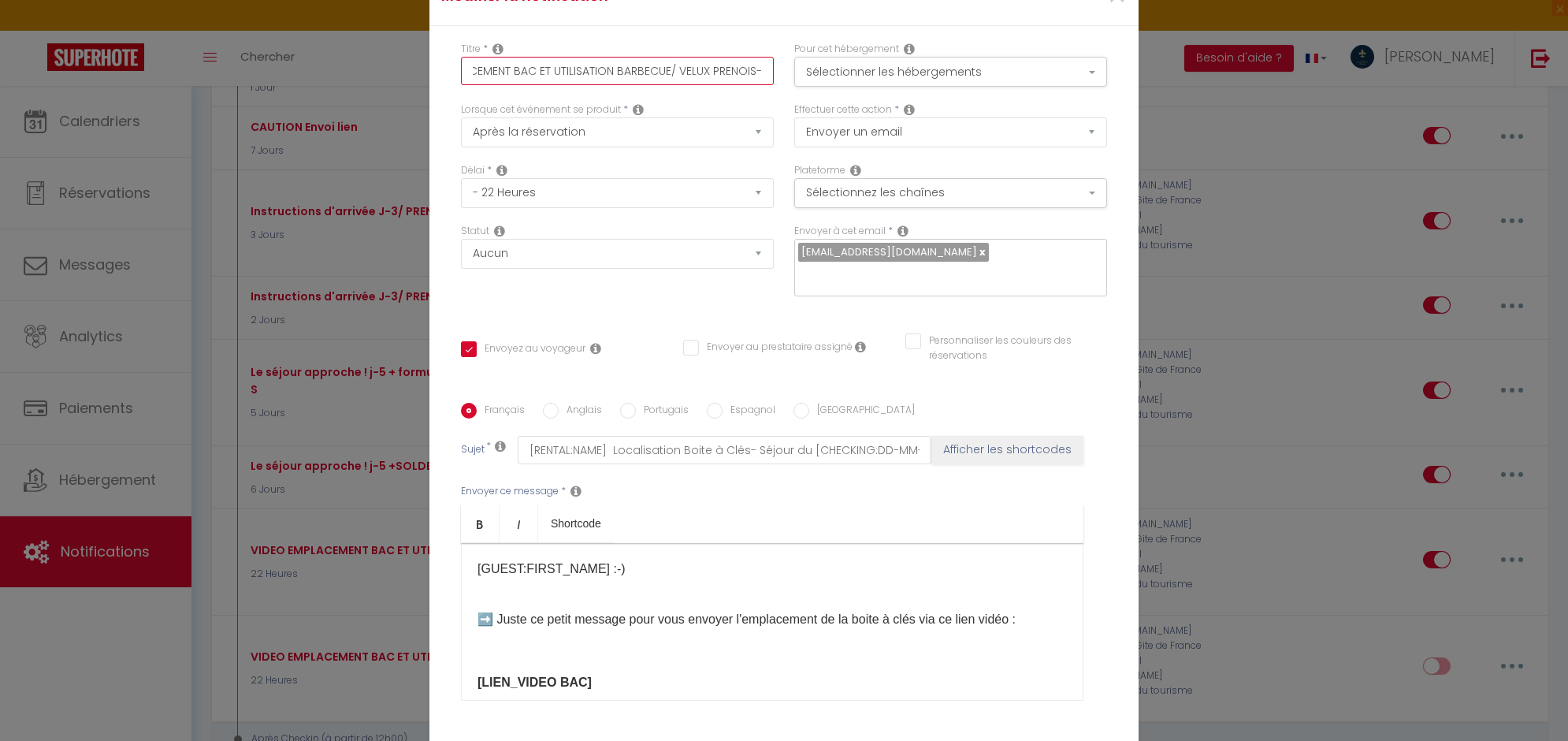
checkbox input "true"
checkbox input "false"
type input "VIDEO EMPLACEMENT BAC ET UTILISATION BARBECUE/ VELUX PRENOIS-WE"
checkbox input "true"
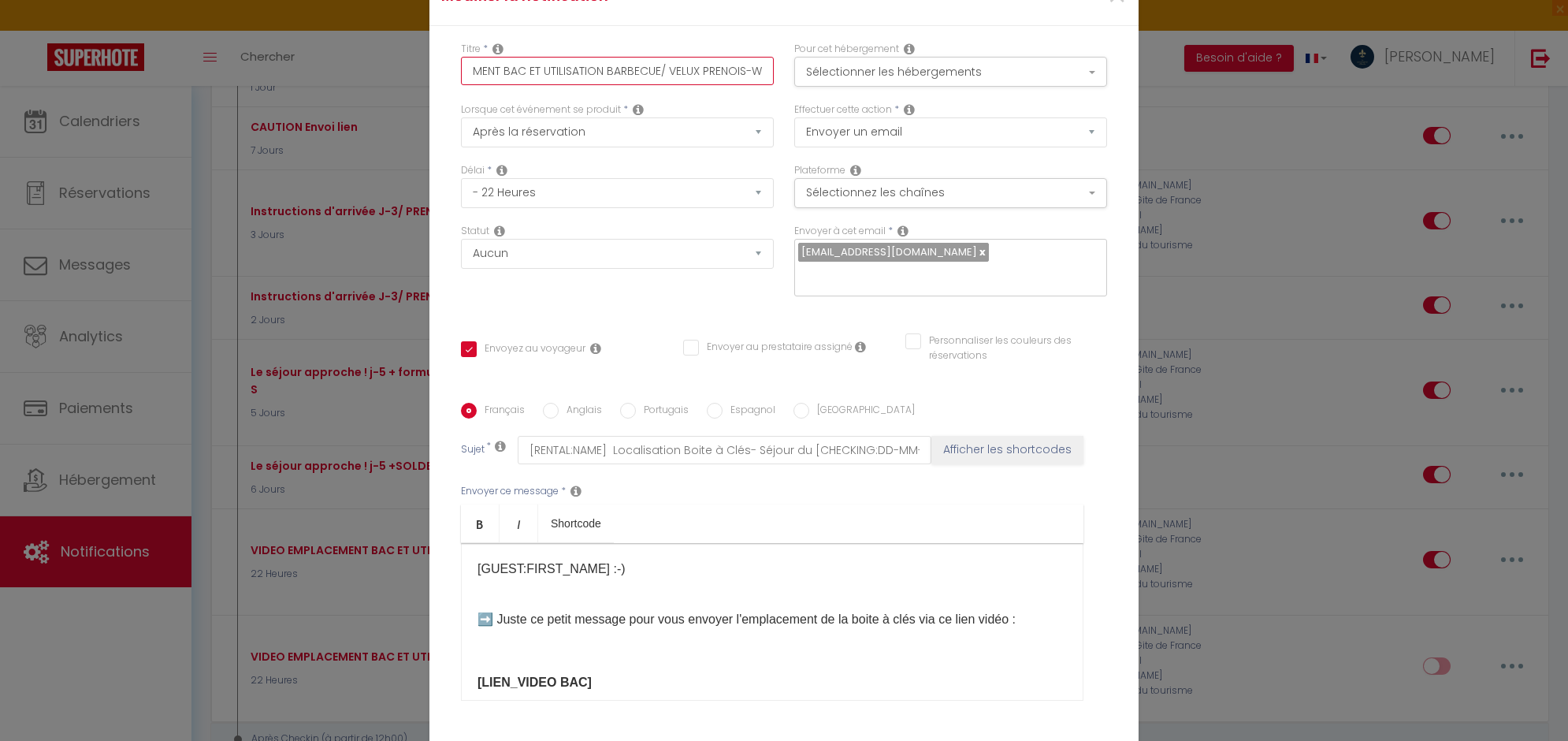
checkbox input "false"
type input "VIDEO EMPLACEMENT BAC ET UTILISATION BARBECUE/ VELUX PRENOIS-WEB"
checkbox input "true"
checkbox input "false"
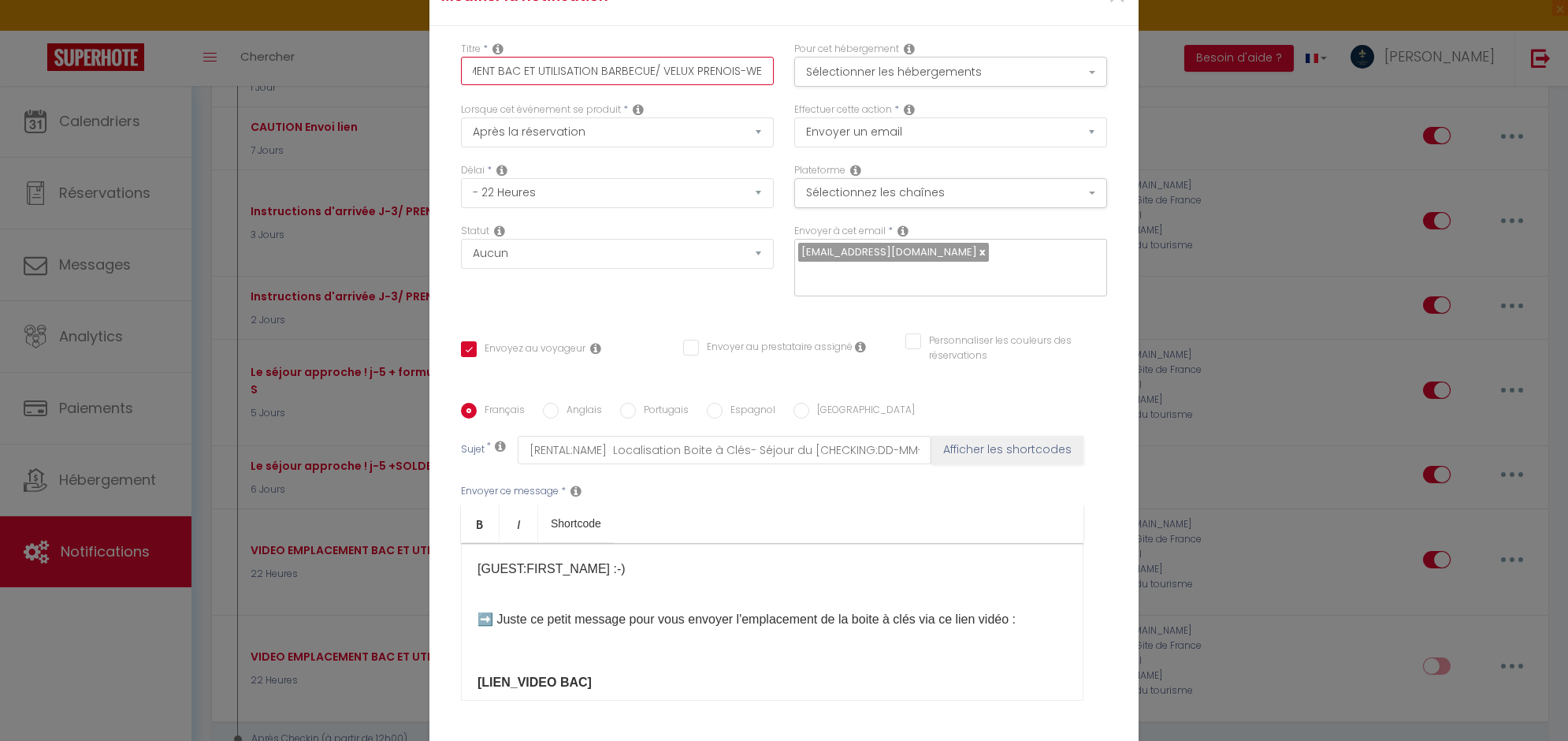
checkbox input "false"
type input "VIDEO EMPLACEMENT BAC ET UTILISATION BARBECUE/ VELUX PRENOIS-WEB"
checkbox input "true"
checkbox input "false"
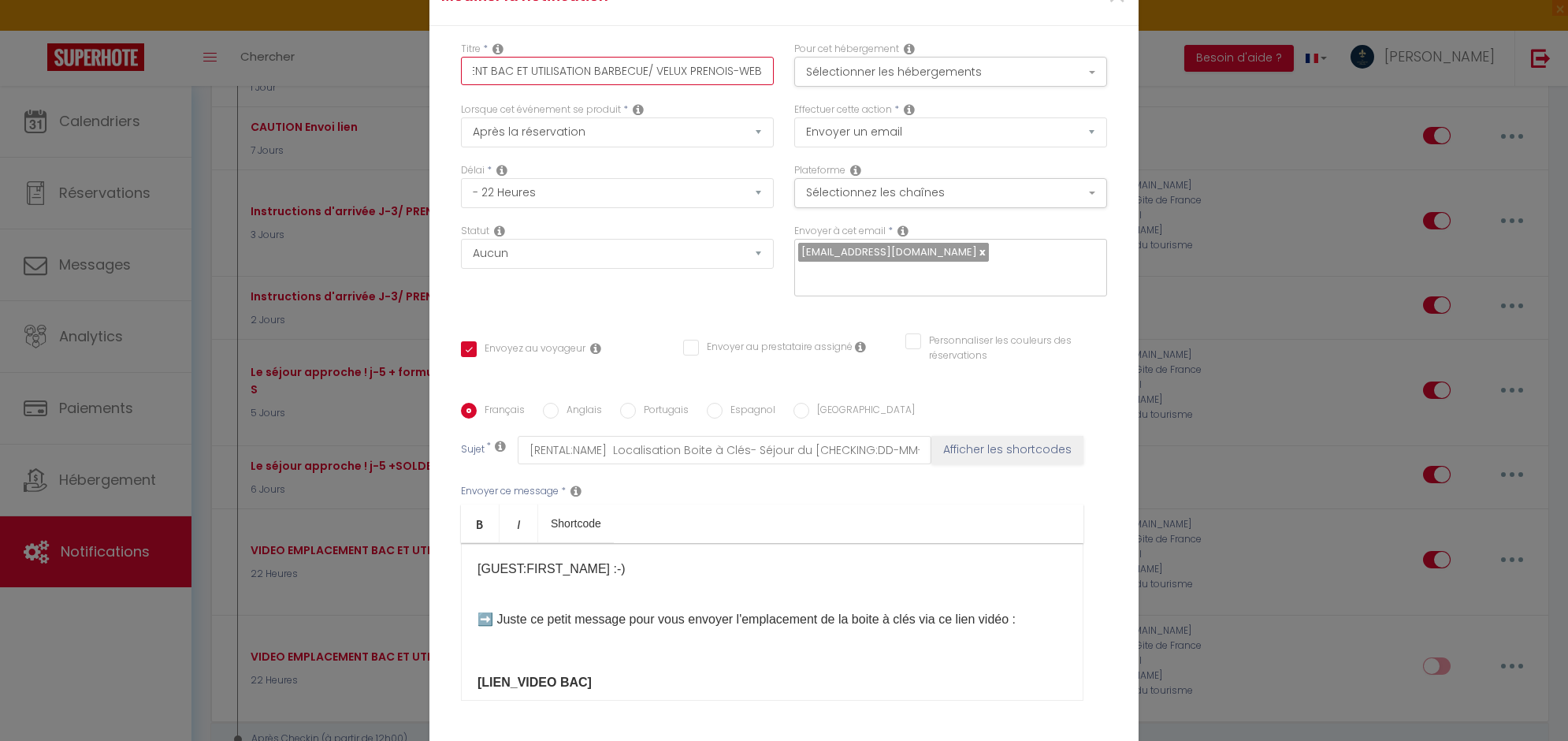
type input "VIDEO EMPLACEMENT BAC ET UTILISATION BARBECUE/ VELUX PRENOIS-WEB S"
checkbox input "true"
checkbox input "false"
type input "VIDEO EMPLACEMENT BAC ET UTILISATION BARBECUE/ VELUX PRENOIS-WEB SI"
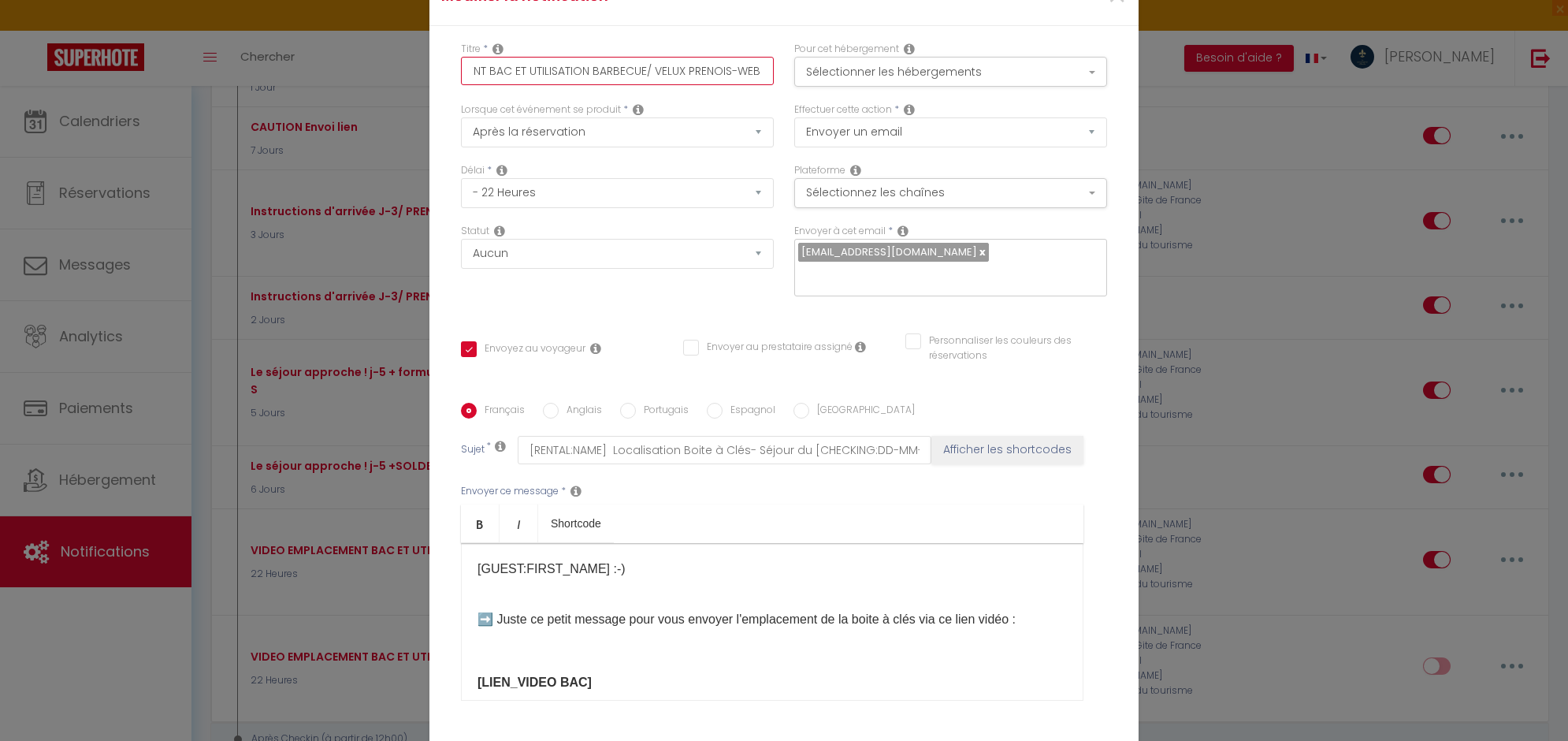
checkbox input "true"
checkbox input "false"
type input "VIDEO EMPLACEMENT BAC ET UTILISATION BARBECUE/ VELUX PRENOIS-WEB SIT"
checkbox input "true"
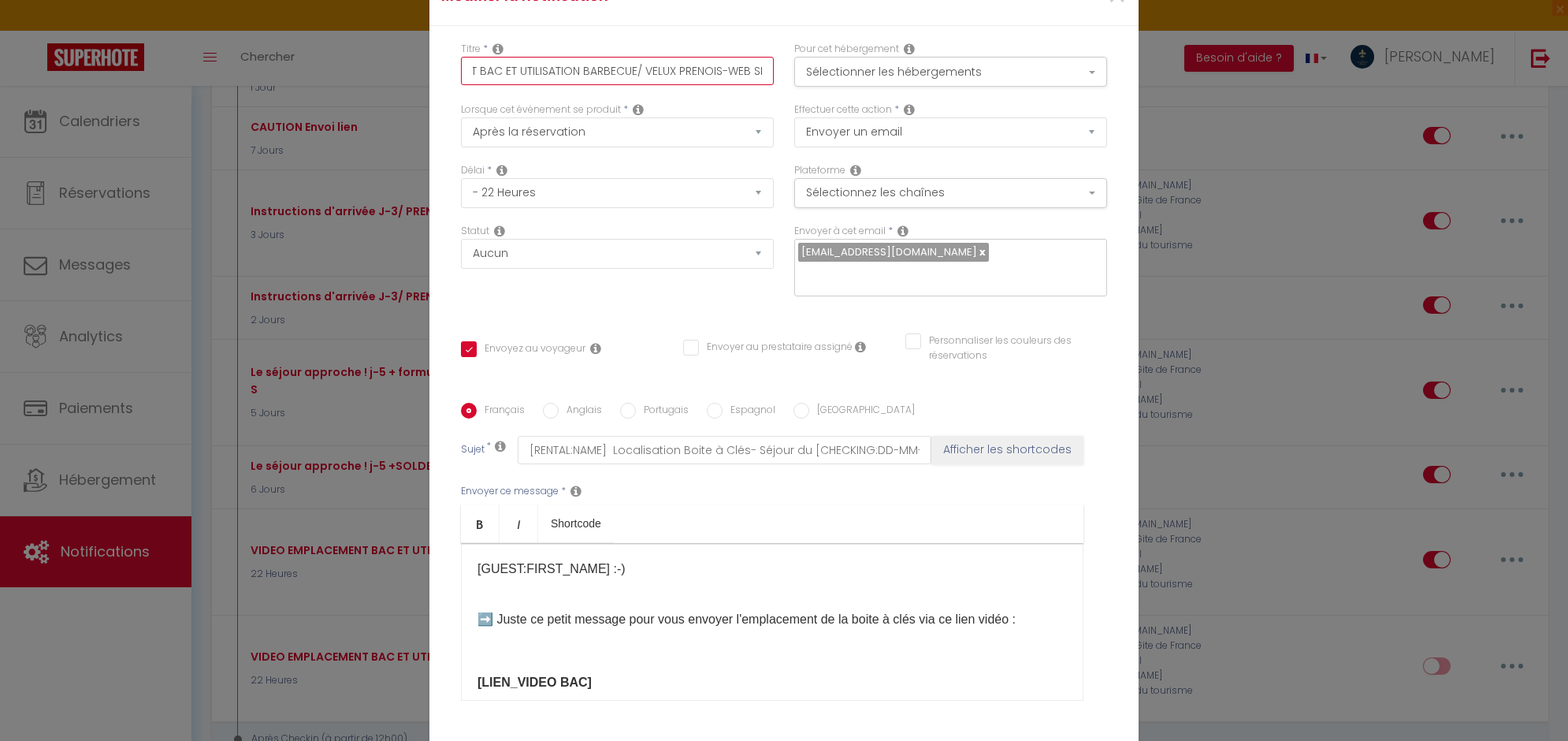
checkbox input "false"
type input "VIDEO EMPLACEMENT BAC ET UTILISATION BARBECUE/ VELUX PRENOIS-WEB SITE"
checkbox input "true"
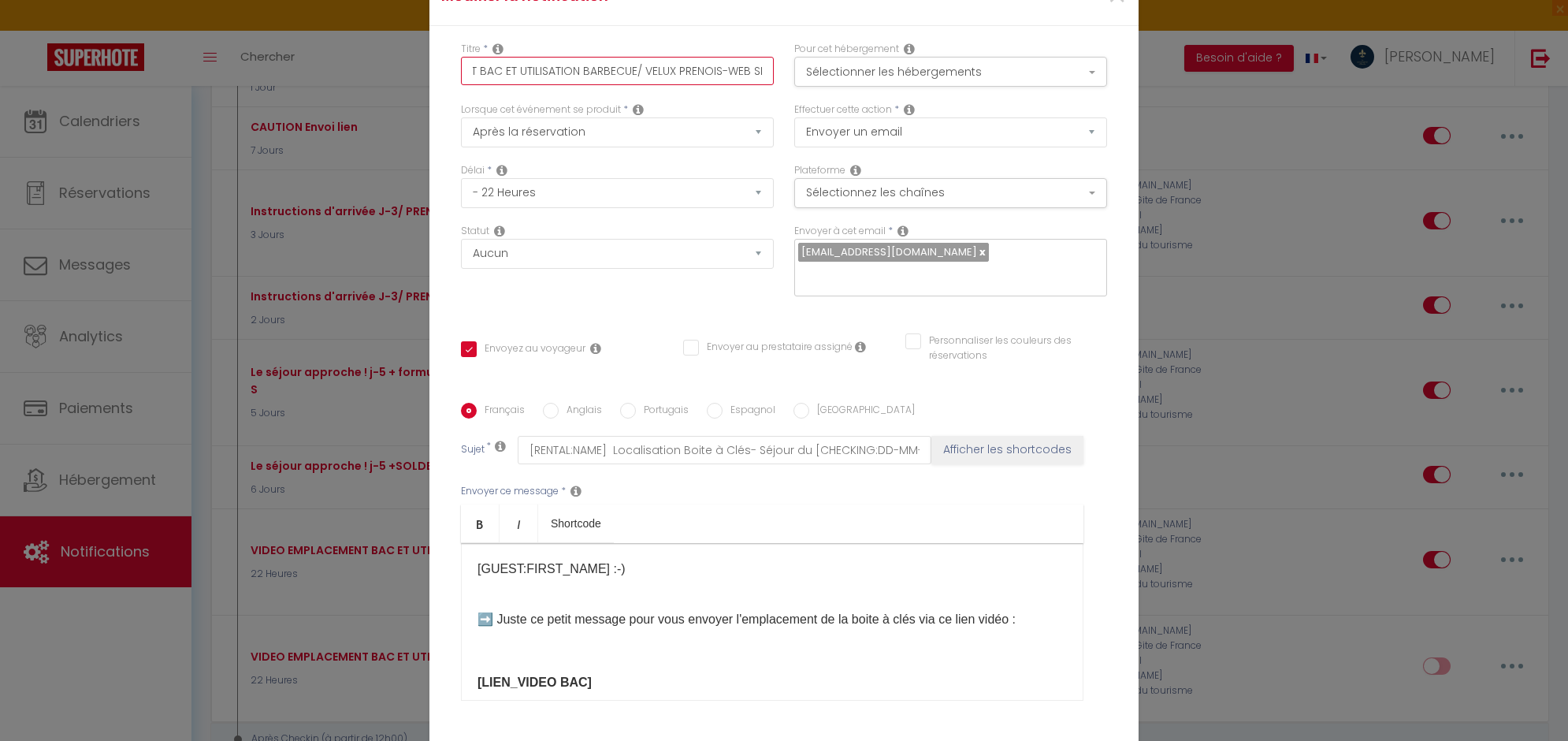
checkbox input "false"
type input "VIDEO EMPLACEMENT BAC ET UTILISATION BARBECUE/ VELUX PRENOIS-WEB SITE"
click at [1013, 182] on button "Sélectionnez les chaînes" at bounding box center [950, 193] width 313 height 30
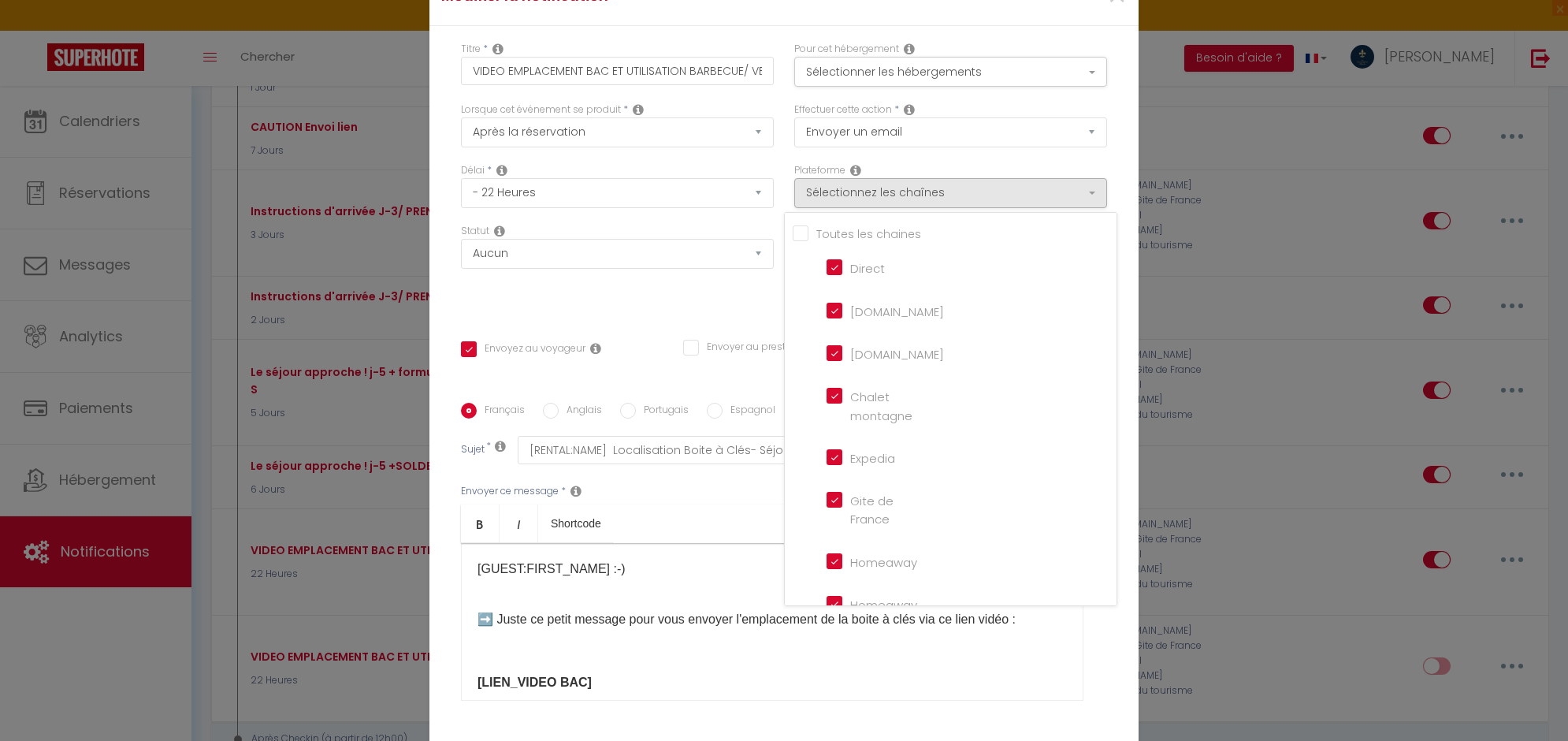
click at [808, 230] on input "Tous les apparts" at bounding box center [955, 232] width 324 height 16
checkbox input "true"
checkbox input "false"
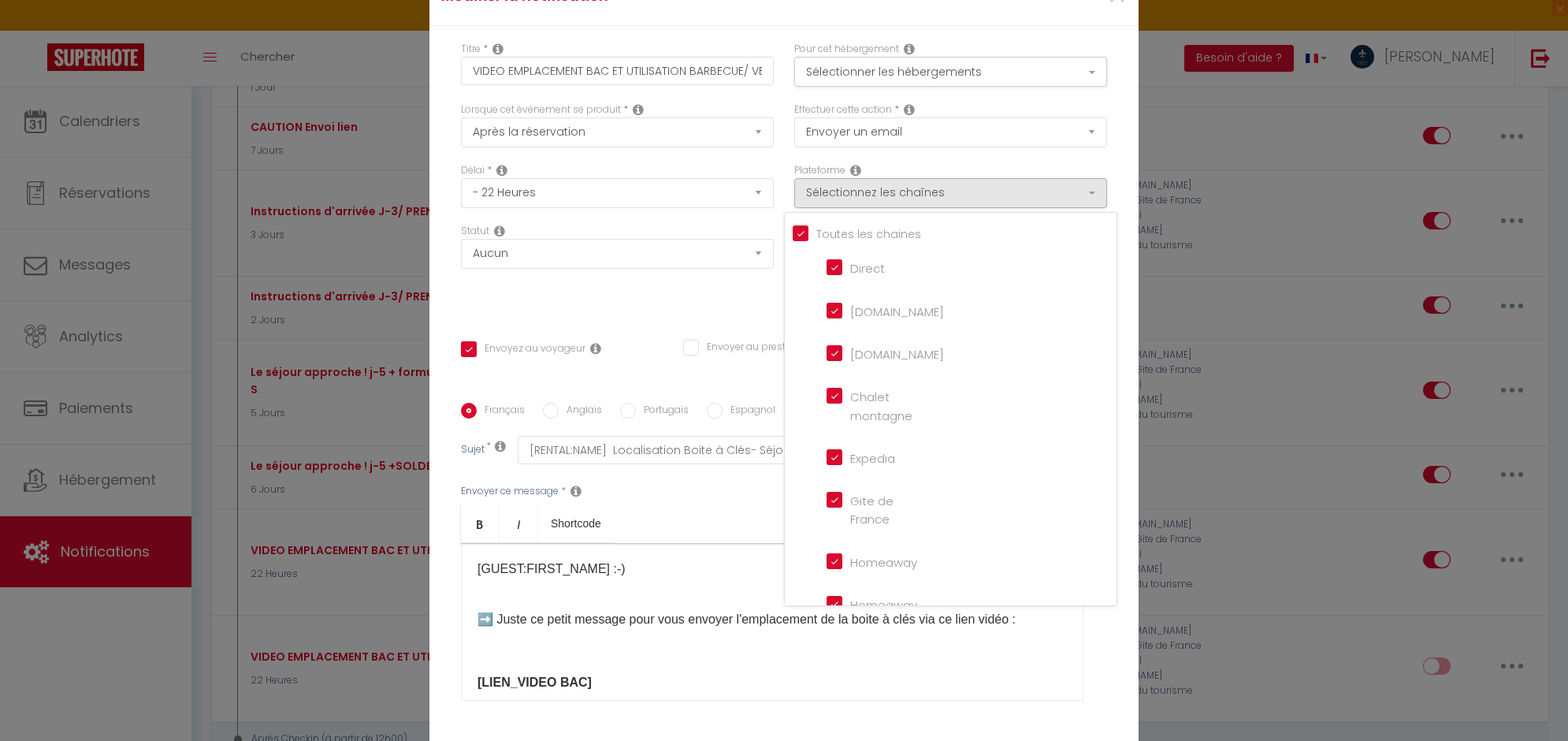
checkbox input "false"
click at [798, 236] on input "Tous les apparts" at bounding box center [955, 232] width 324 height 16
checkbox input "false"
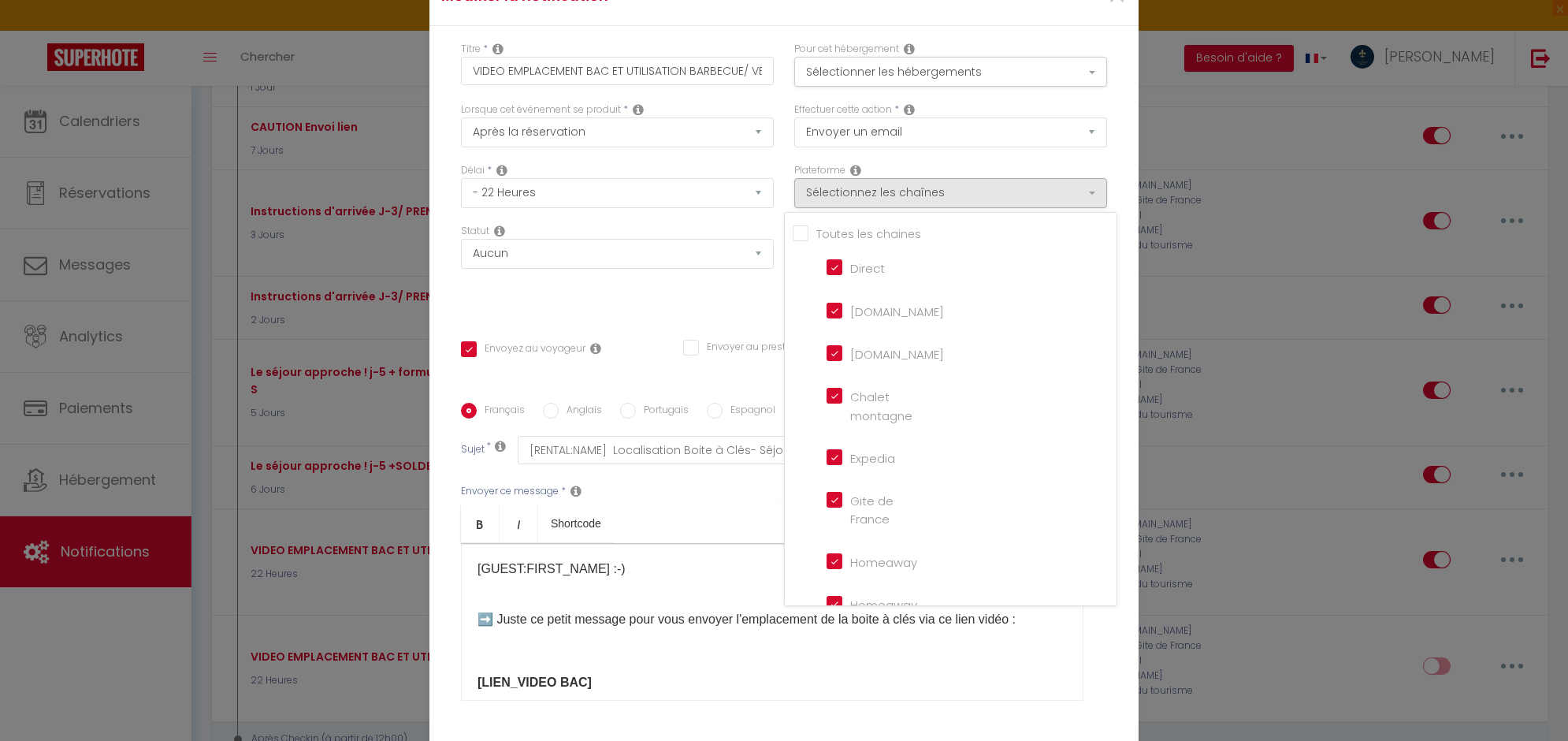
checkbox input "false"
checkbox montagne "false"
checkbox input "false"
checkbox France "false"
checkbox input "false"
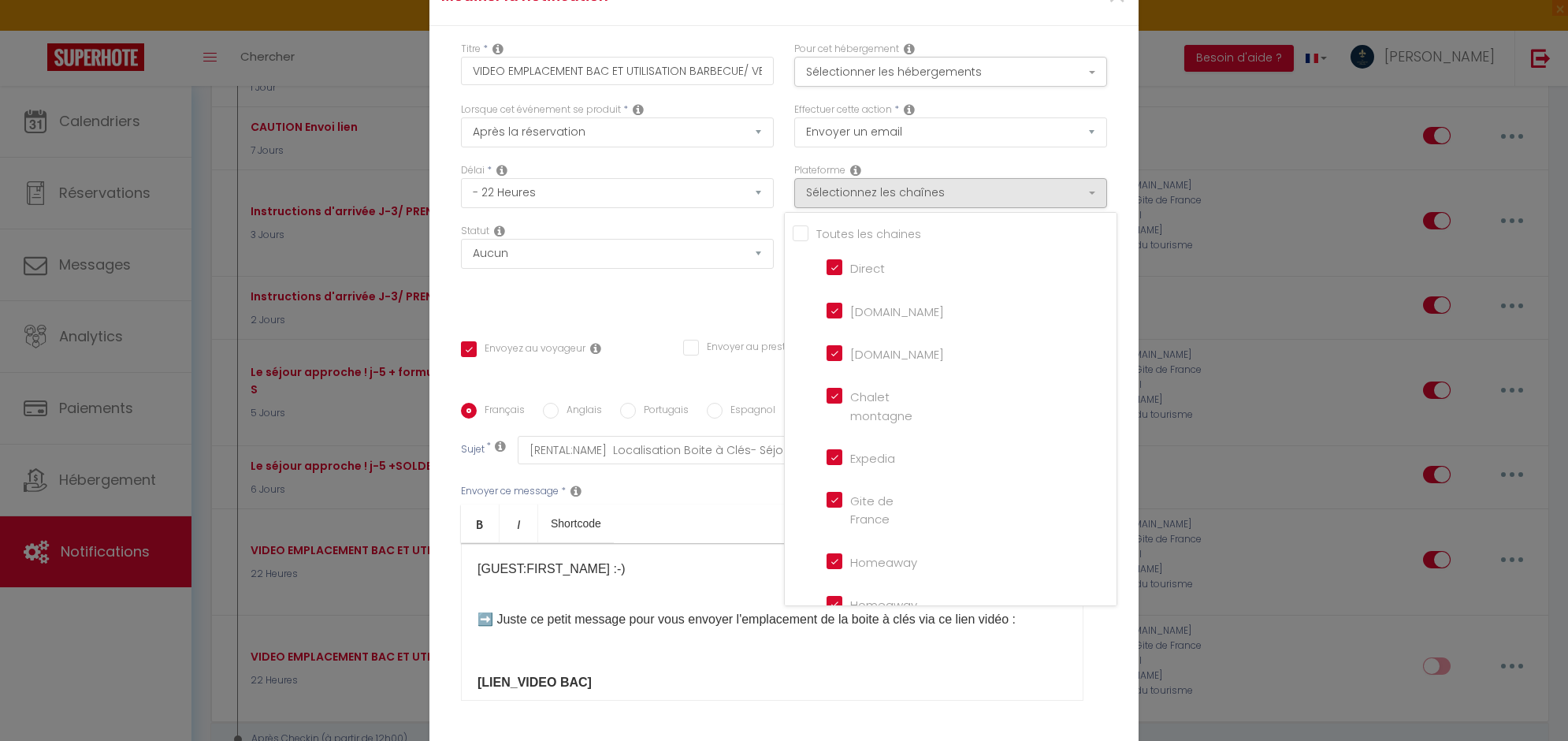
checkbox iCal "false"
checkbox input "false"
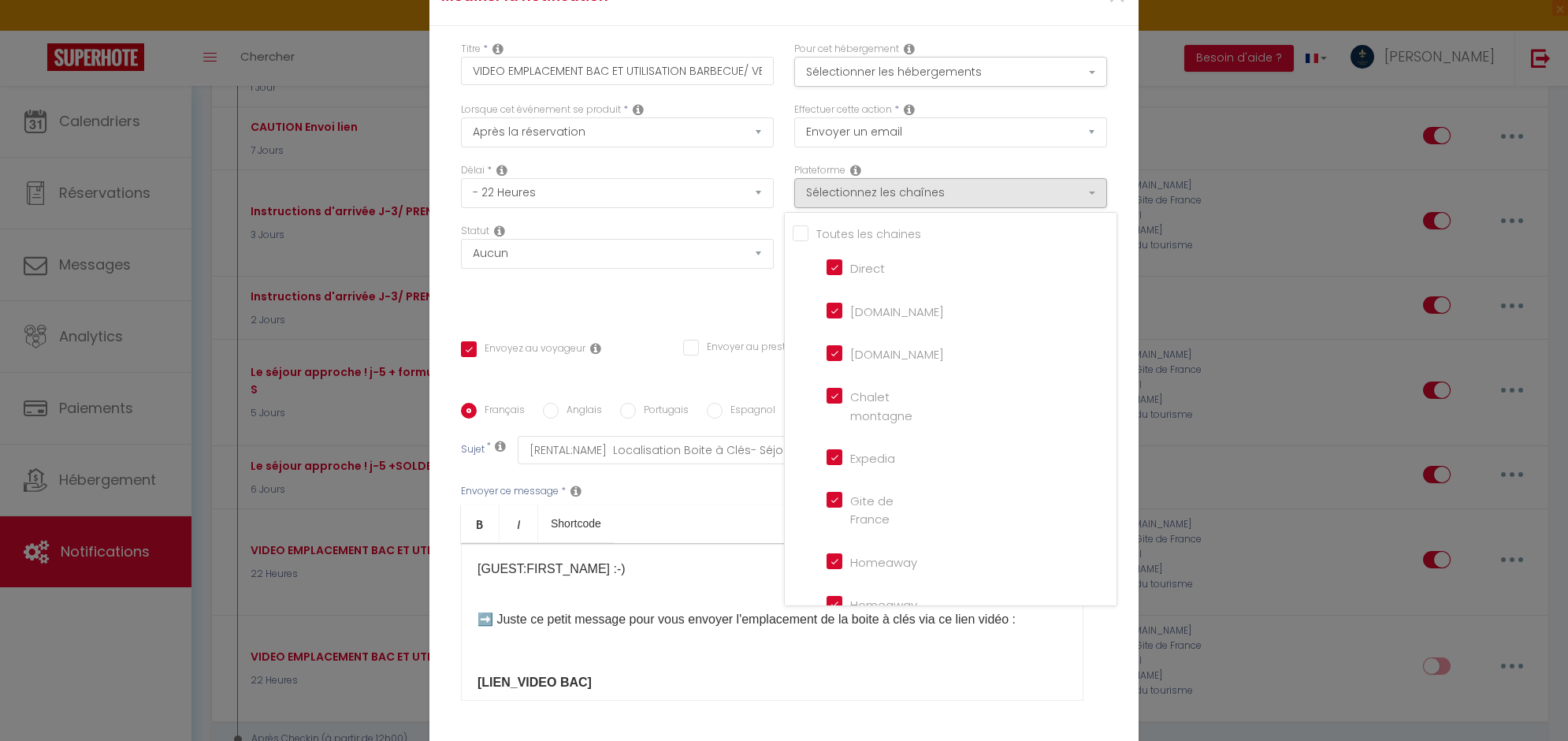
checkbox tourisme "false"
checkbox input "false"
checkbox input "true"
checkbox input "false"
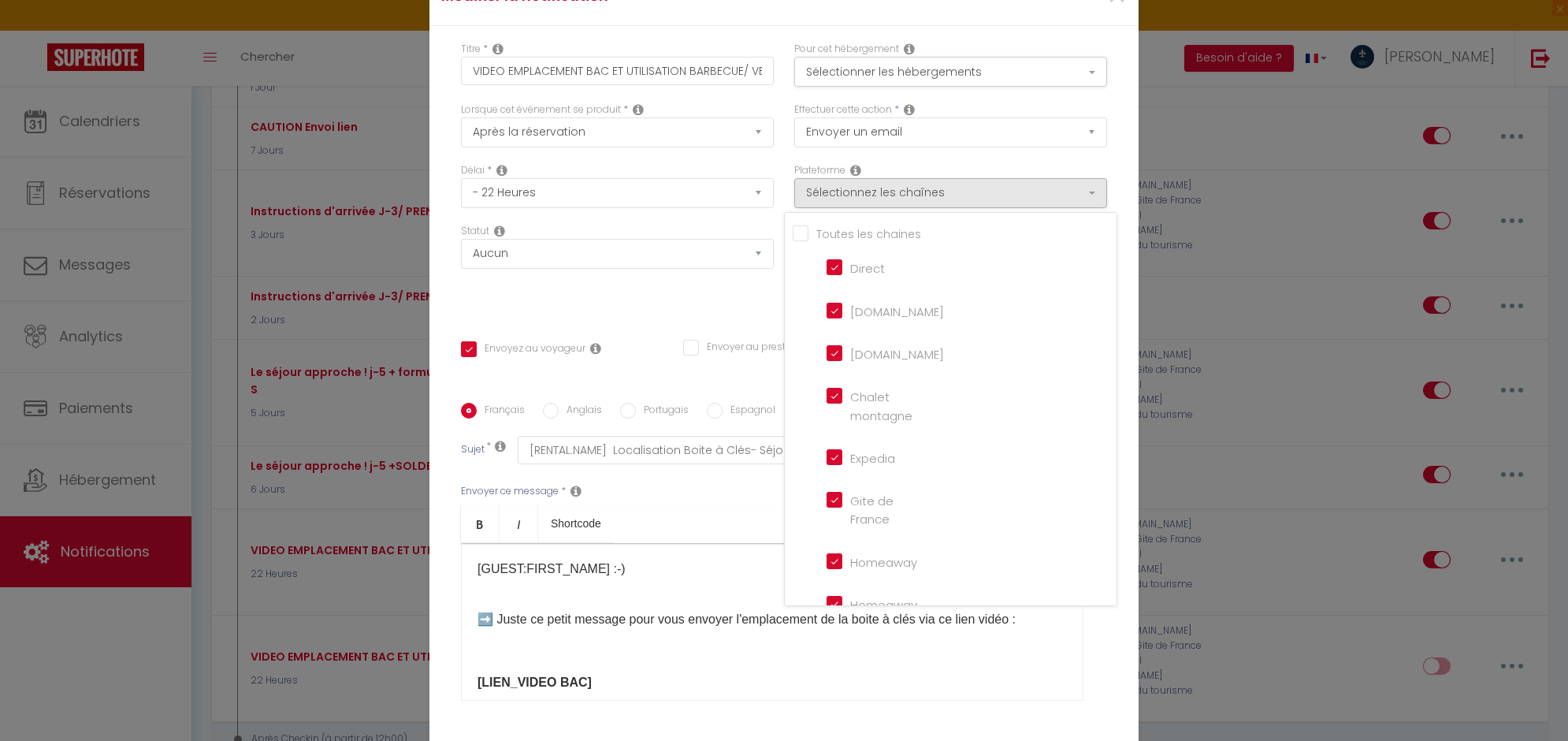
checkbox input "false"
click at [859, 573] on input "Website" at bounding box center [872, 580] width 90 height 16
checkbox input "true"
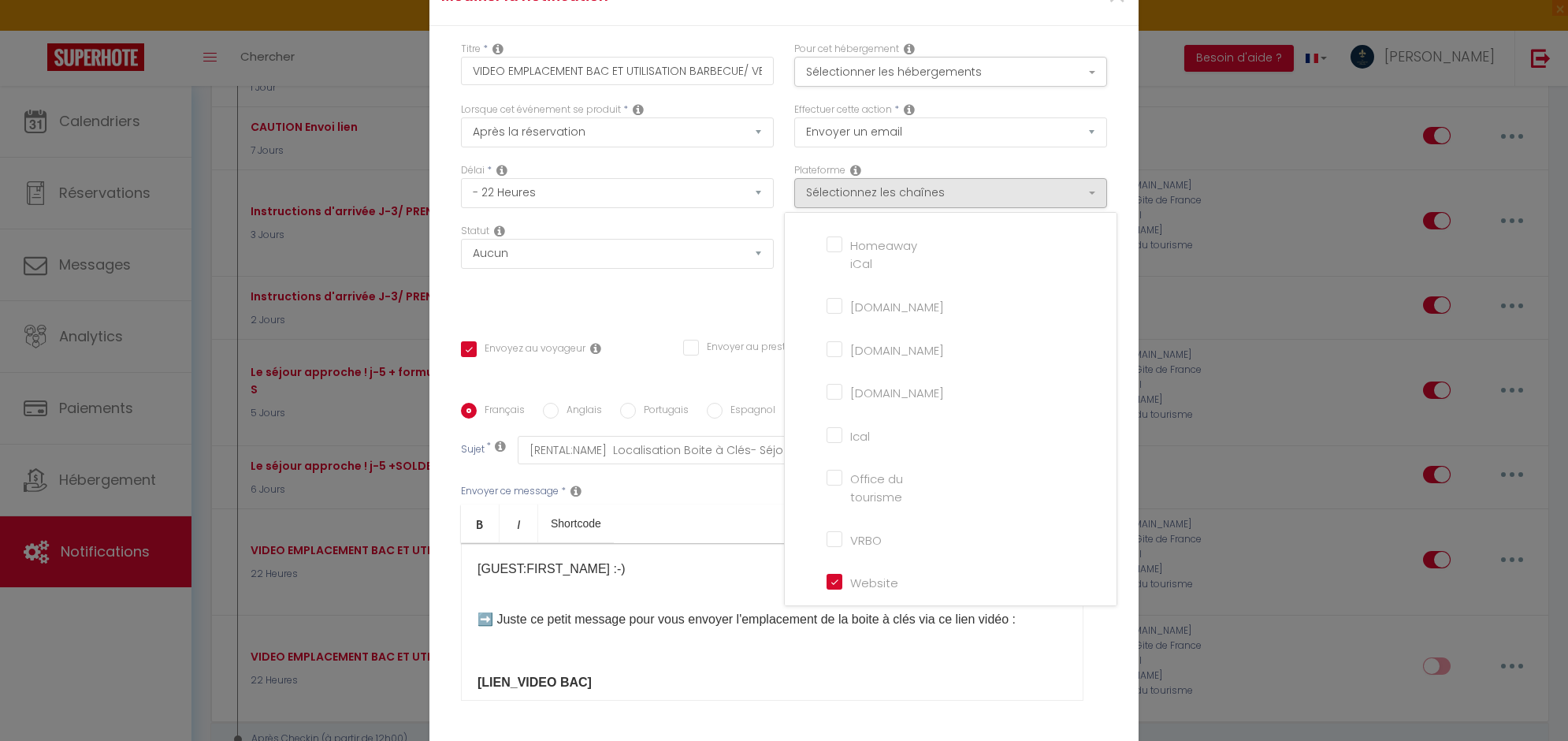
checkbox input "false"
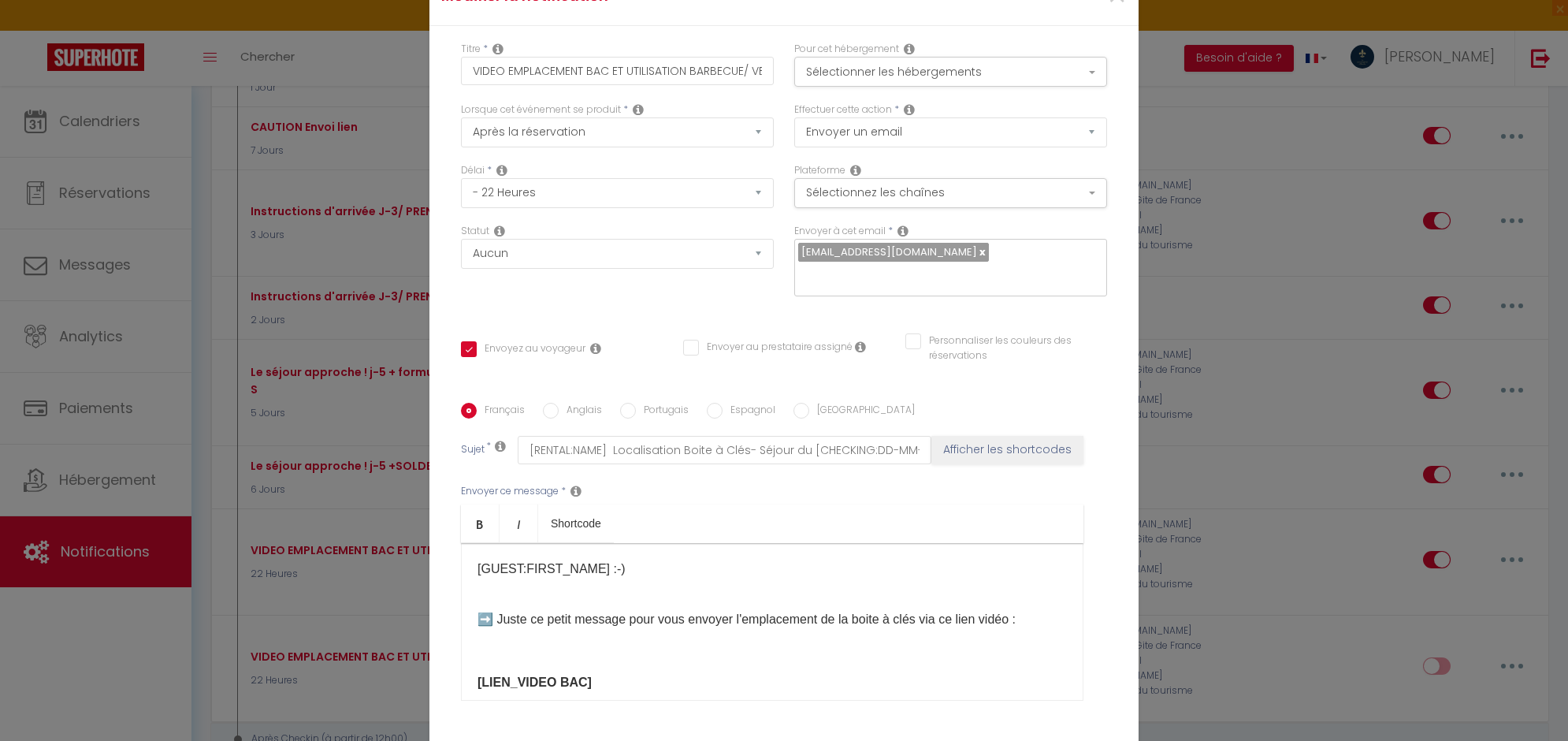
click at [753, 591] on p "[LIEN_VIDEO BAC]" at bounding box center [772, 682] width 590 height 19
click at [625, 249] on select "Aucun Si la réservation est payée Si réservation non payée Si la caution a été …" at bounding box center [617, 254] width 313 height 30
click at [461, 239] on select "Aucun Si la réservation est payée Si réservation non payée Si la caution a été …" at bounding box center [617, 254] width 313 height 30
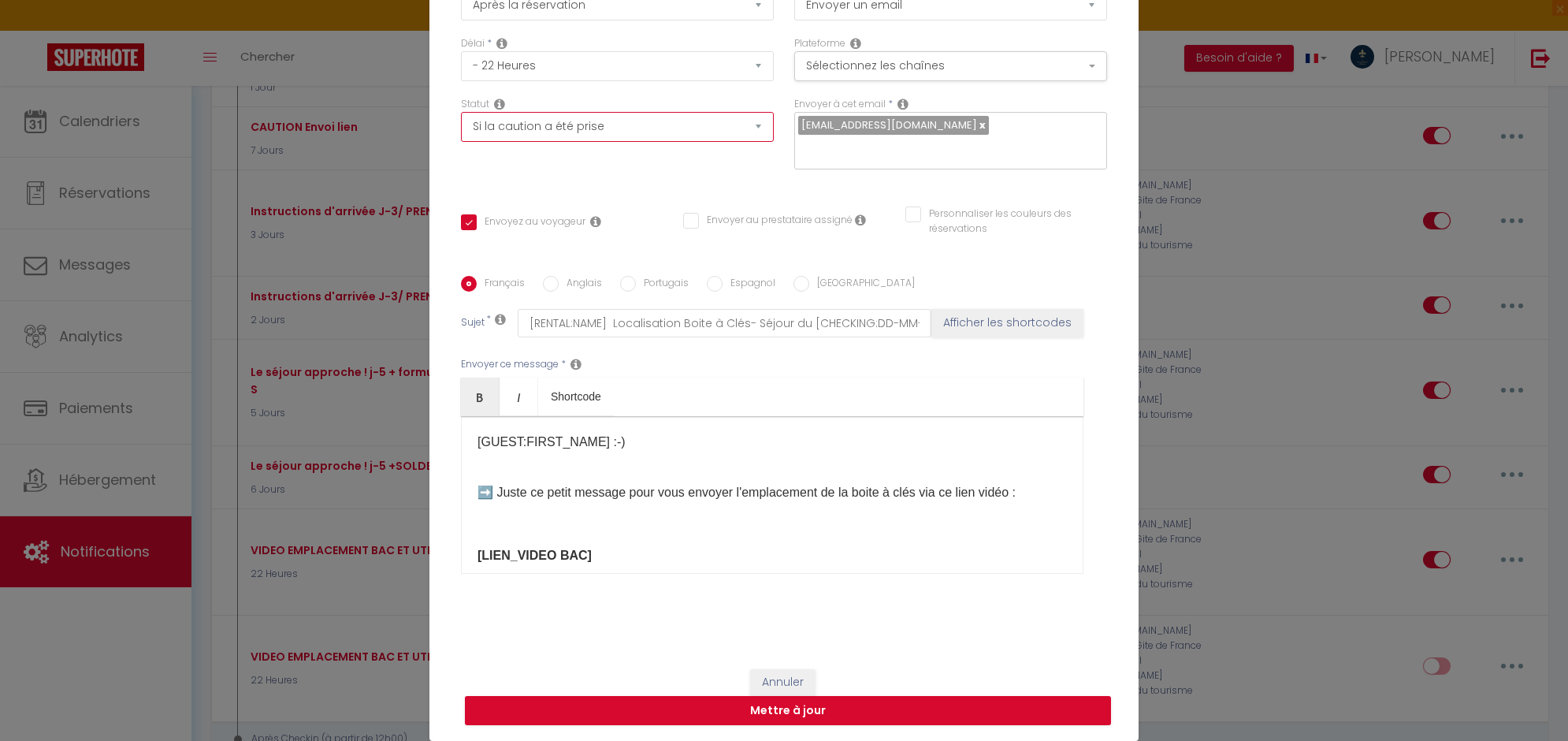
scroll to position [99, 0]
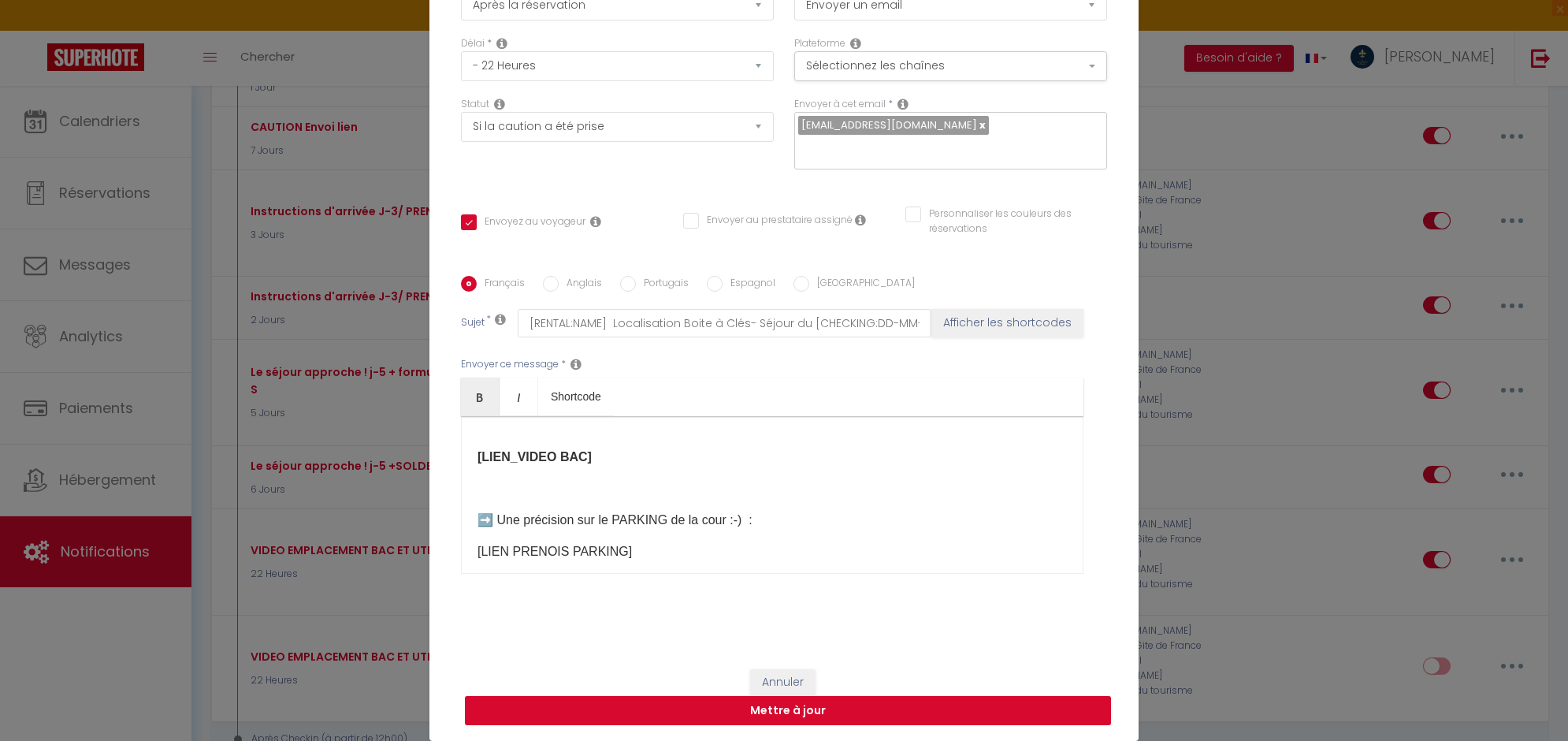
click at [824, 591] on button "Mettre à jour" at bounding box center [787, 711] width 646 height 30
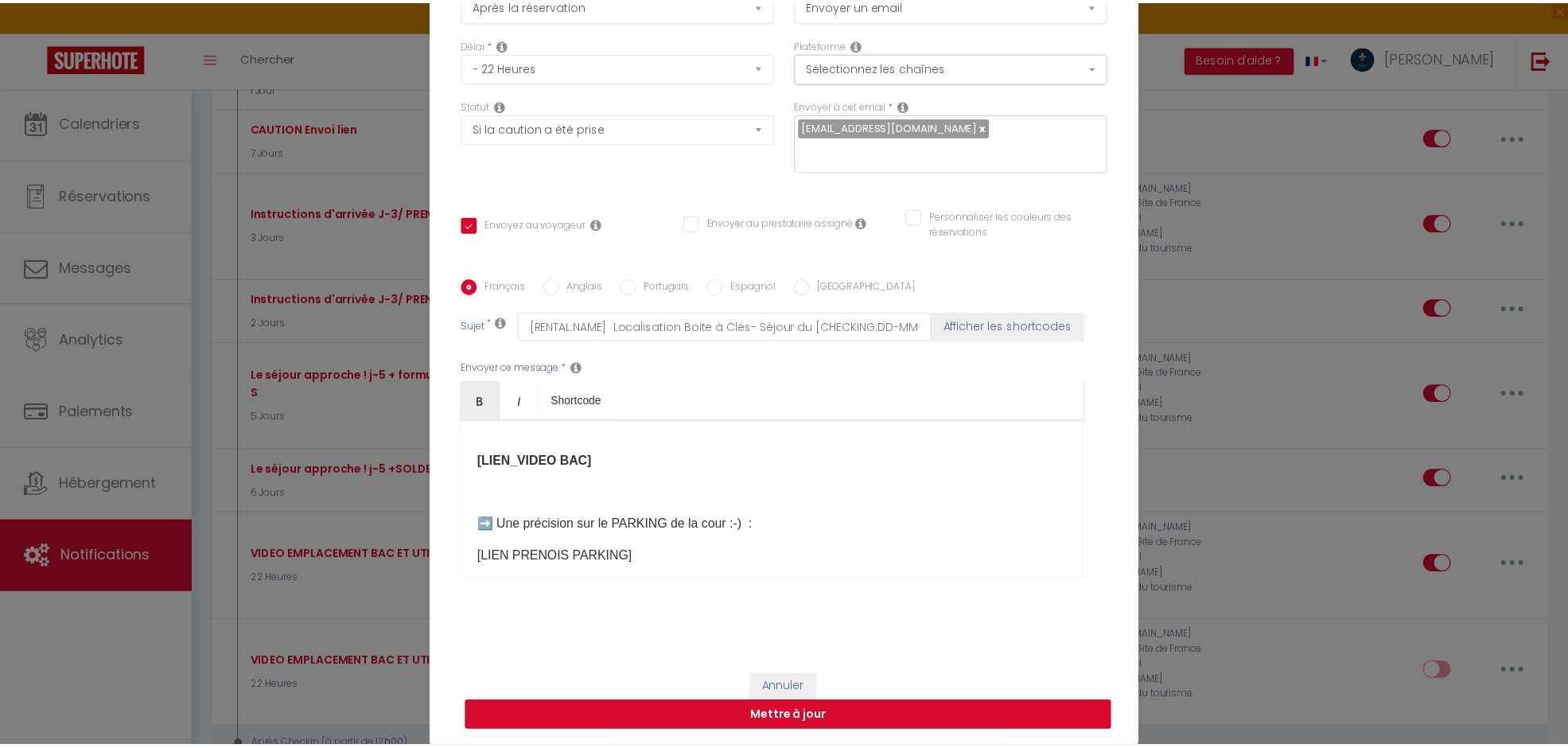
scroll to position [121, 0]
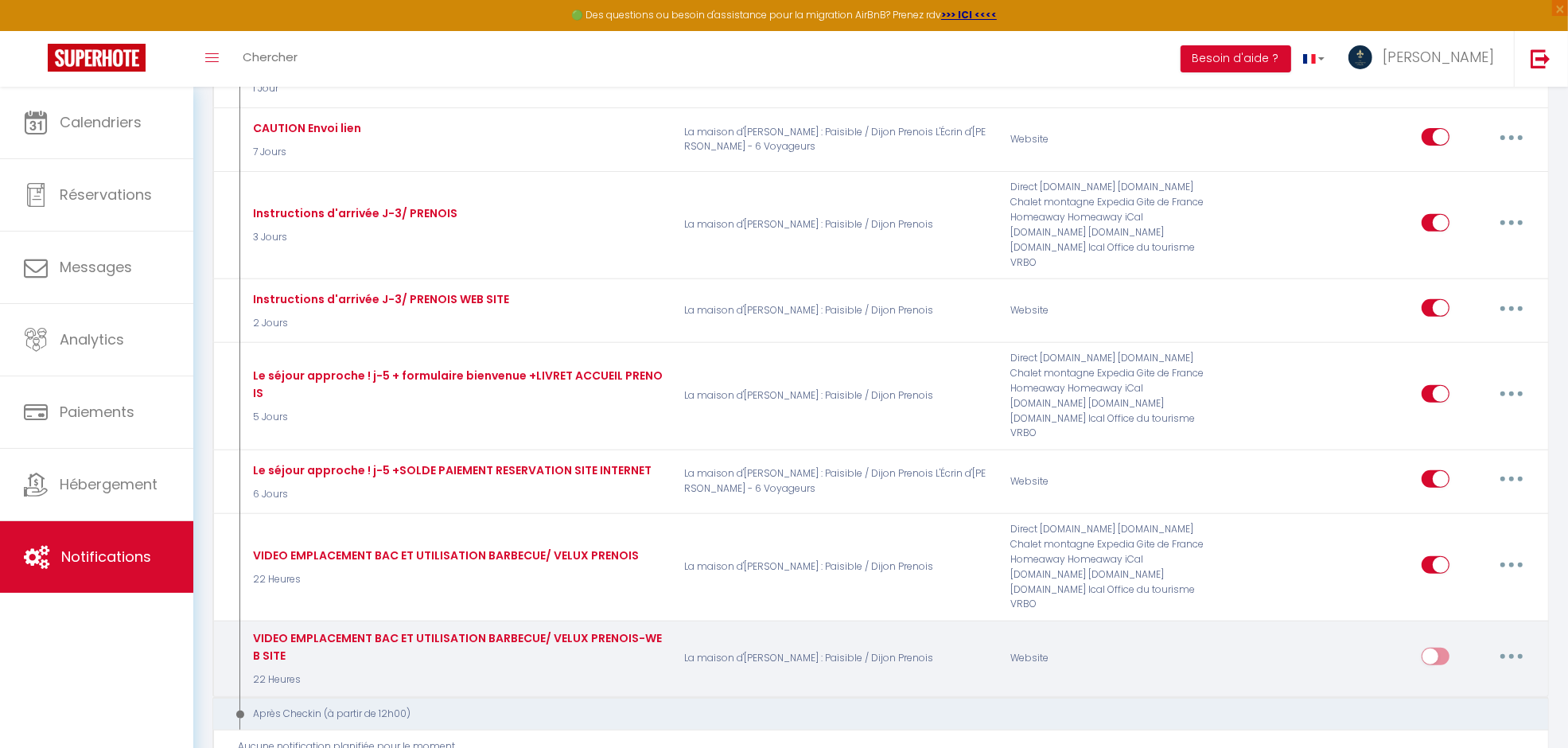
click at [1254, 597] on input "checkbox" at bounding box center [1435, 659] width 28 height 24
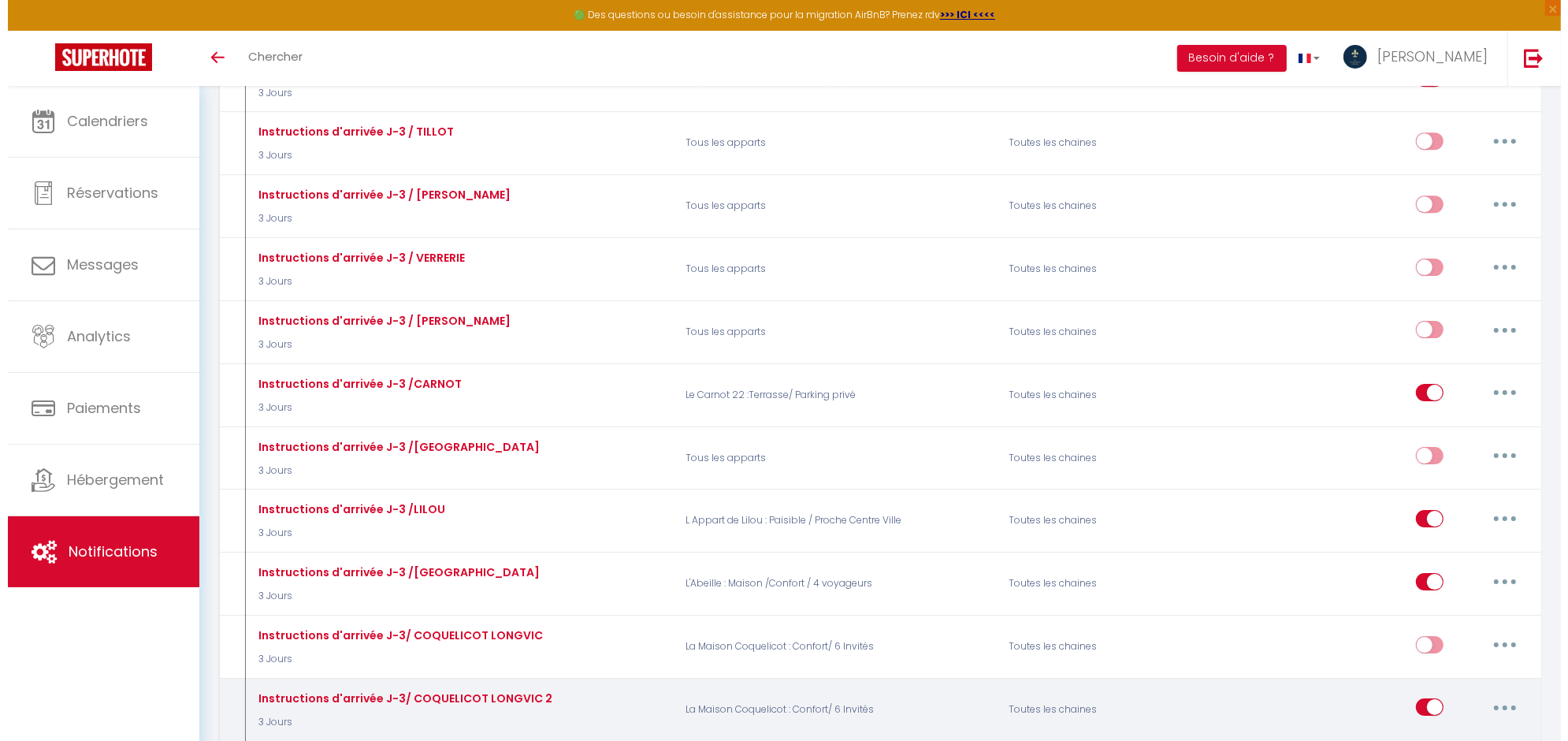
scroll to position [5514, 0]
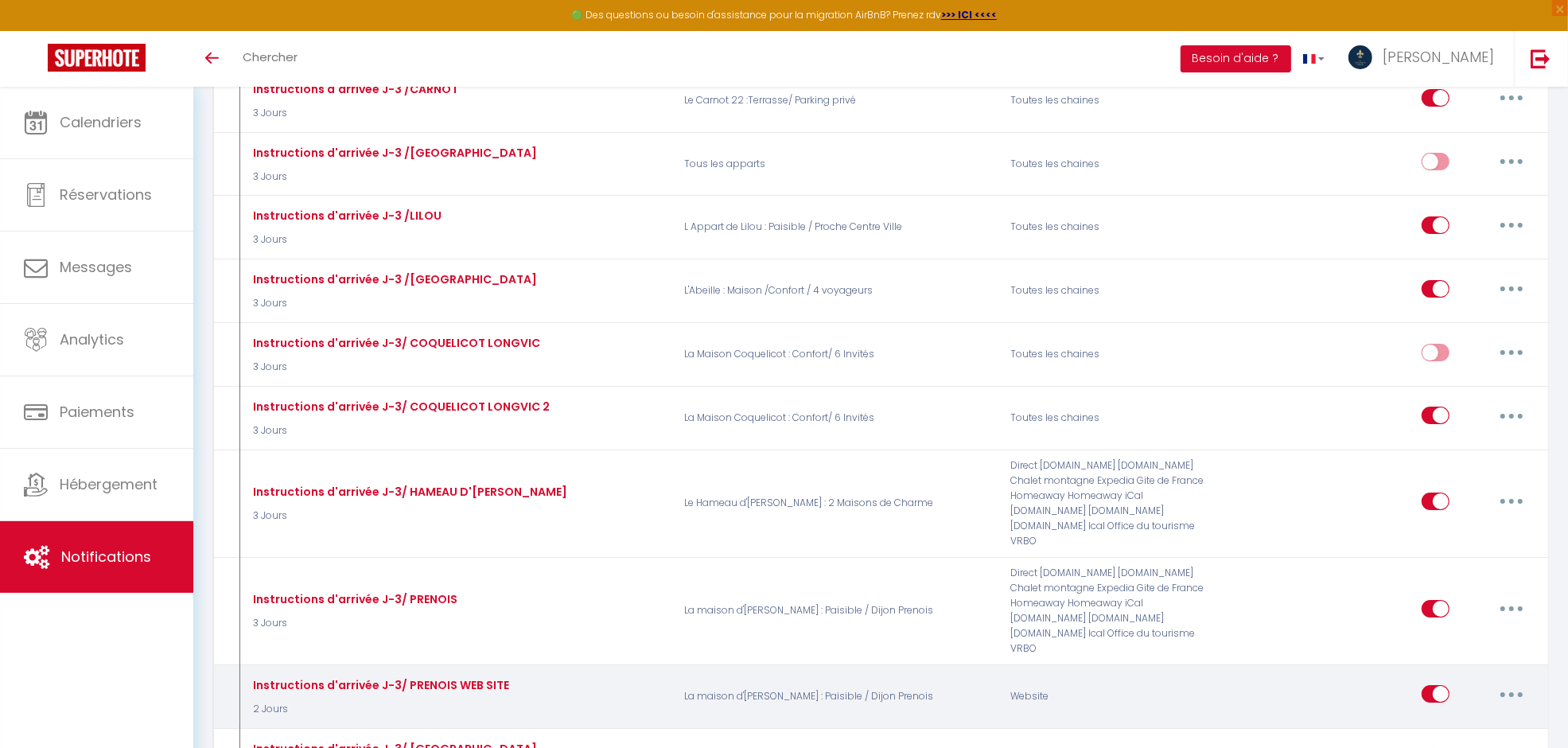
click at [1506, 681] on button "button" at bounding box center [1511, 693] width 45 height 26
click at [1469, 717] on link "Editer" at bounding box center [1470, 730] width 118 height 27
type input "Instructions d'arrivée J-3/ PRENOIS WEB SITE"
select select "2 Jours"
select select "if_deposit_is_paid"
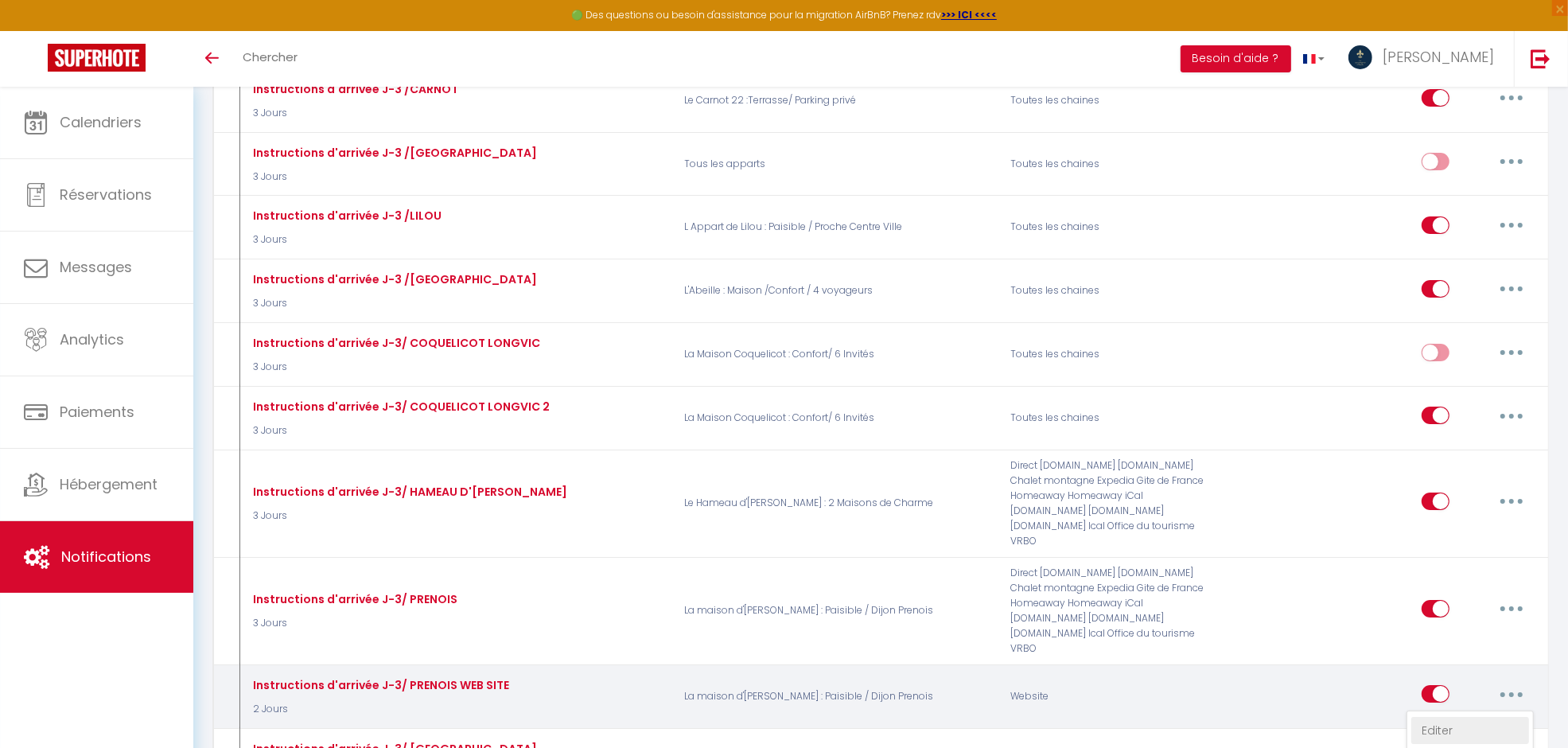
checkbox input "true"
checkbox input "false"
radio input "true"
type input "Instructions d'Arrivée- [RENTAL:NAME] [CHECKING:DD-MM-YYYY] au [CHECKOUT:DD-MM-…"
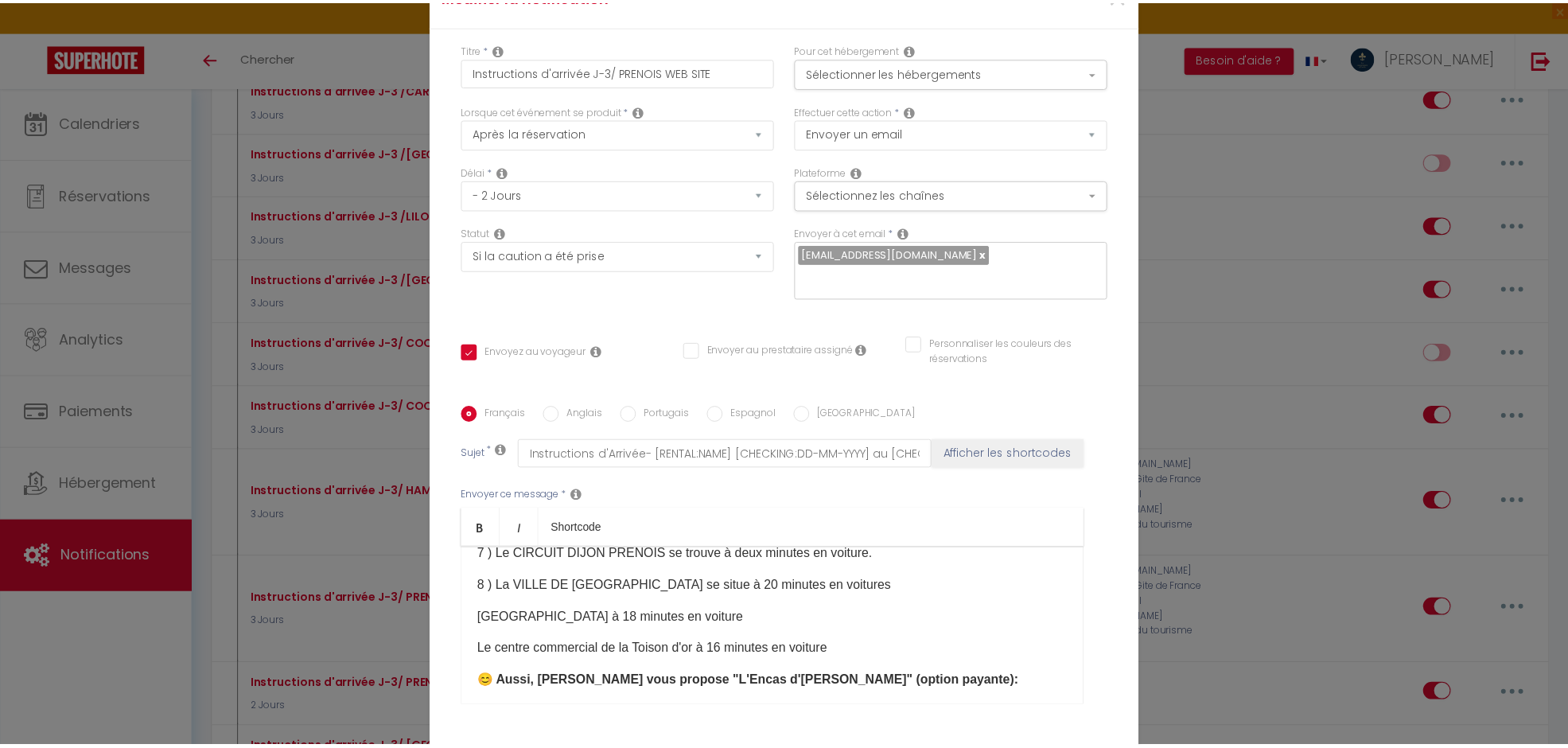
scroll to position [129, 0]
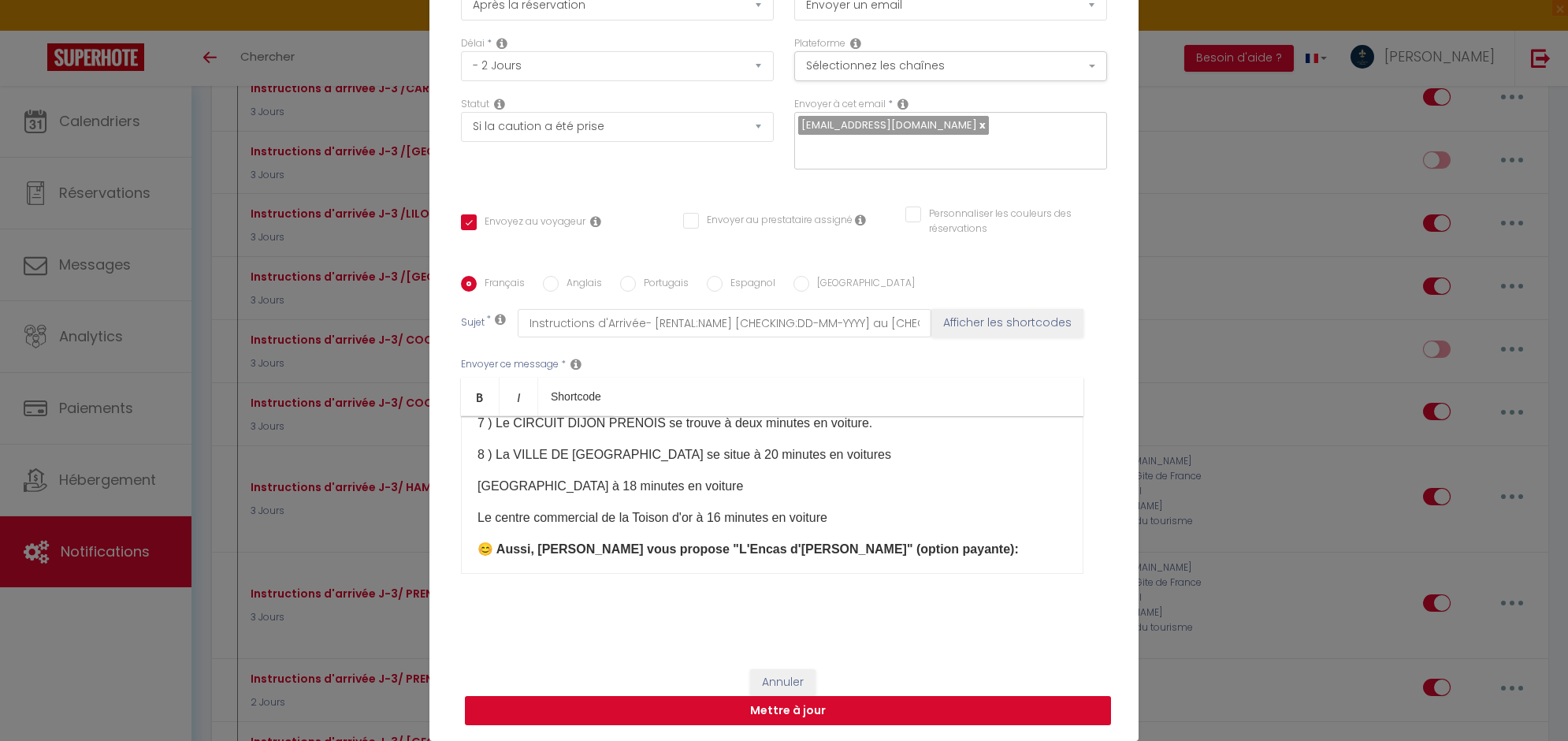
click at [808, 712] on button "Mettre à jour" at bounding box center [787, 711] width 646 height 30
checkbox input "true"
checkbox input "false"
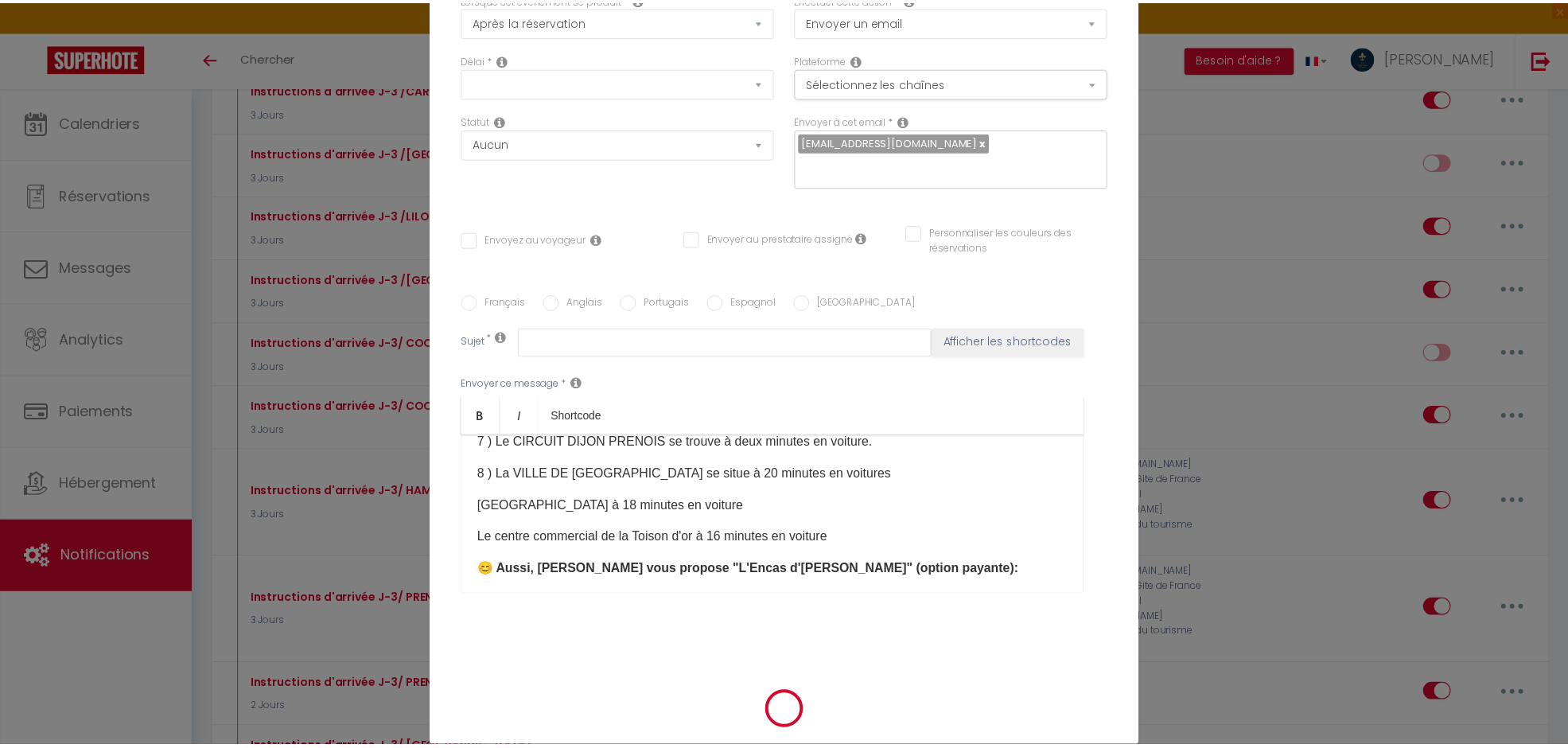
scroll to position [0, 0]
